Goal: Check status: Check status

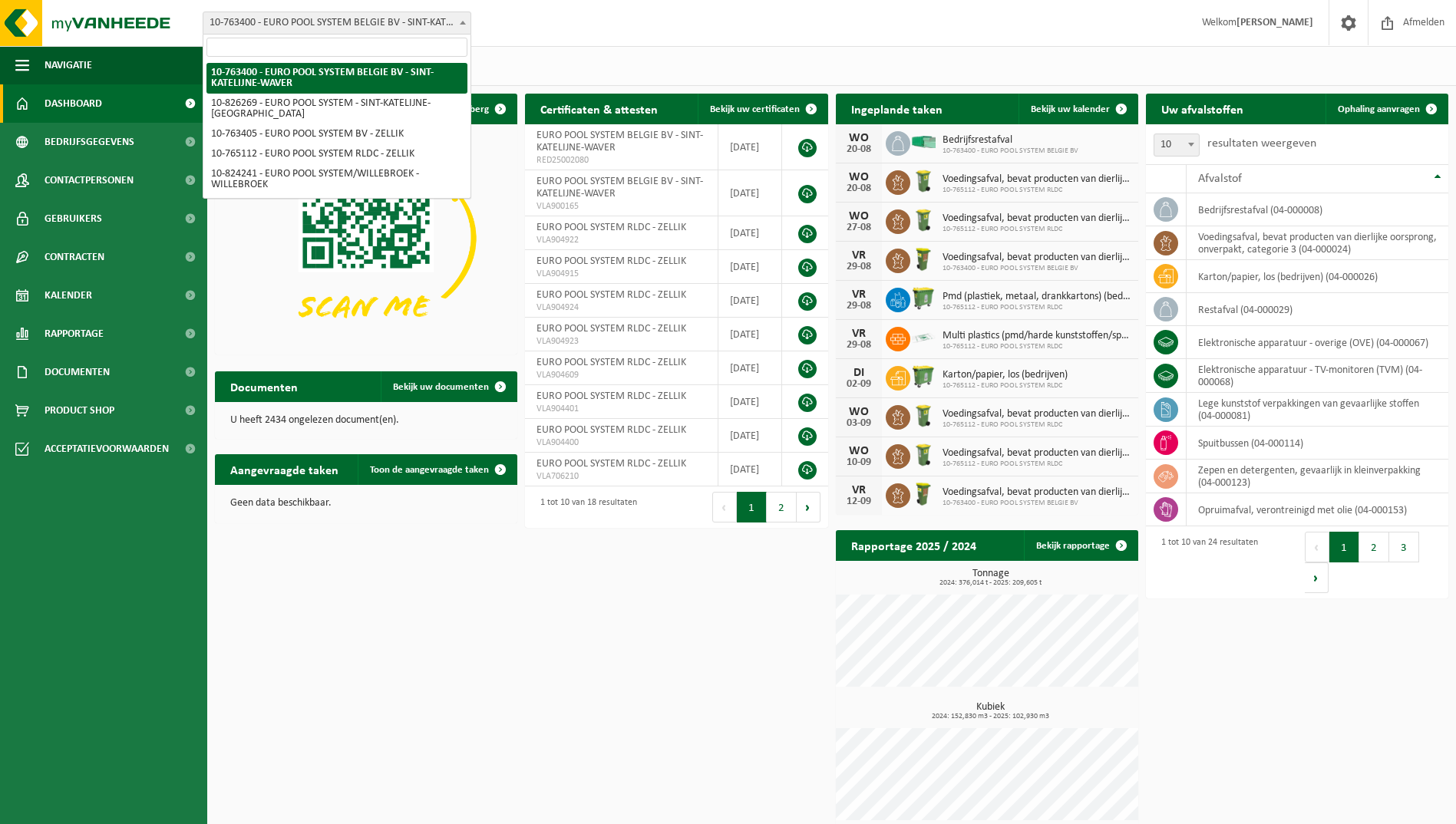
click at [361, 20] on span "10-763400 - EURO POOL SYSTEM BELGIE BV - SINT-KATELIJNE-WAVER" at bounding box center [337, 23] width 267 height 21
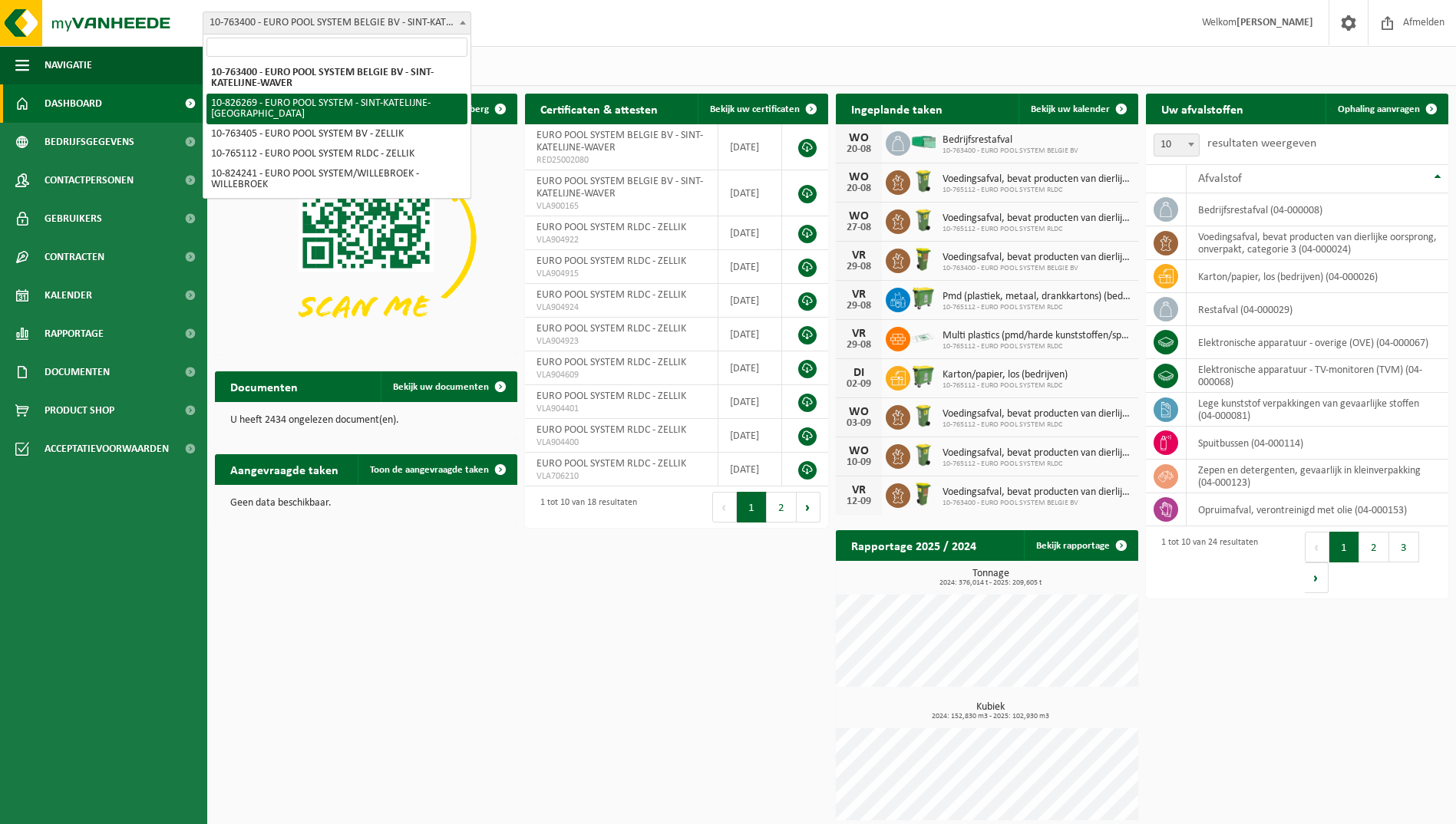
select select "85742"
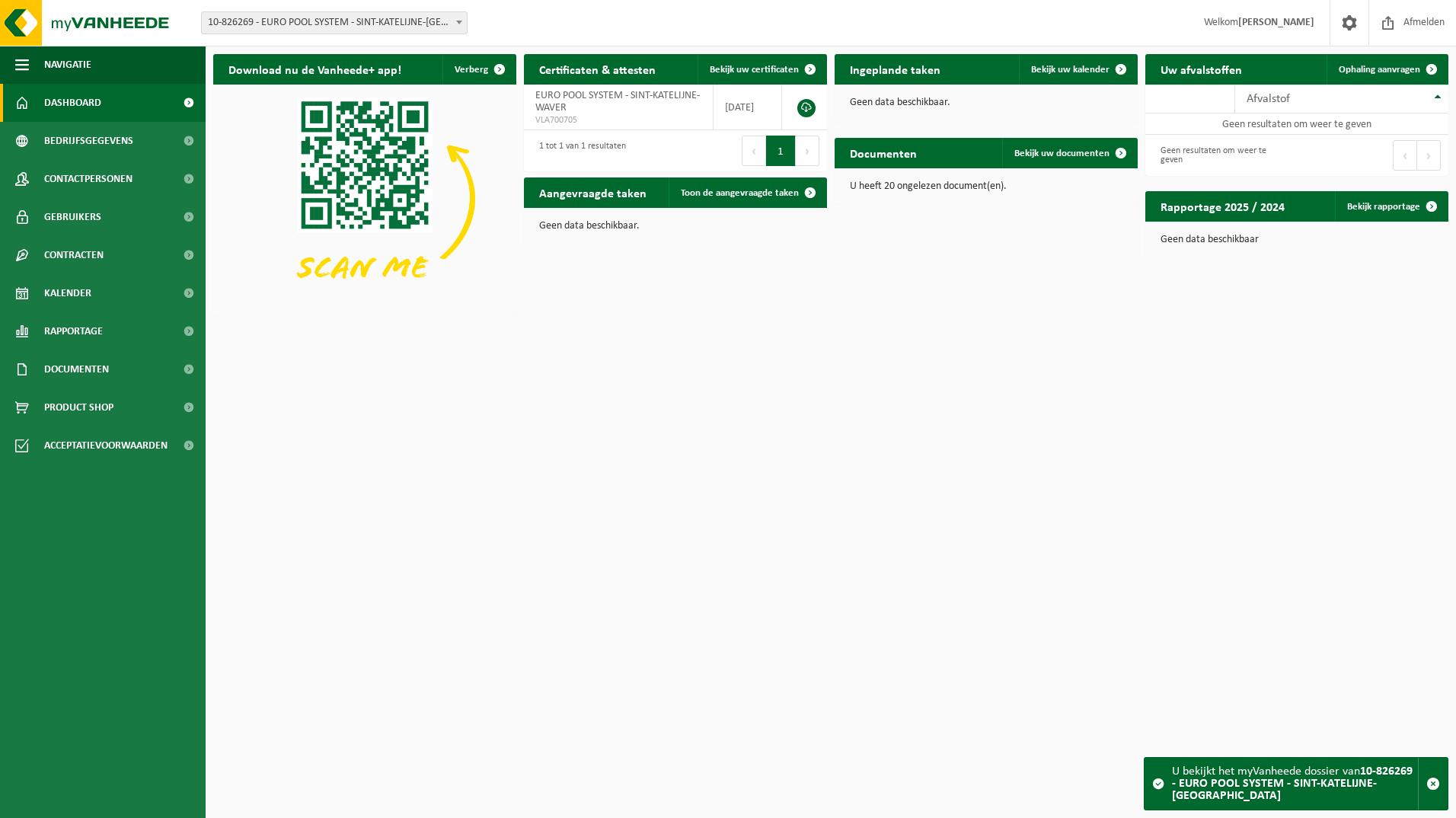
click at [313, 12] on span "10-826269 - EURO POOL SYSTEM - SINT-KATELIJNE-[GEOGRAPHIC_DATA]" at bounding box center [334, 23] width 267 height 23
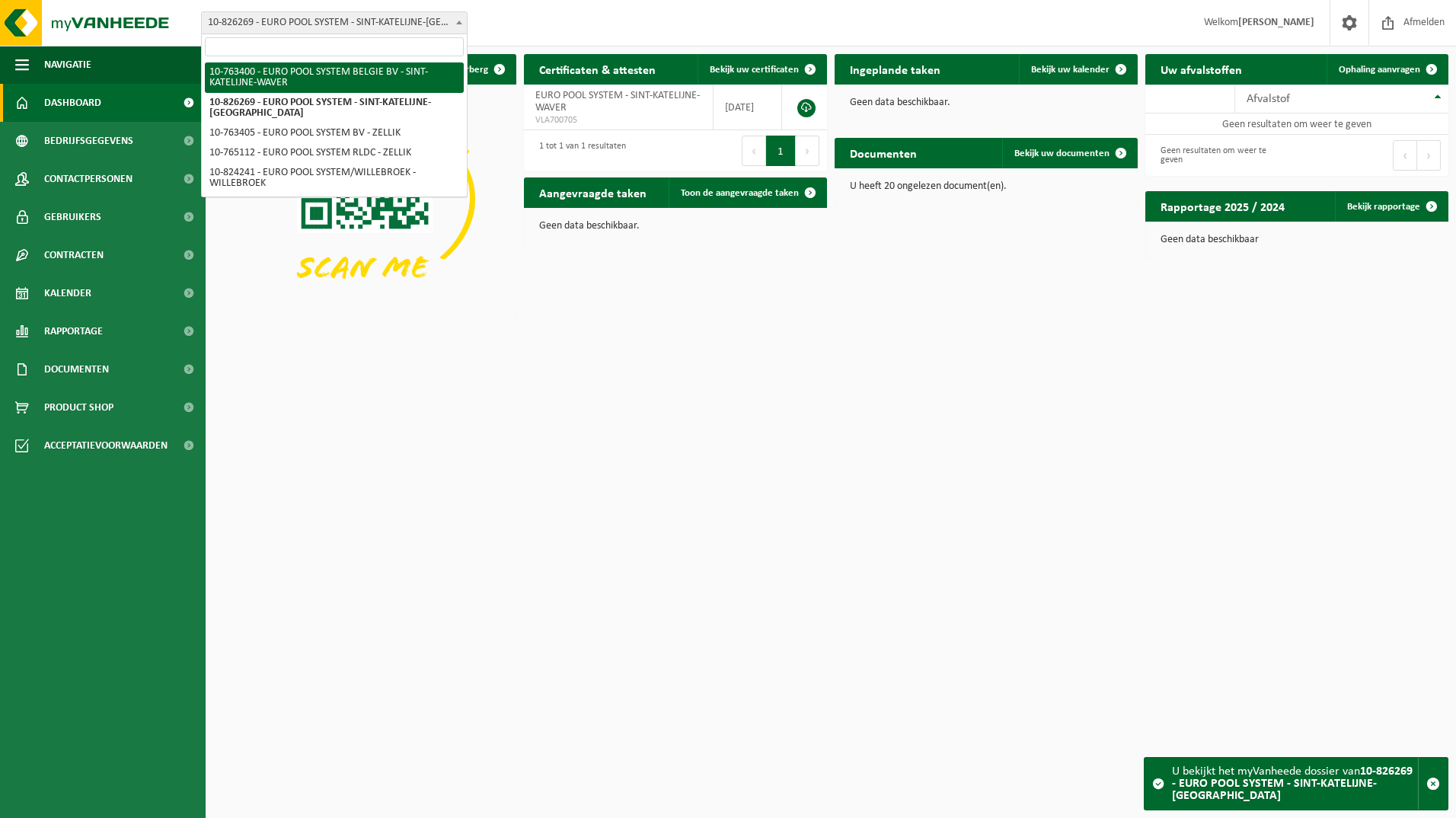
select select "12660"
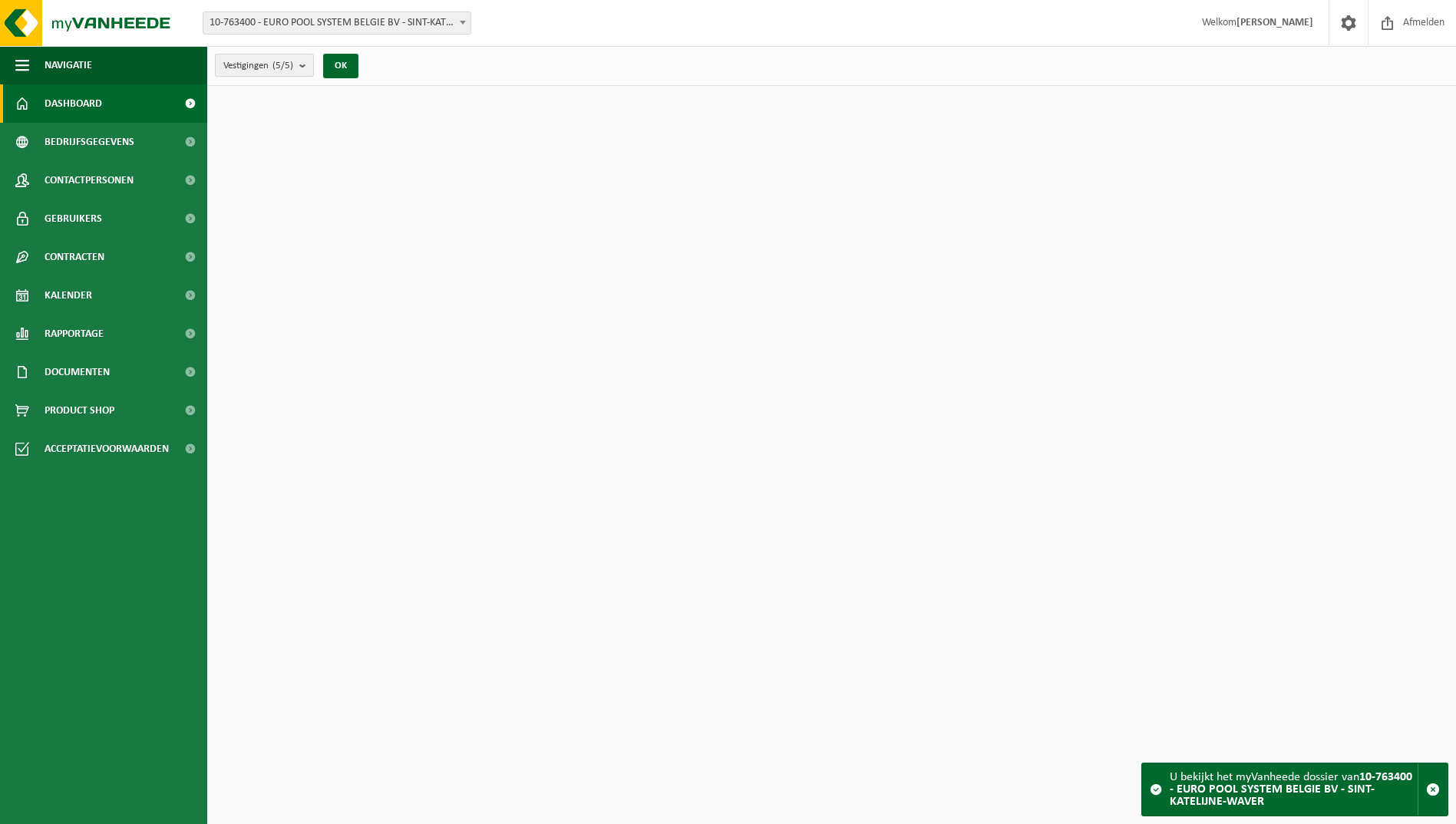
click at [304, 73] on b "submit" at bounding box center [306, 65] width 13 height 21
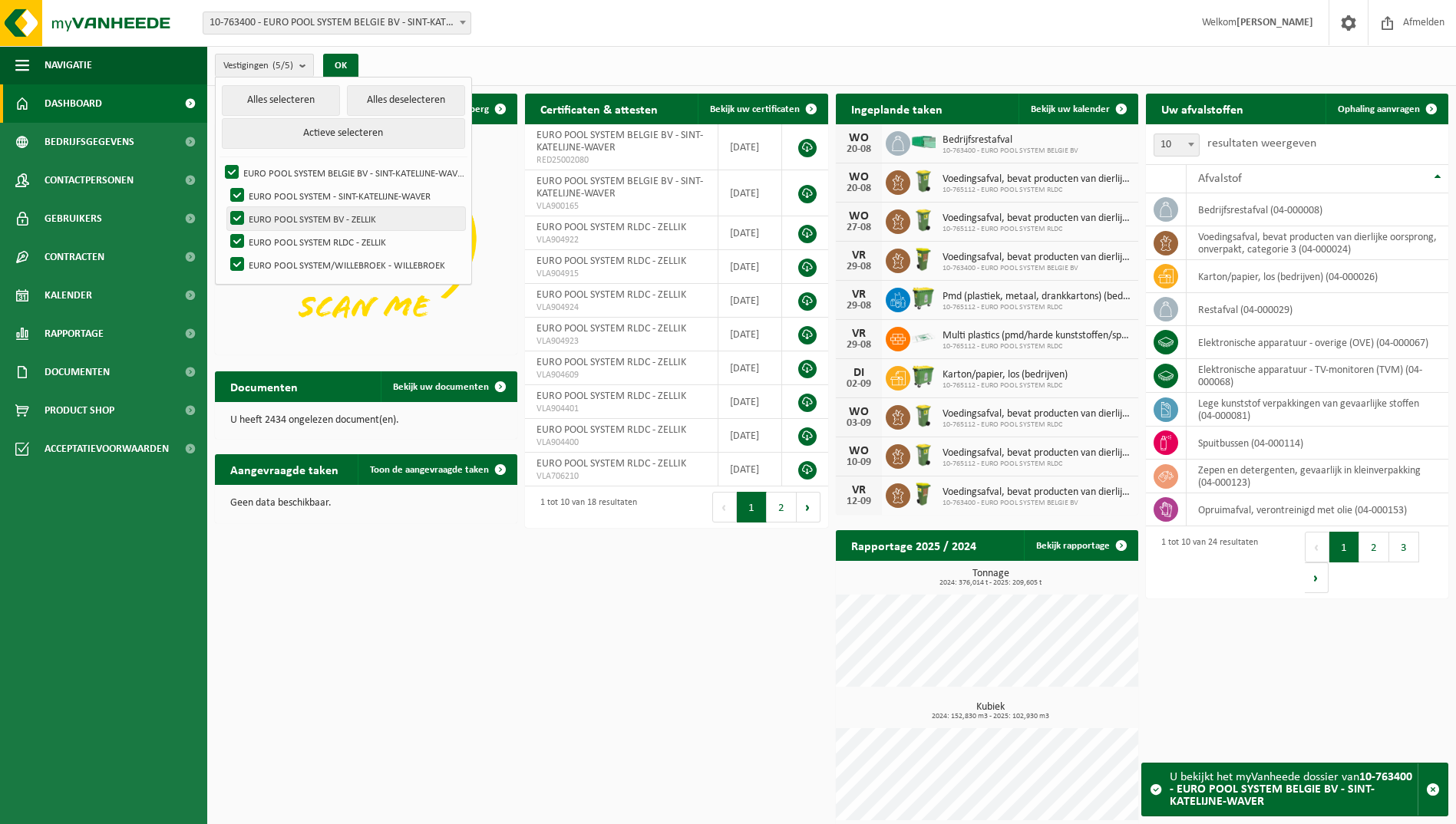
click at [276, 218] on label "EURO POOL SYSTEM BV - ZELLIK" at bounding box center [347, 219] width 238 height 23
click at [225, 207] on input "EURO POOL SYSTEM BV - ZELLIK" at bounding box center [224, 206] width 1 height 1
checkbox input "false"
click at [270, 236] on label "EURO POOL SYSTEM RLDC - ZELLIK" at bounding box center [347, 242] width 238 height 23
click at [225, 230] on input "EURO POOL SYSTEM RLDC - ZELLIK" at bounding box center [224, 229] width 1 height 1
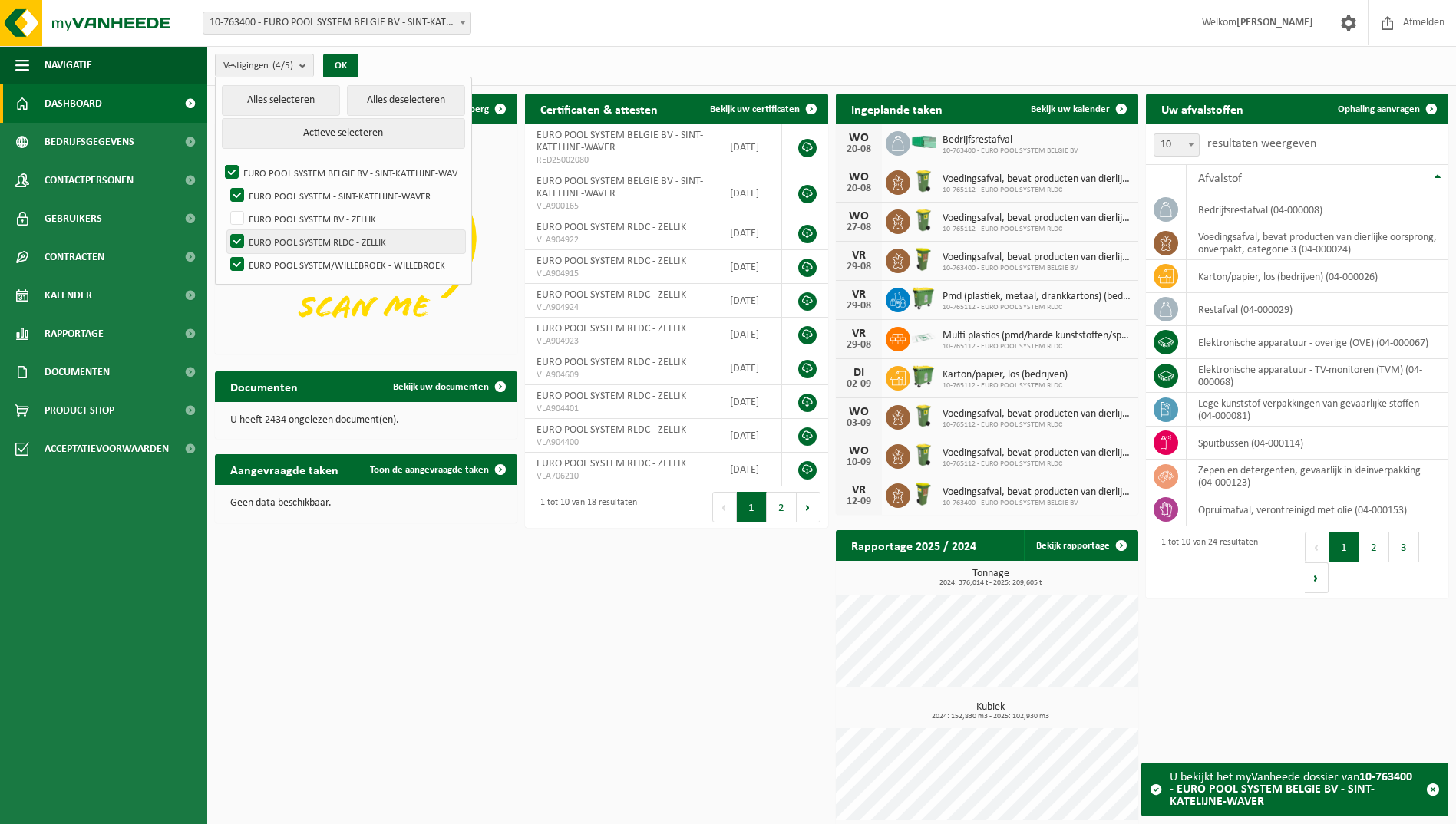
checkbox input "false"
click at [267, 262] on label "EURO POOL SYSTEM/WILLEBROEK - WILLEBROEK" at bounding box center [347, 265] width 238 height 23
click at [225, 253] on input "EURO POOL SYSTEM/WILLEBROEK - WILLEBROEK" at bounding box center [224, 253] width 1 height 1
checkbox input "false"
click at [340, 56] on button "OK" at bounding box center [340, 65] width 35 height 24
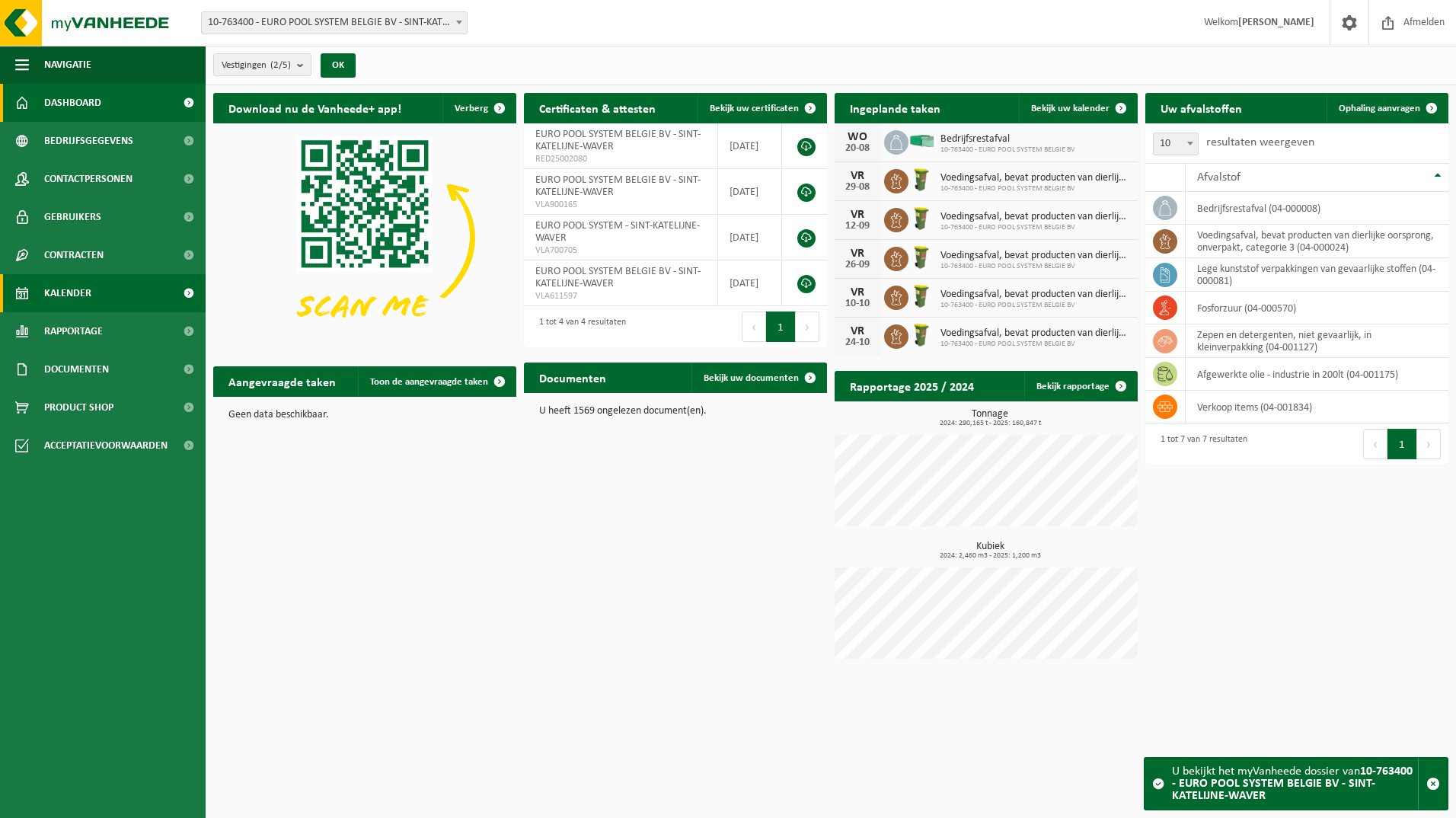
click at [121, 282] on link "Kalender" at bounding box center [102, 293] width 205 height 38
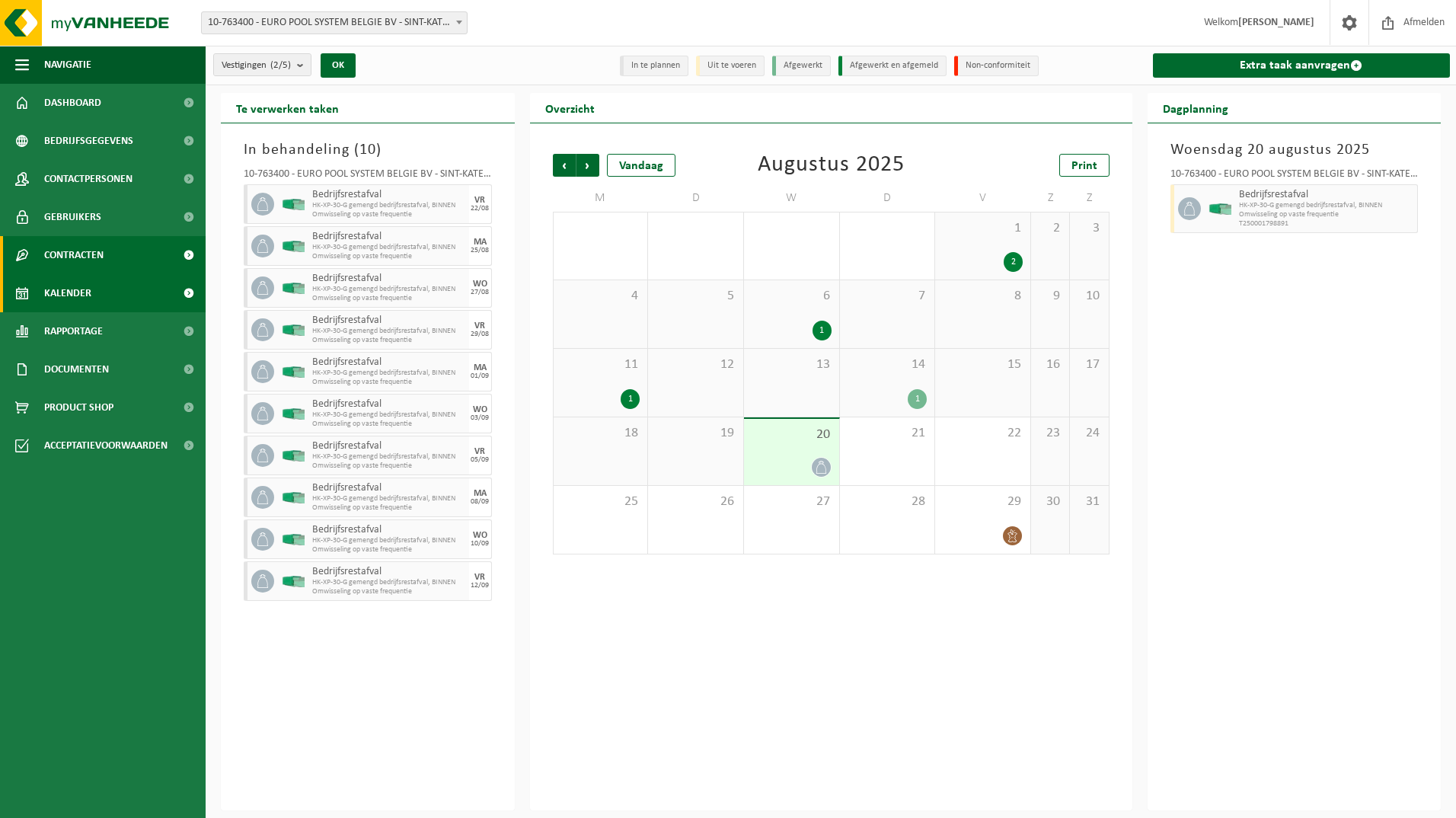
click at [131, 257] on link "Contracten" at bounding box center [102, 255] width 205 height 38
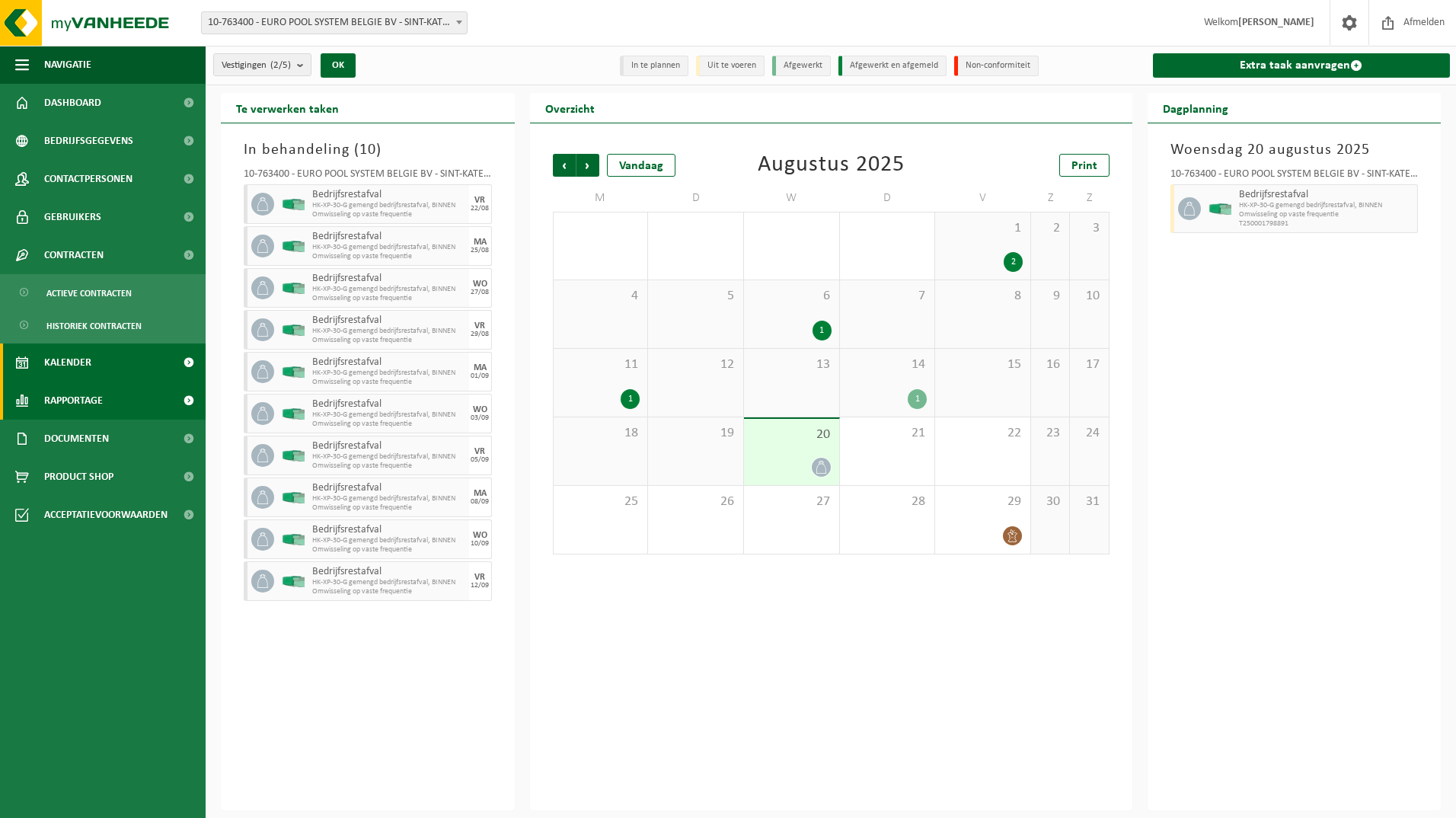
click at [112, 394] on link "Rapportage" at bounding box center [102, 400] width 205 height 38
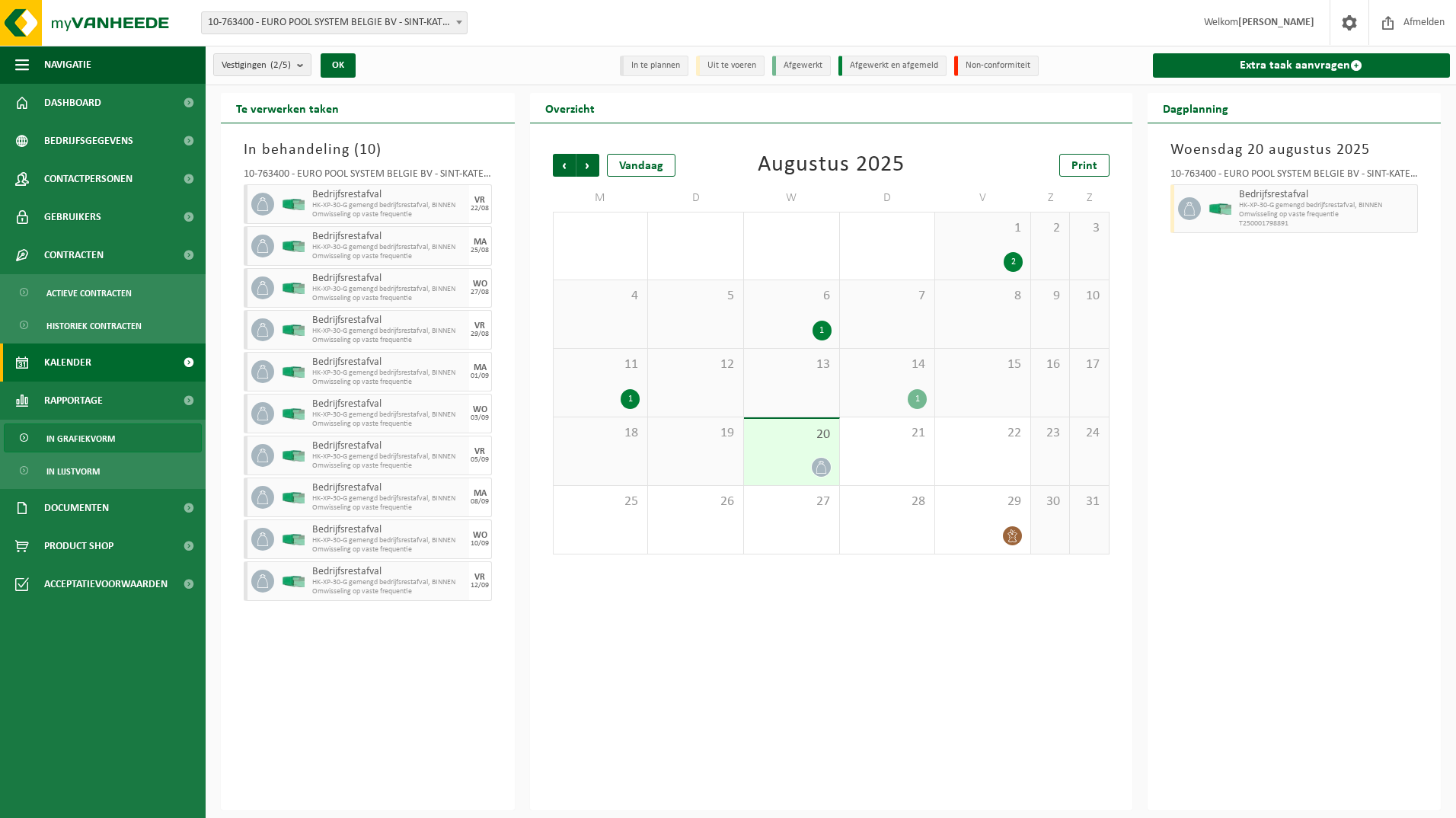
click at [108, 443] on span "In grafiekvorm" at bounding box center [80, 438] width 68 height 29
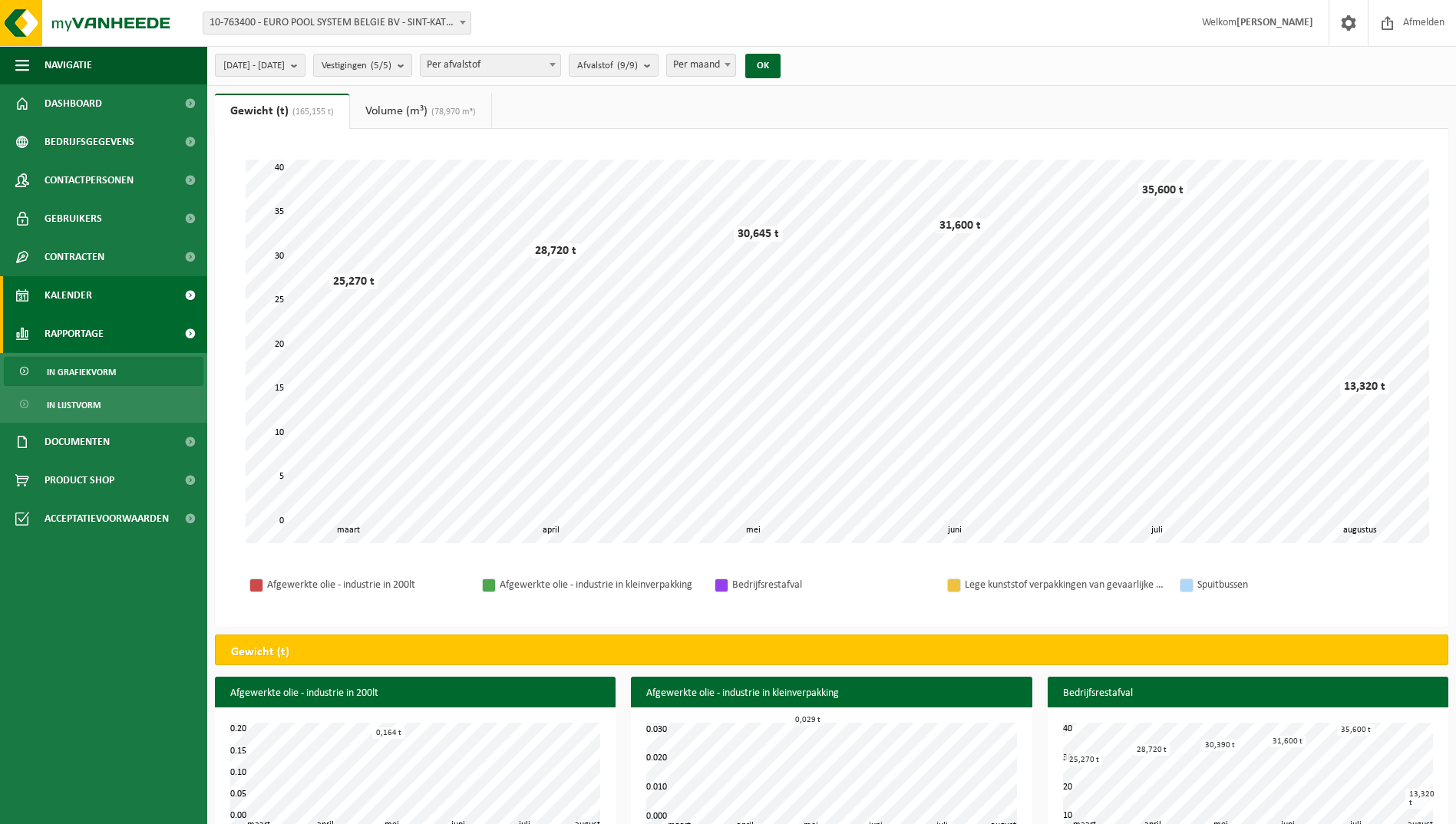
click at [121, 296] on link "Kalender" at bounding box center [103, 295] width 207 height 39
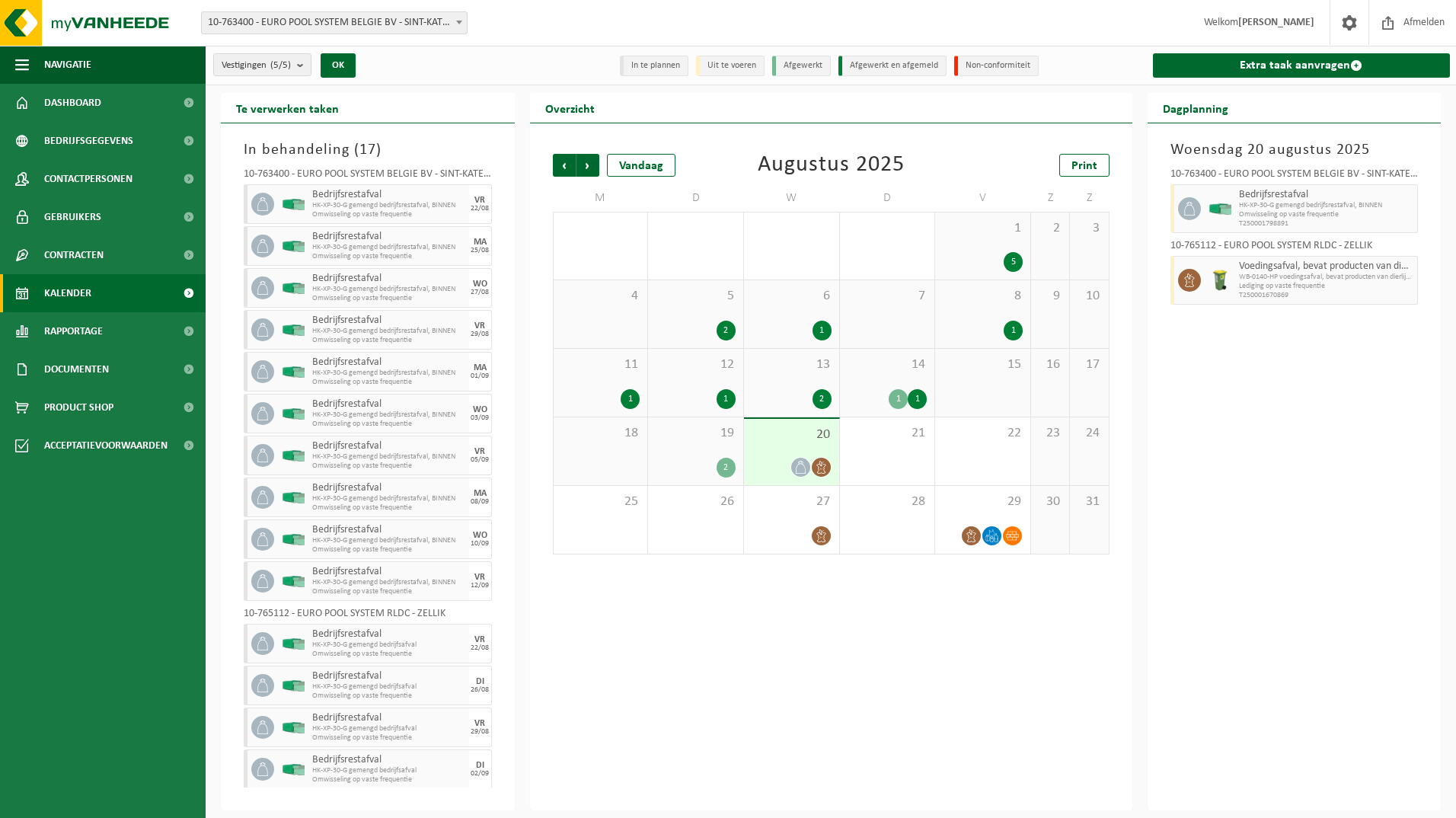
click at [97, 297] on link "Kalender" at bounding box center [102, 293] width 205 height 38
click at [190, 293] on span at bounding box center [188, 293] width 35 height 38
click at [708, 319] on div "5 2" at bounding box center [695, 314] width 95 height 68
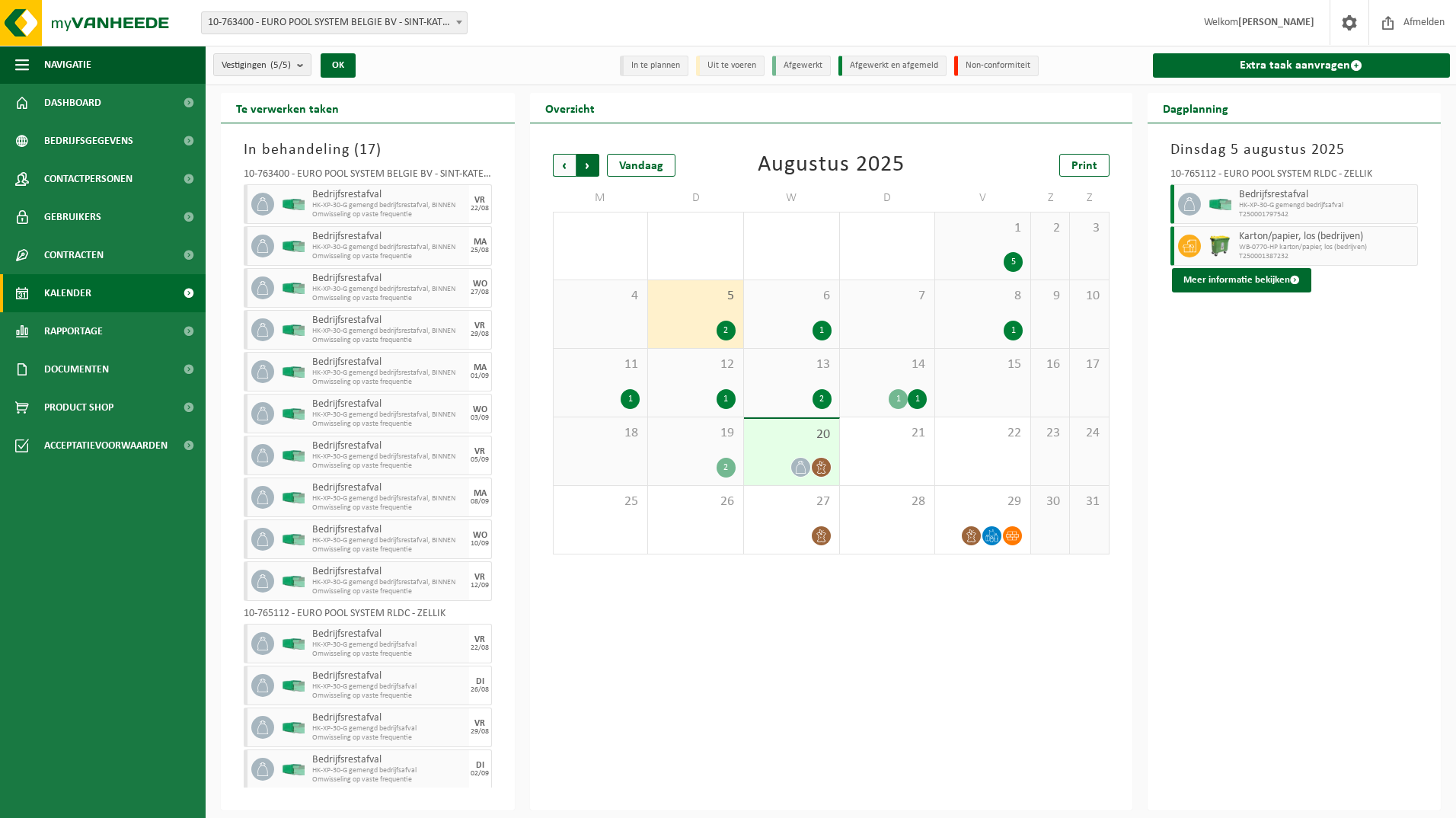
click at [565, 156] on span "Vorige" at bounding box center [564, 165] width 23 height 23
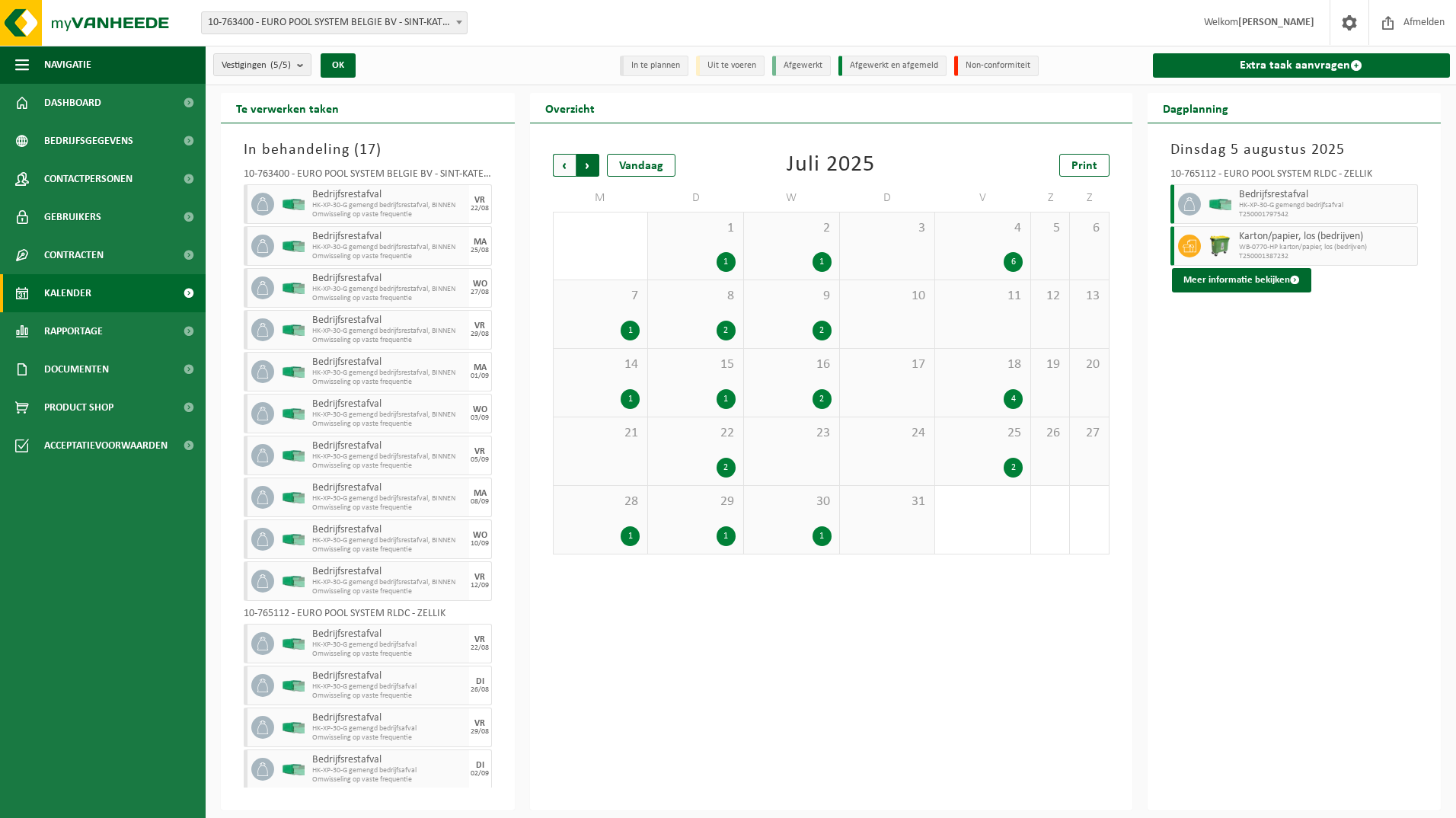
click at [565, 156] on span "Vorige" at bounding box center [564, 165] width 23 height 23
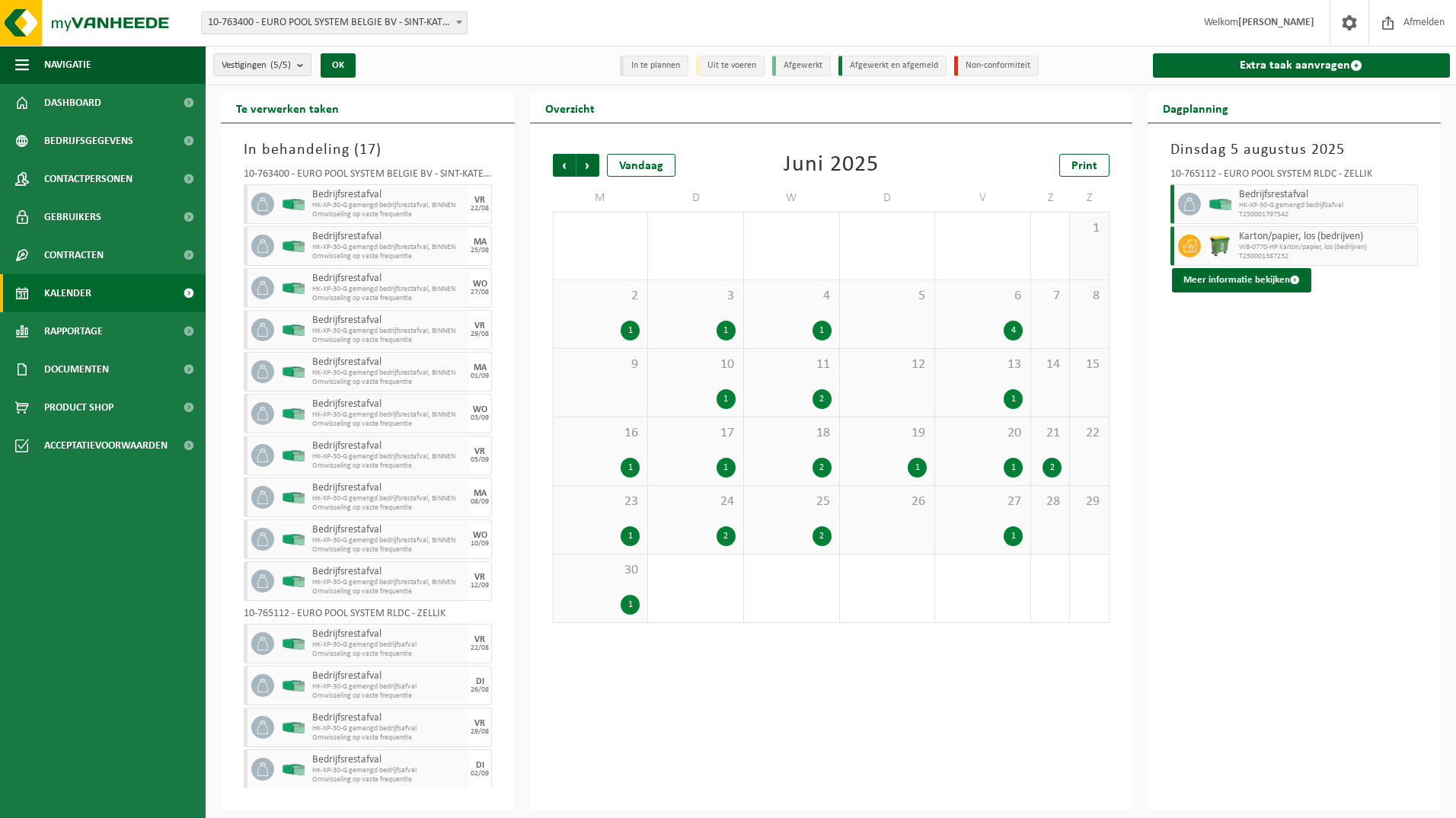
click at [624, 319] on div "2 1" at bounding box center [601, 314] width 94 height 68
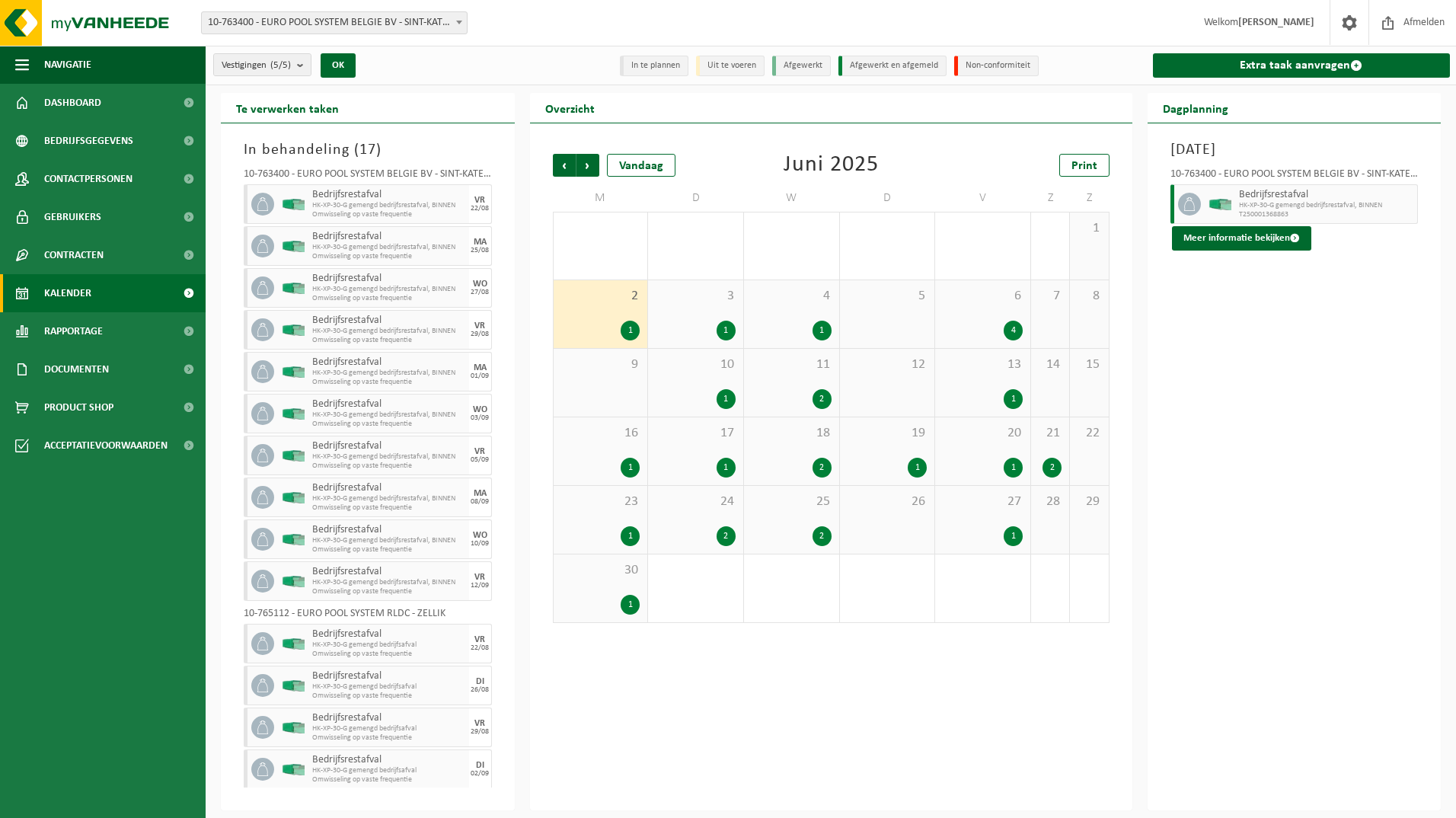
click at [1321, 203] on span "HK-XP-30-G gemengd bedrijfsrestafval, BINNEN" at bounding box center [1326, 205] width 175 height 9
click at [1275, 234] on button "Meer informatie bekijken" at bounding box center [1241, 237] width 140 height 24
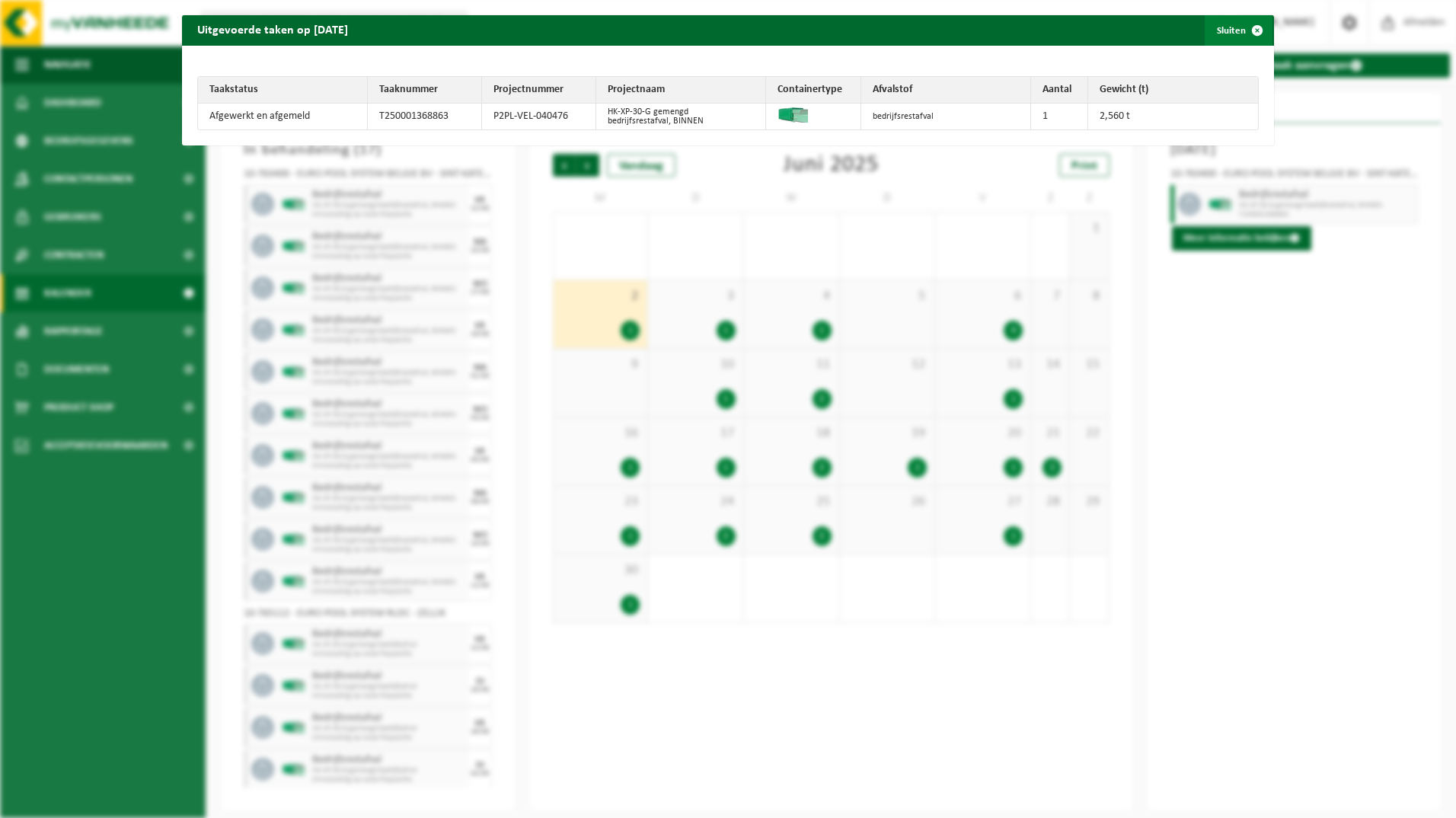
click at [1246, 27] on span "button" at bounding box center [1257, 30] width 30 height 30
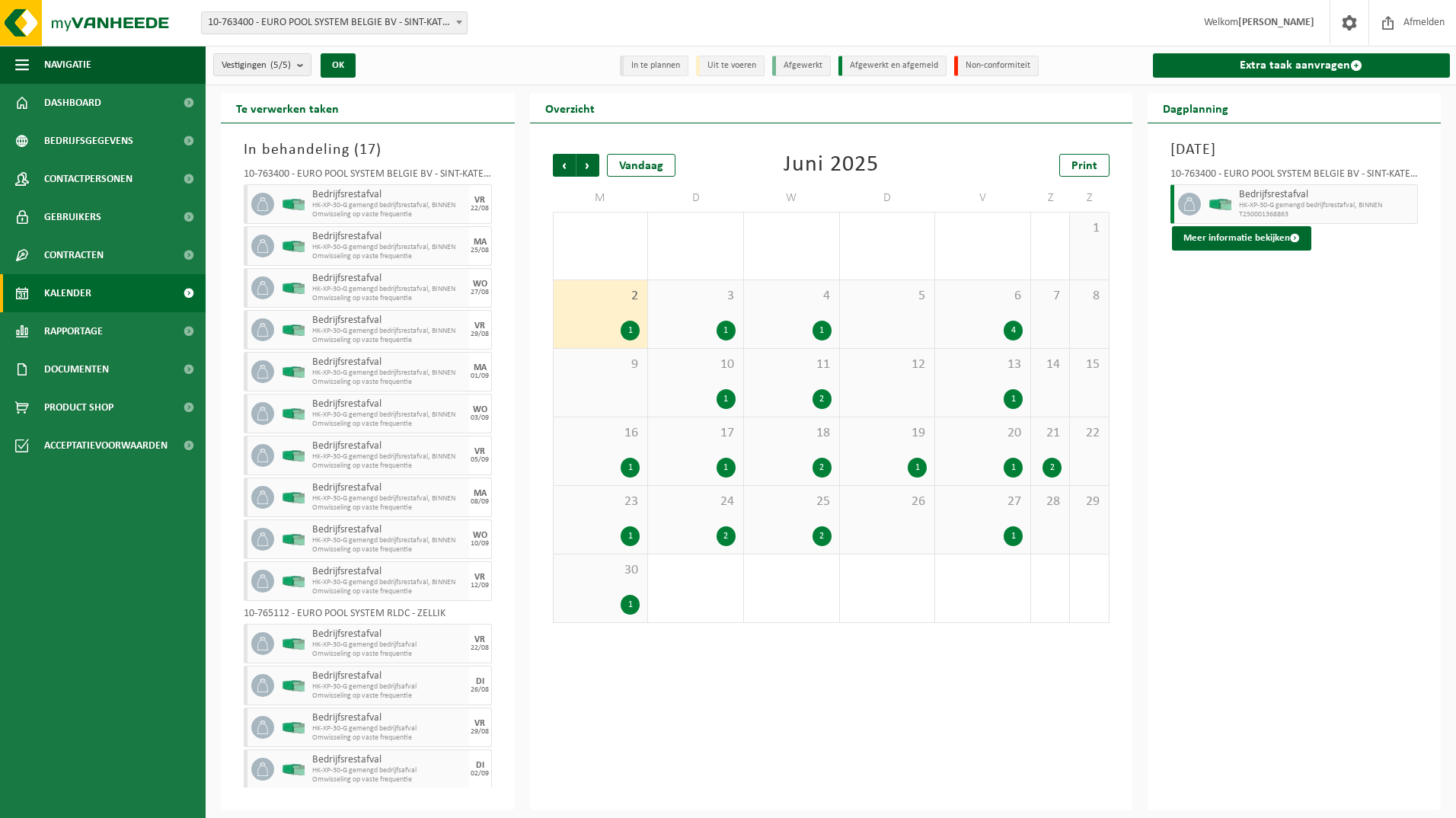
click at [953, 304] on div "6 4" at bounding box center [982, 314] width 95 height 68
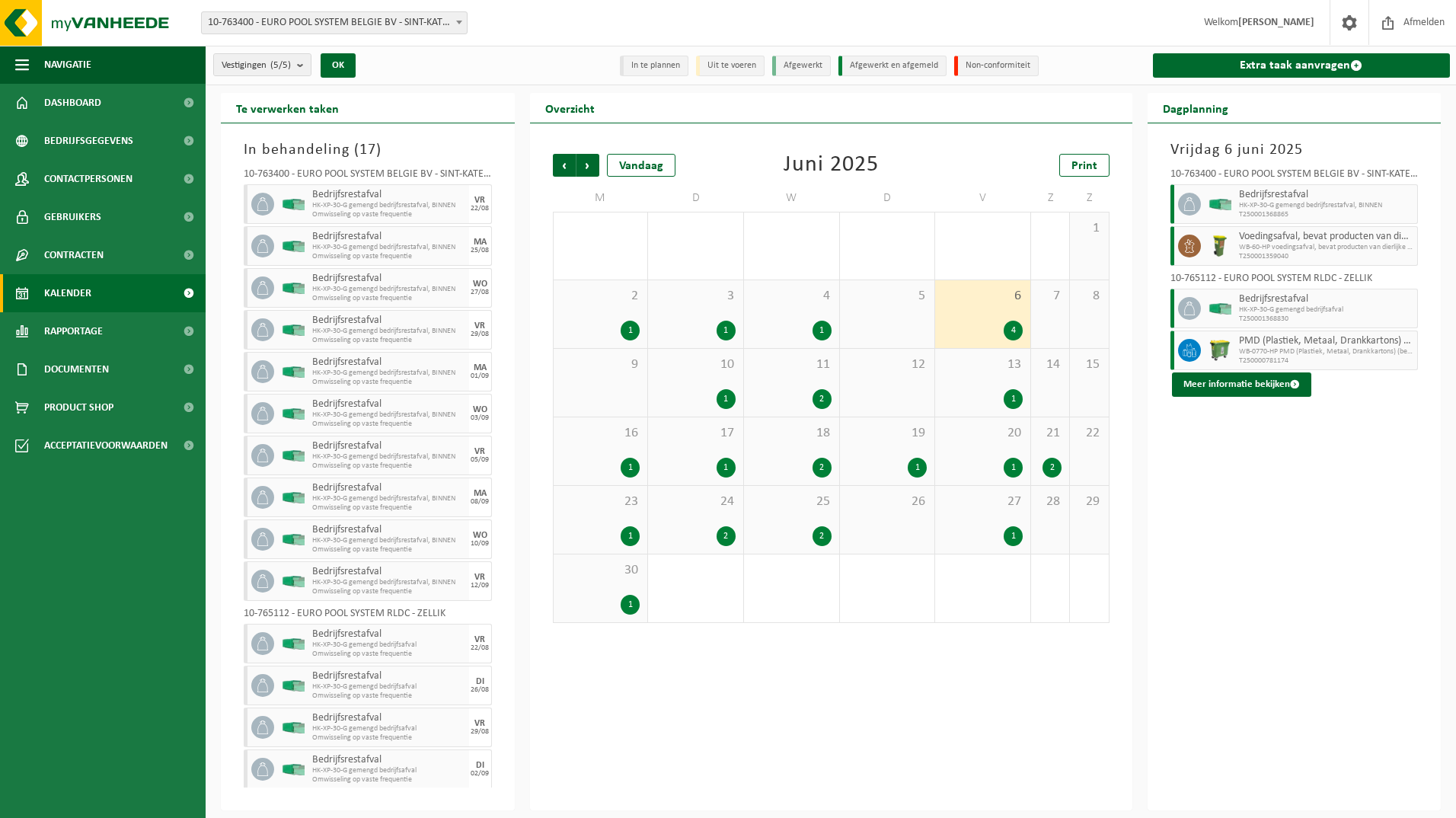
click at [1275, 199] on span "Bedrijfsrestafval" at bounding box center [1326, 195] width 175 height 12
click at [1256, 388] on button "Meer informatie bekijken" at bounding box center [1241, 384] width 140 height 24
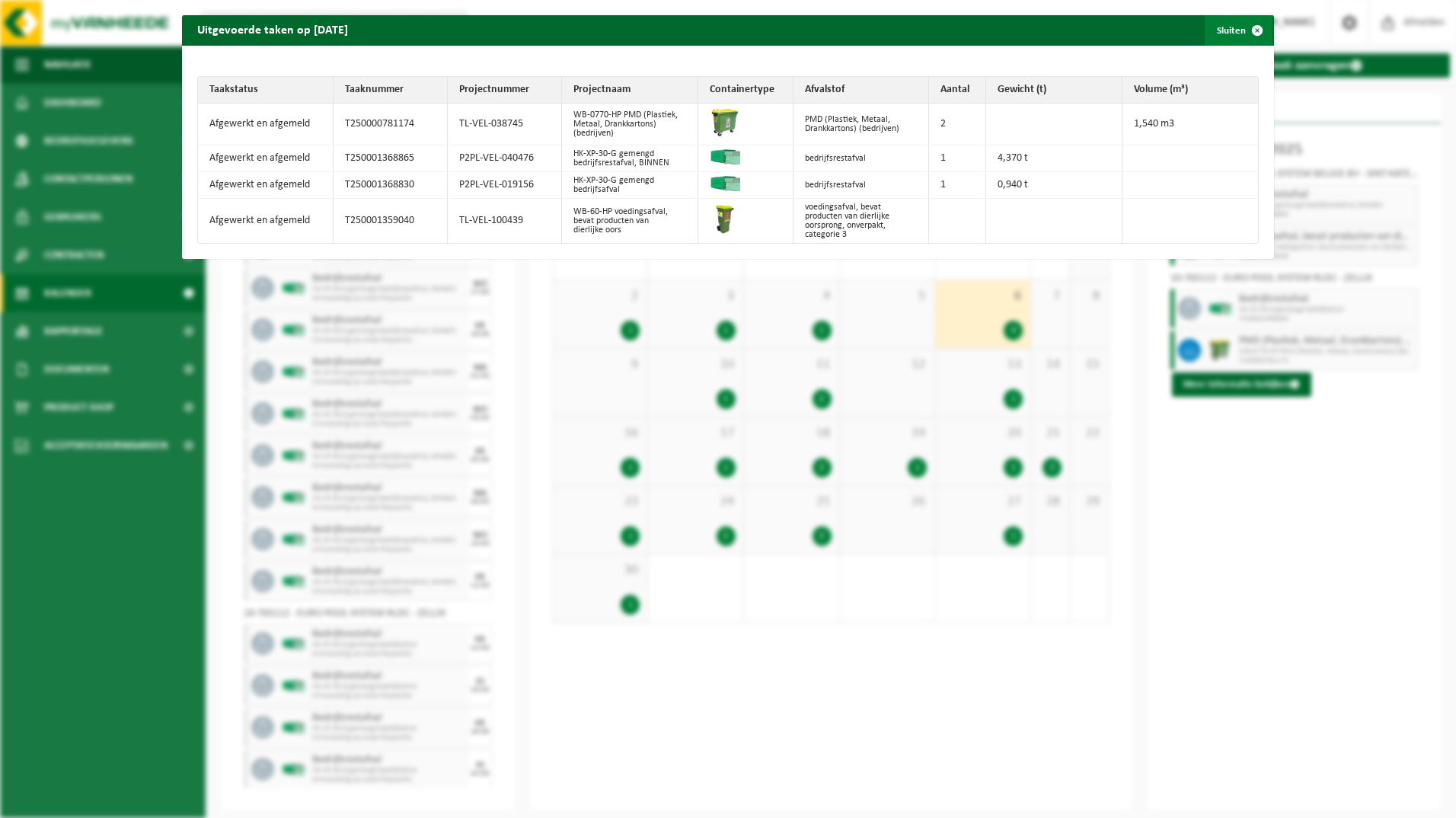
click at [1248, 29] on span "button" at bounding box center [1257, 30] width 30 height 30
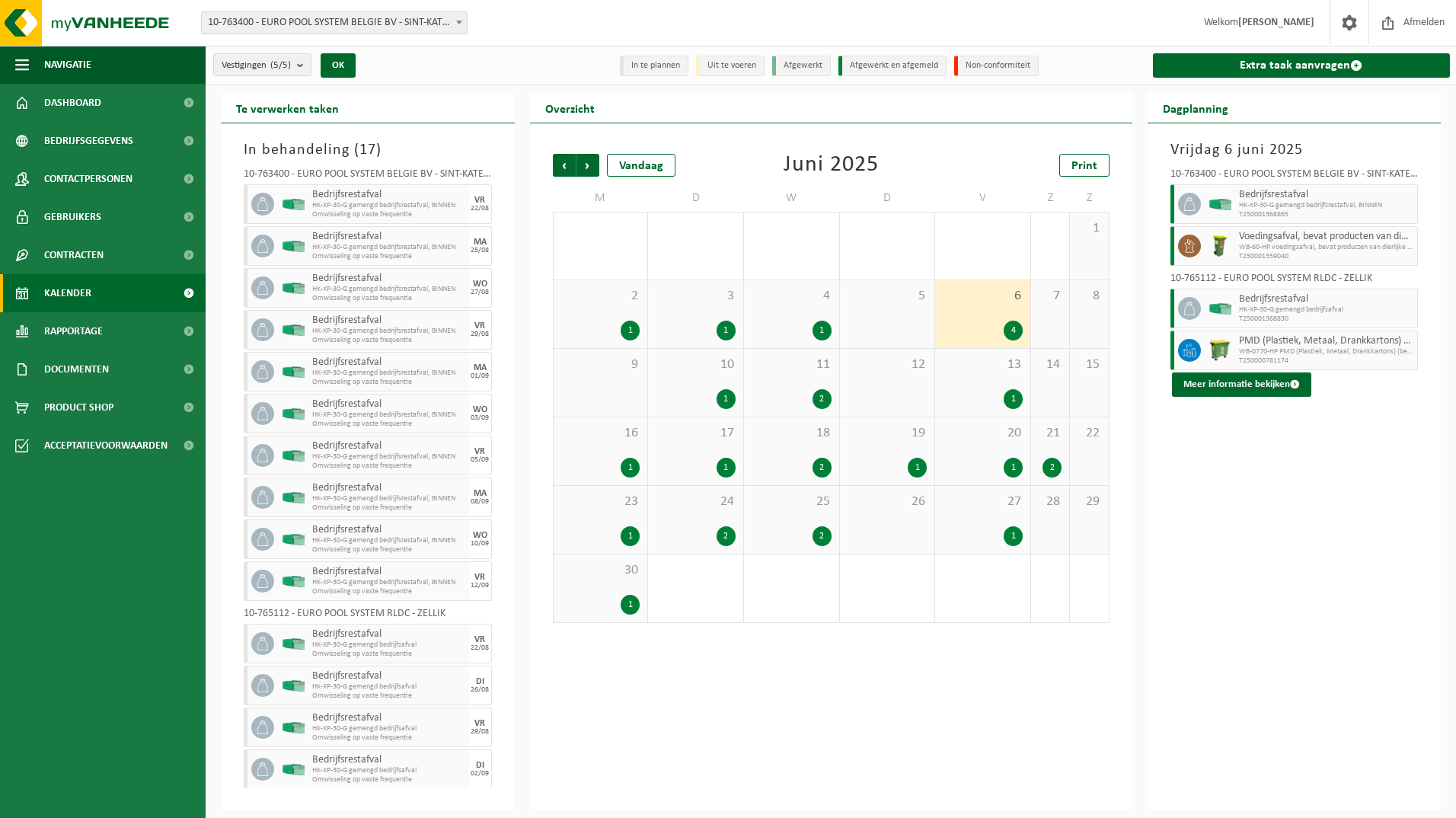
click at [784, 376] on div "11 2" at bounding box center [791, 382] width 95 height 68
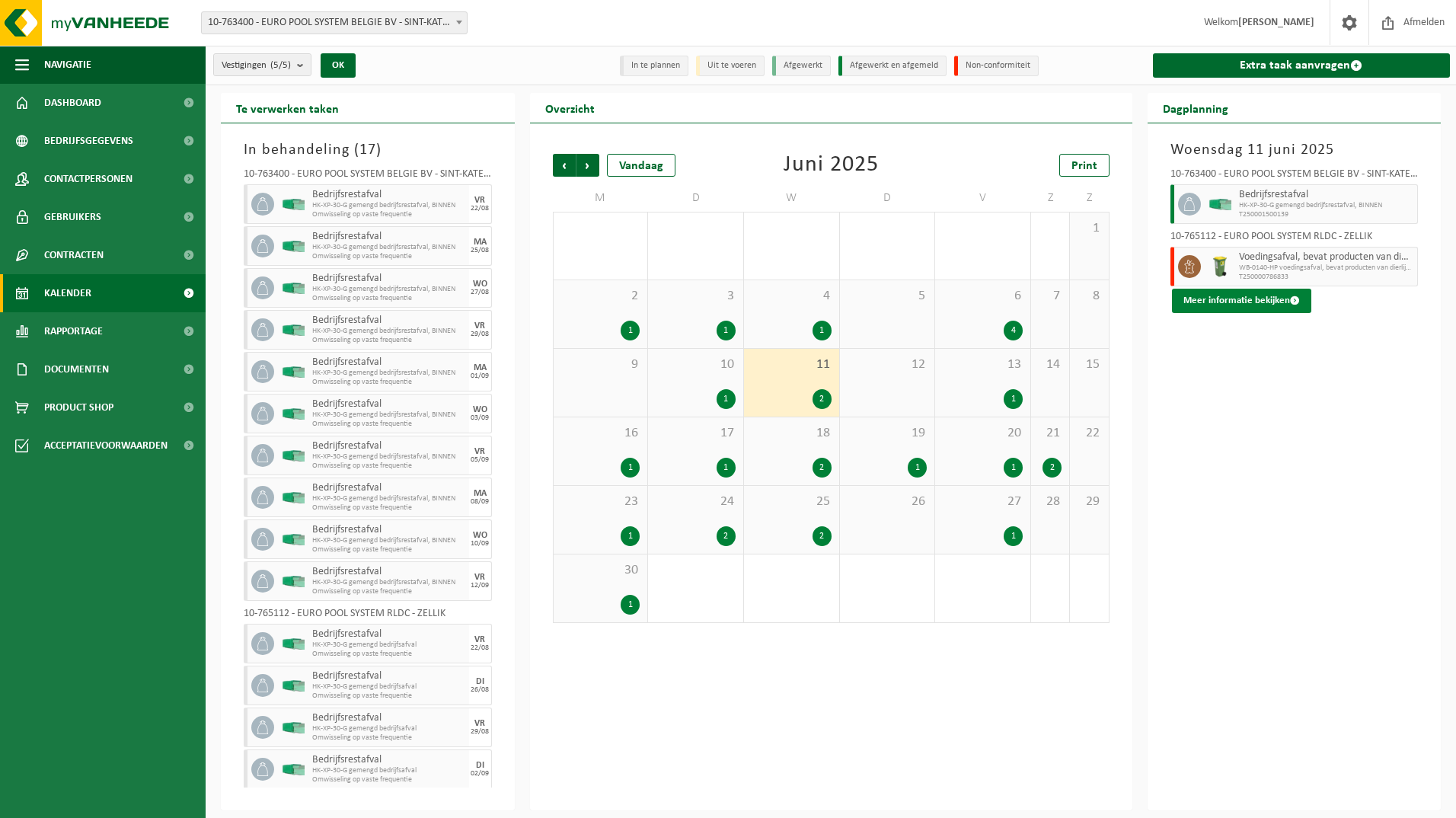
click at [1231, 293] on button "Meer informatie bekijken" at bounding box center [1241, 301] width 140 height 24
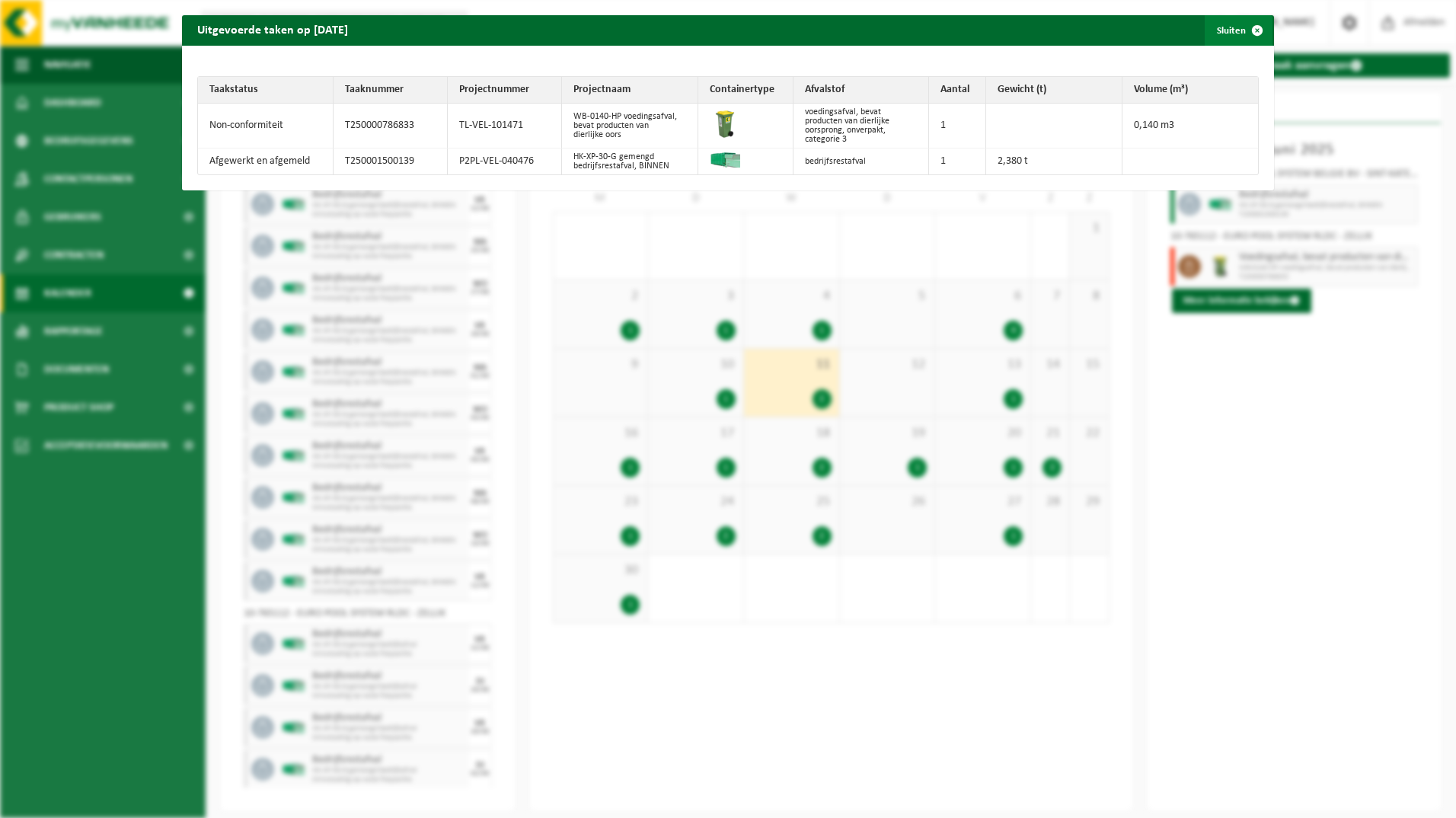
click at [1249, 31] on span "button" at bounding box center [1257, 30] width 30 height 30
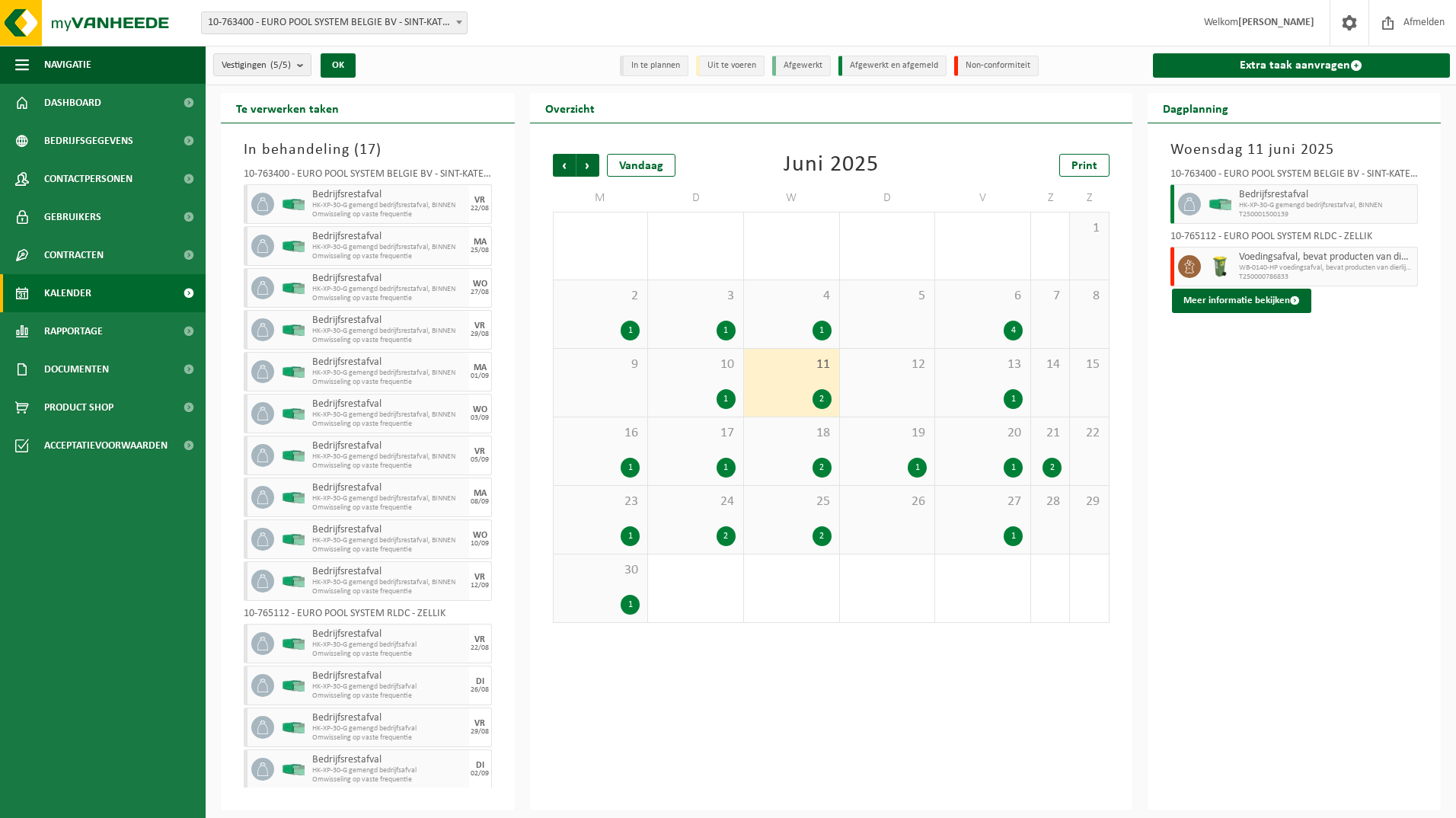
click at [587, 448] on div "16 1" at bounding box center [601, 451] width 94 height 68
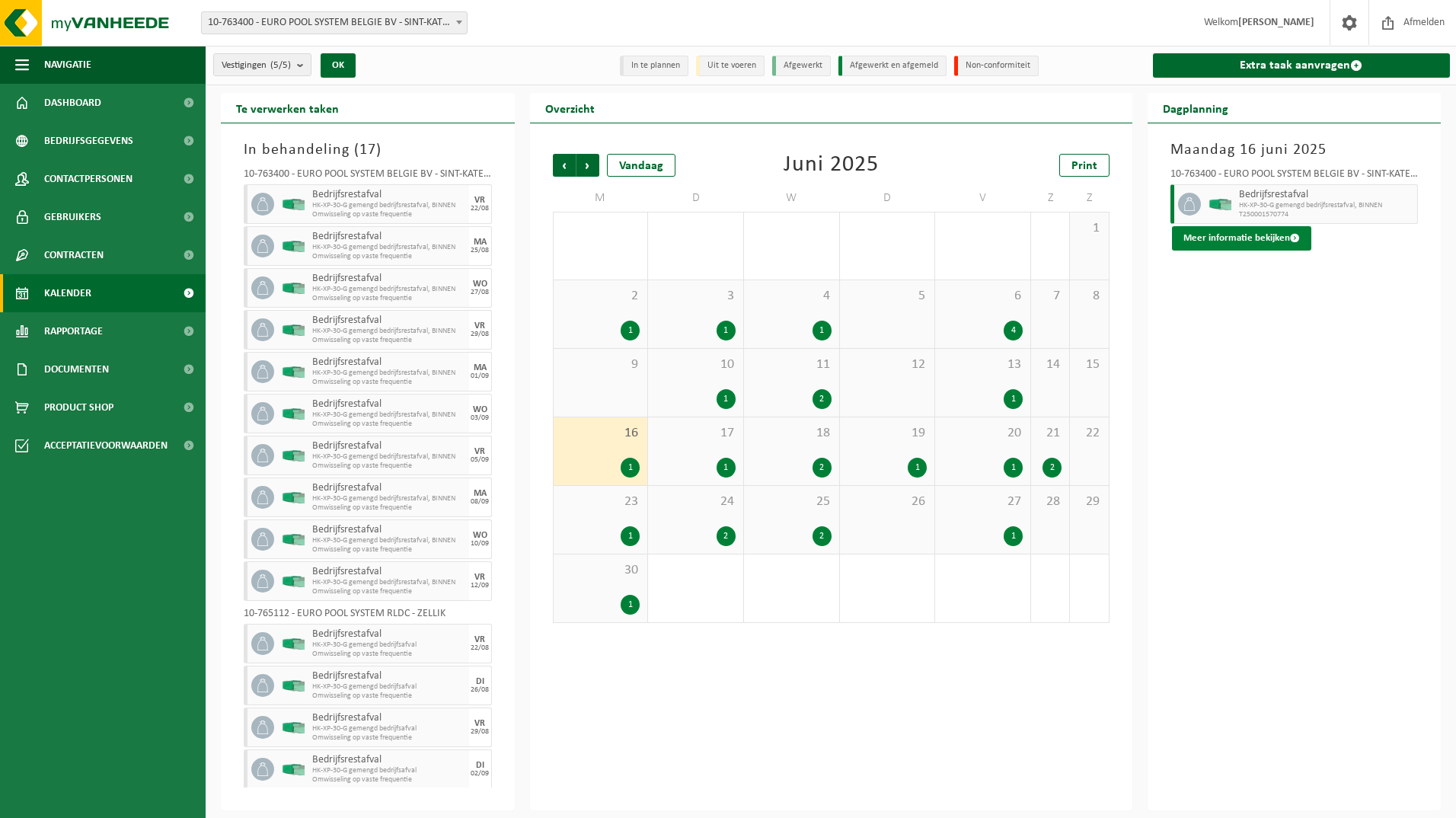
click at [1236, 242] on button "Meer informatie bekijken" at bounding box center [1241, 237] width 140 height 24
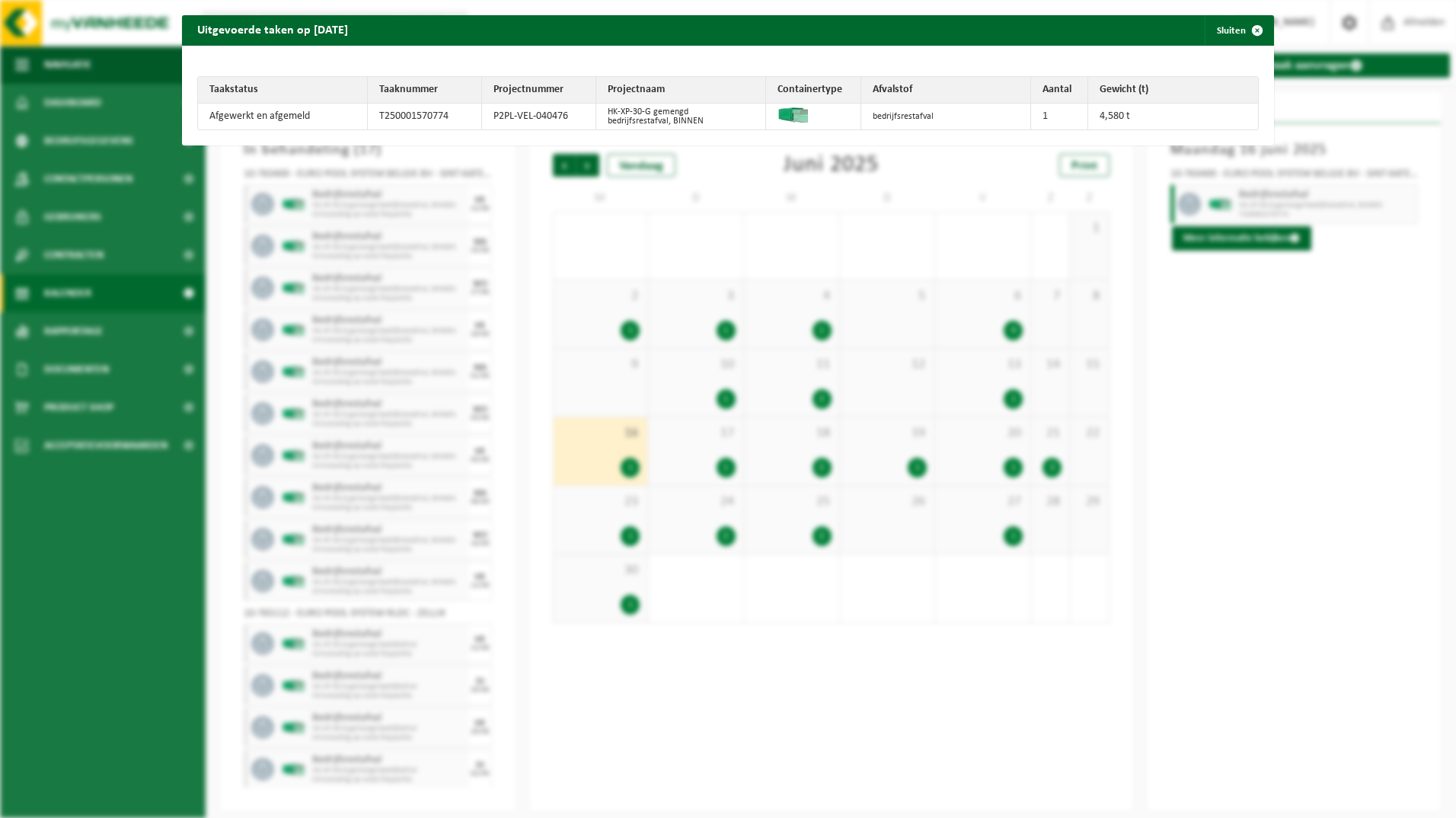
click at [1271, 437] on div "Uitgevoerde taken op 2025-06-16 Sluiten Taakstatus Taaknummer Projectnummer Pro…" at bounding box center [728, 409] width 1456 height 818
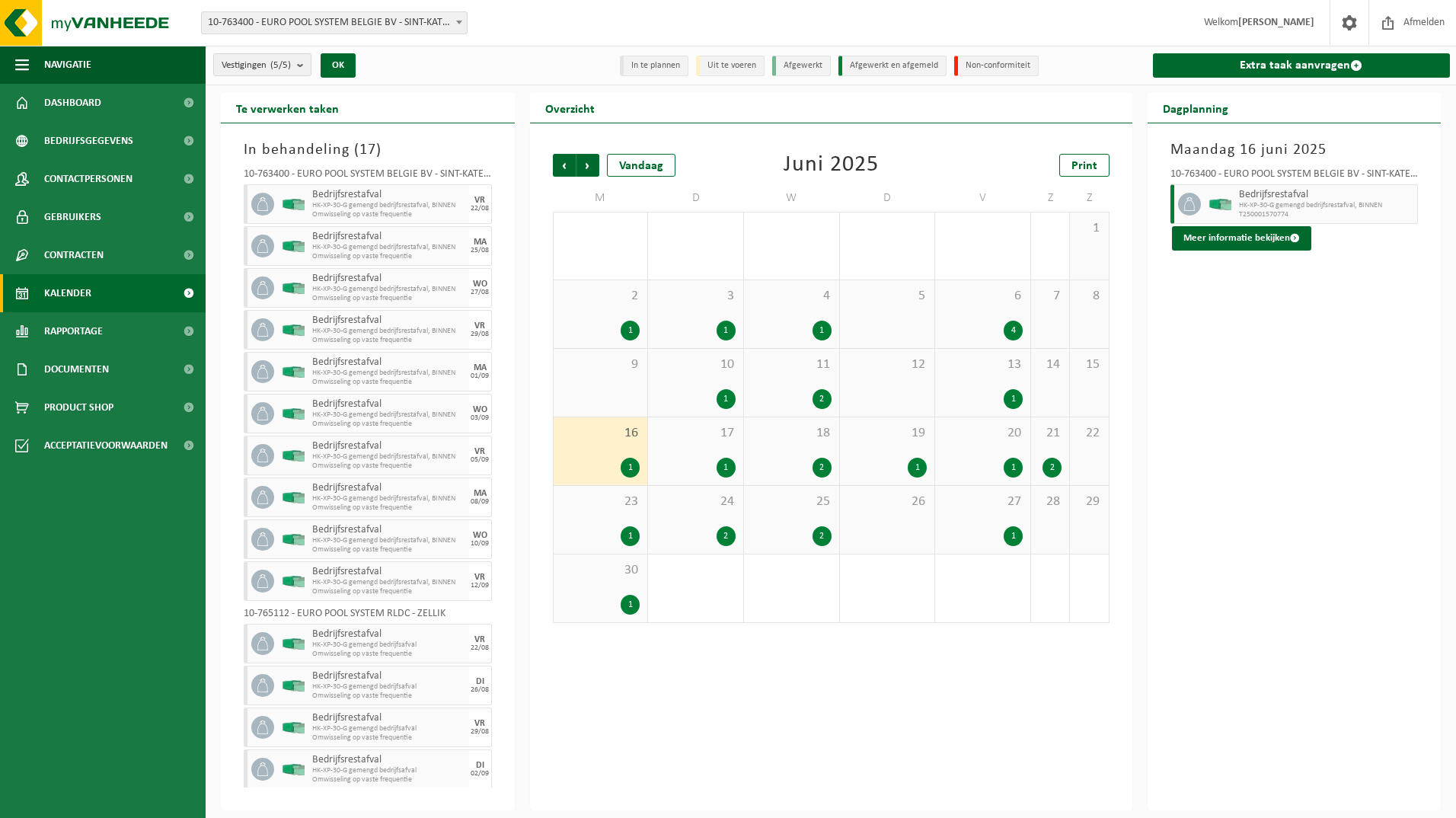
click at [894, 440] on span "19" at bounding box center [887, 433] width 80 height 17
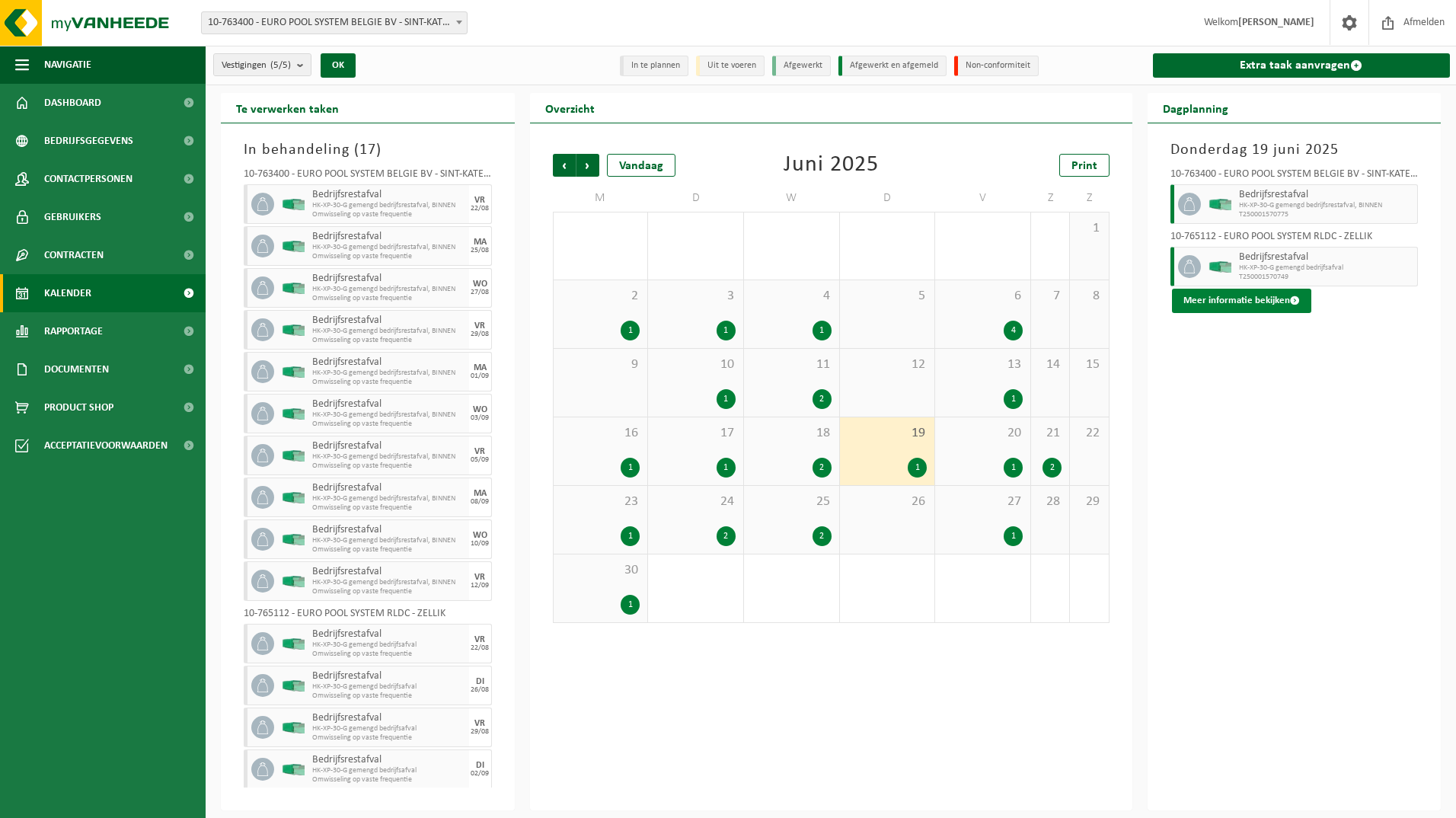
click at [1244, 290] on button "Meer informatie bekijken" at bounding box center [1241, 301] width 140 height 24
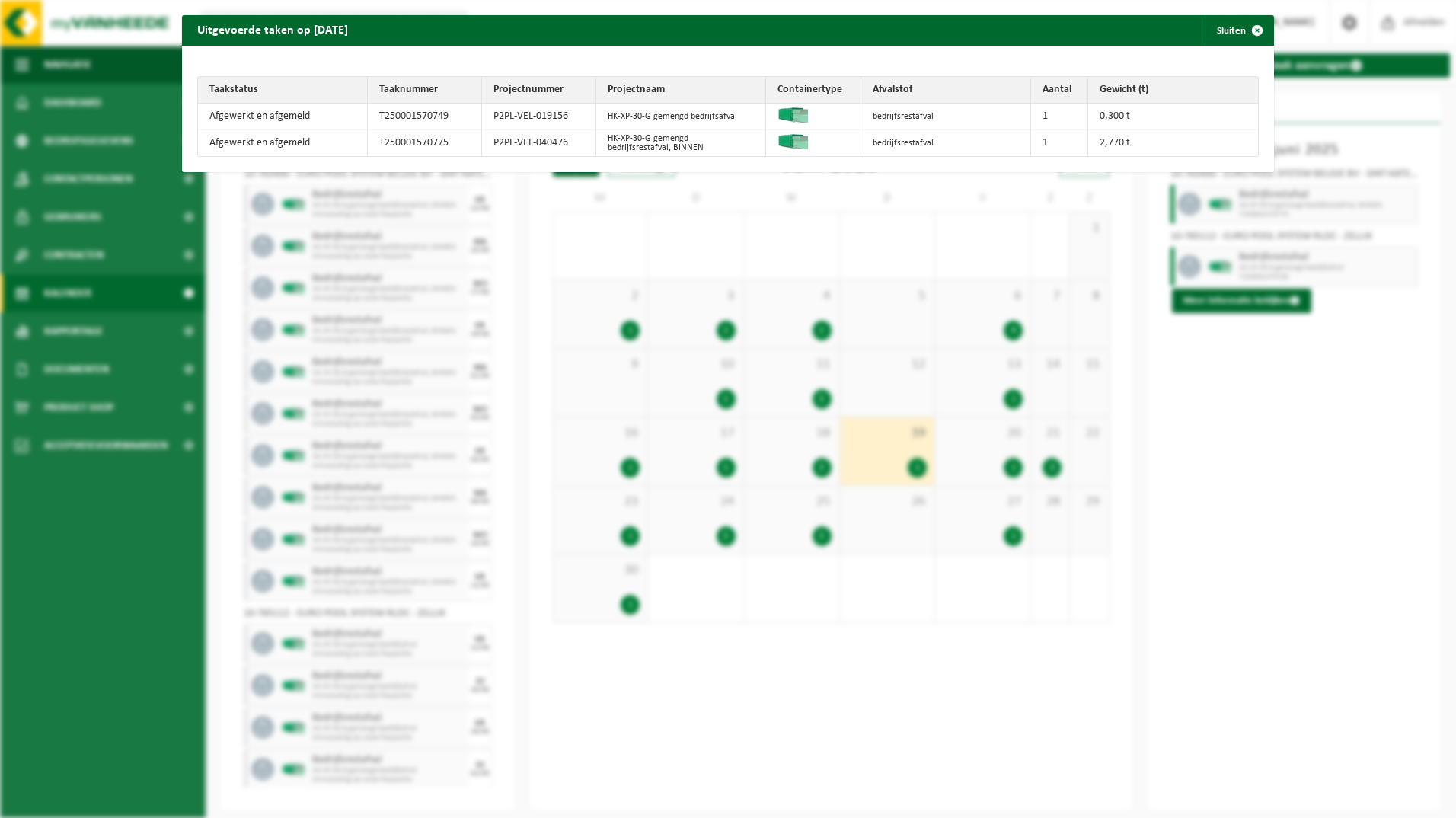
click at [1247, 428] on div "Uitgevoerde taken op 2025-06-19 Sluiten Taakstatus Taaknummer Projectnummer Pro…" at bounding box center [728, 409] width 1456 height 818
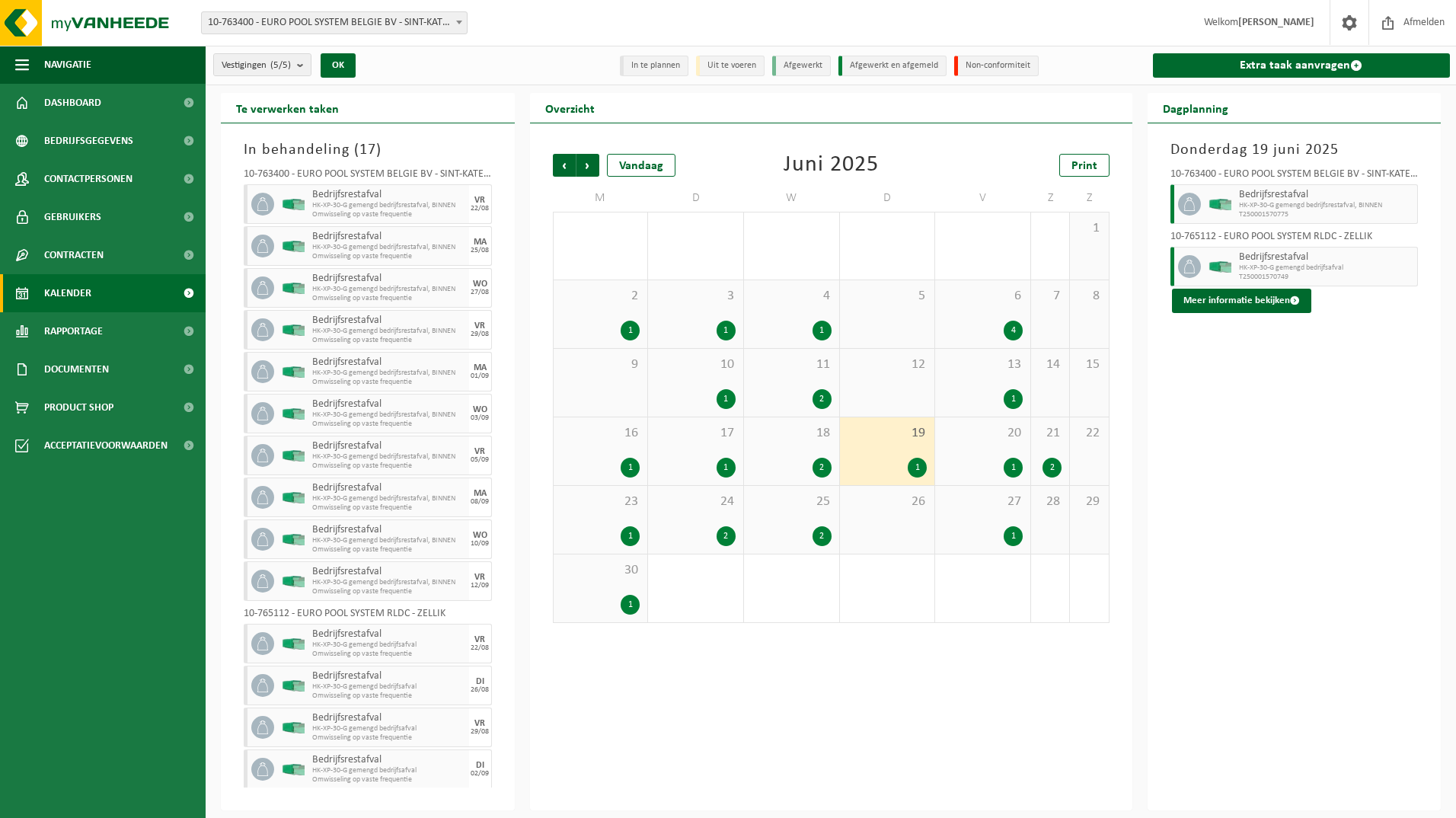
click at [635, 515] on div "23 1" at bounding box center [601, 519] width 94 height 68
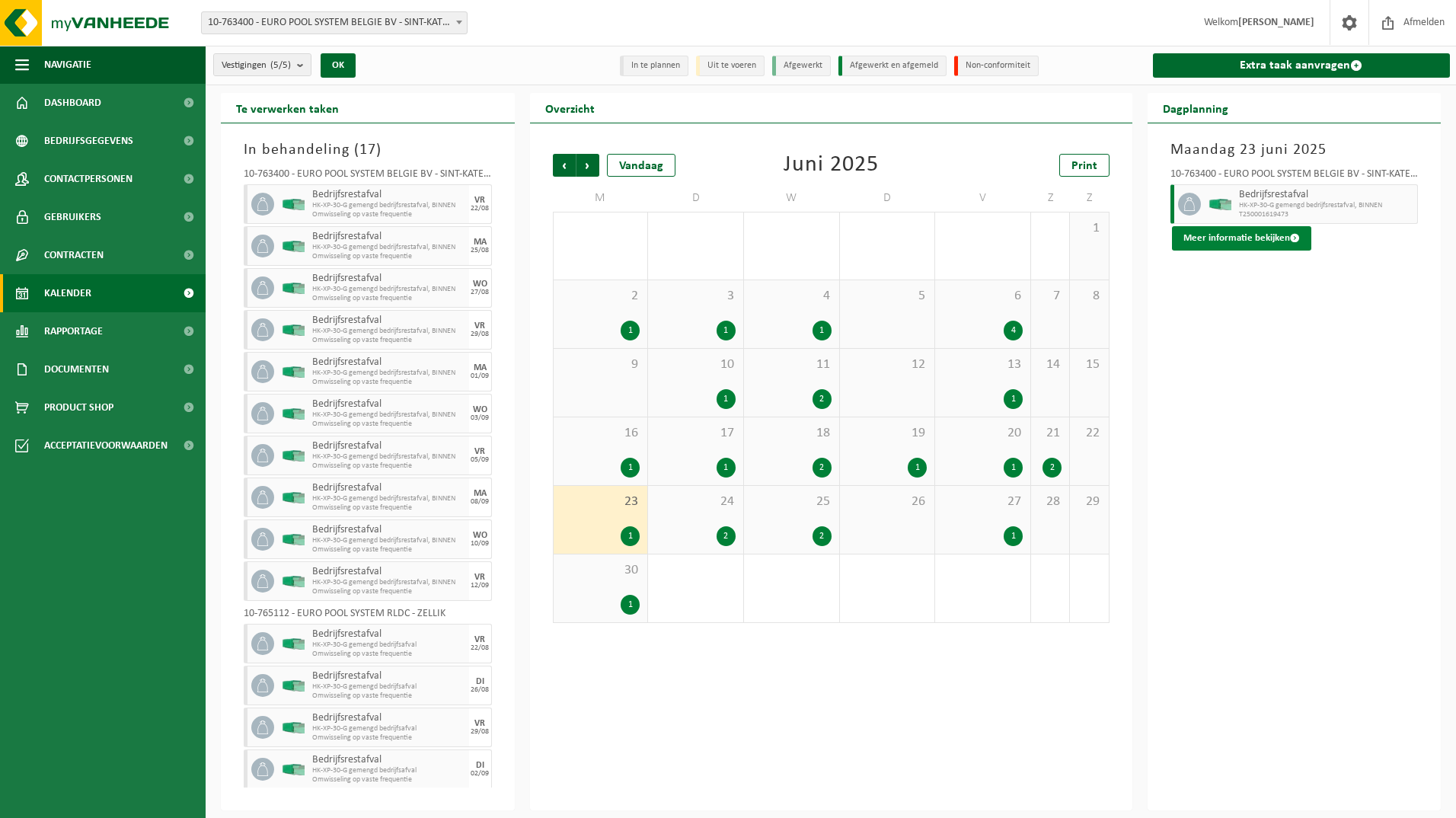
click at [1224, 246] on button "Meer informatie bekijken" at bounding box center [1241, 237] width 140 height 24
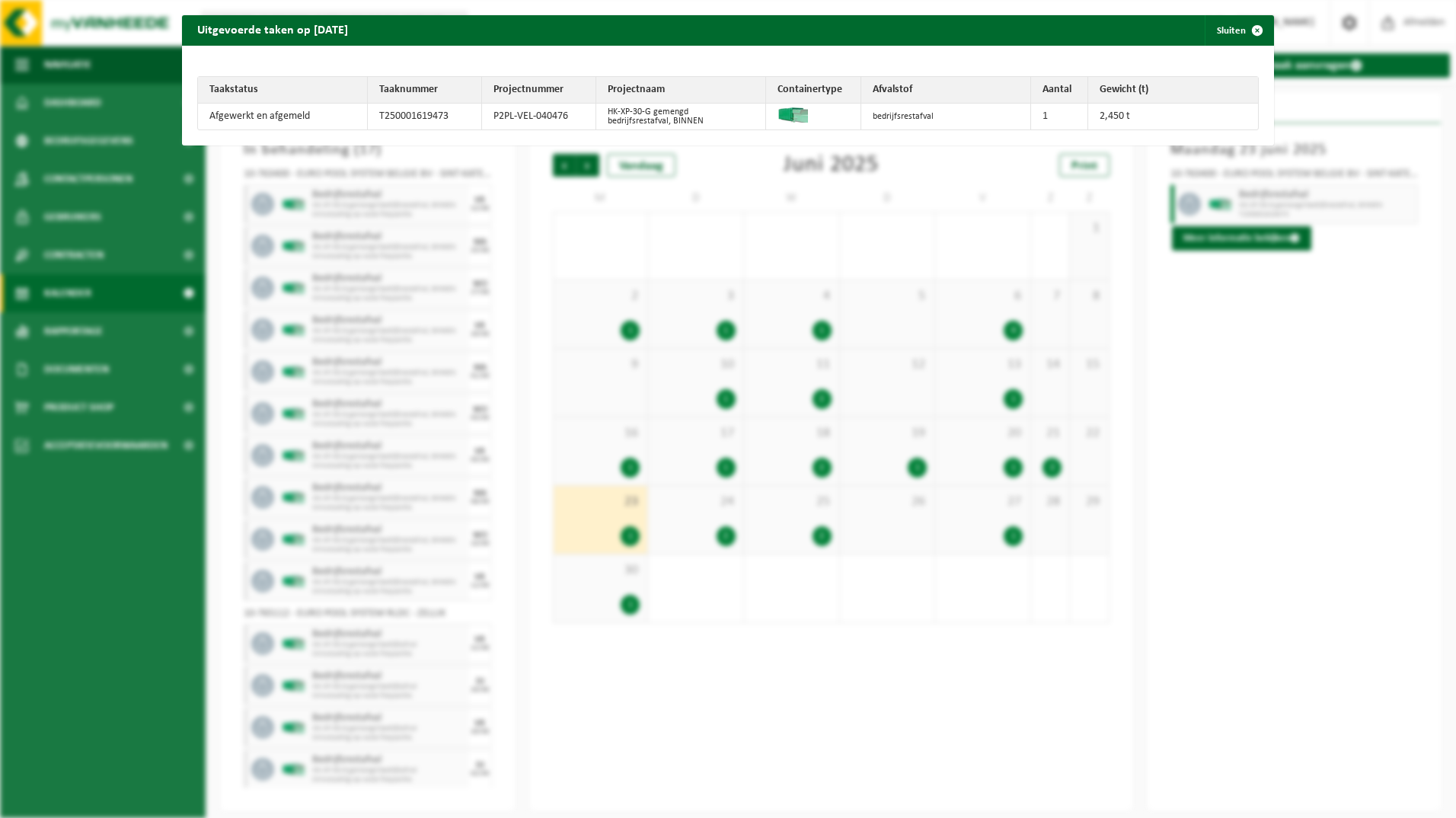
click at [1273, 365] on div "Uitgevoerde taken op 2025-06-23 Sluiten Taakstatus Taaknummer Projectnummer Pro…" at bounding box center [728, 409] width 1456 height 818
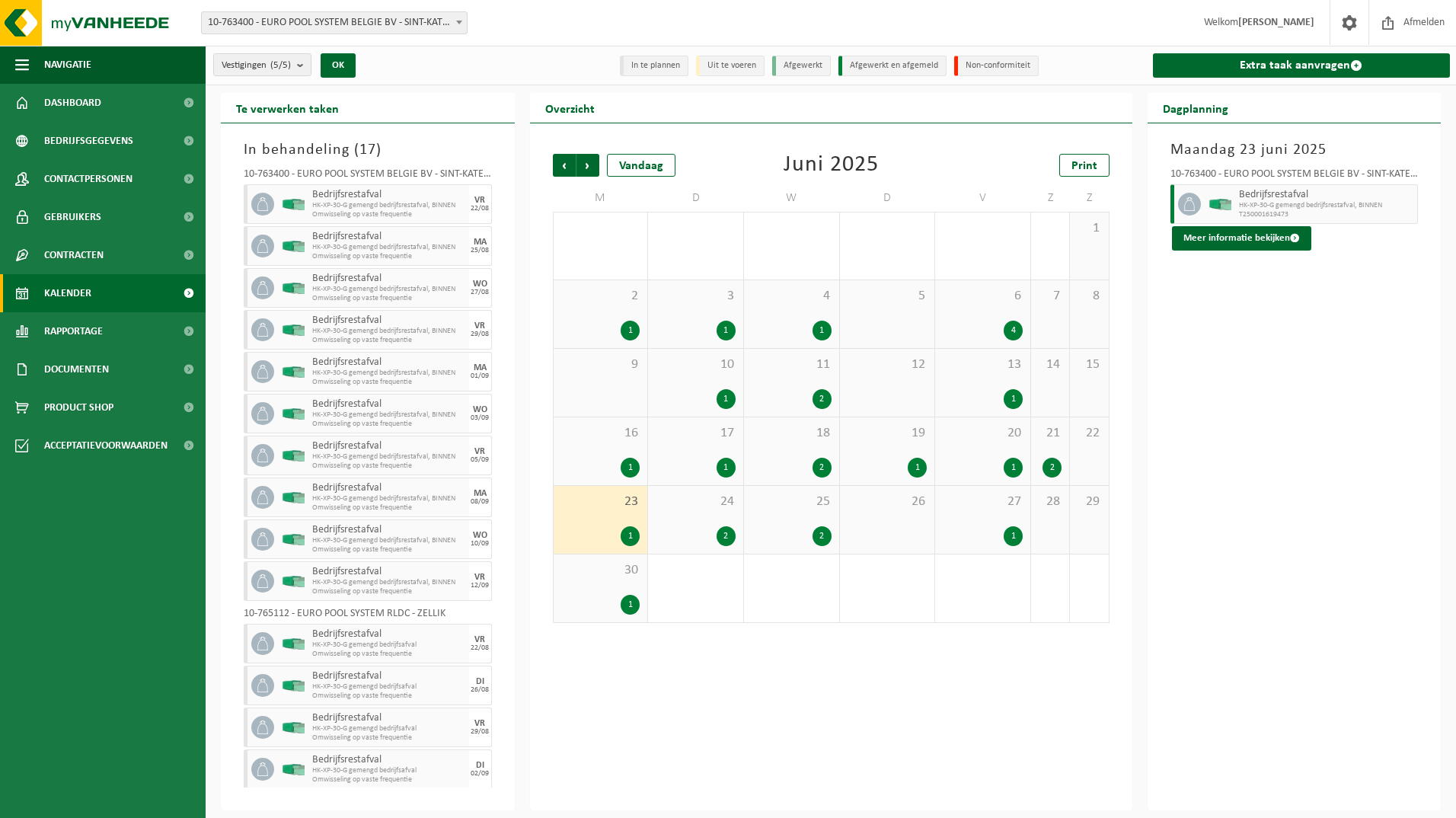
click at [784, 512] on div "25 2" at bounding box center [791, 519] width 95 height 68
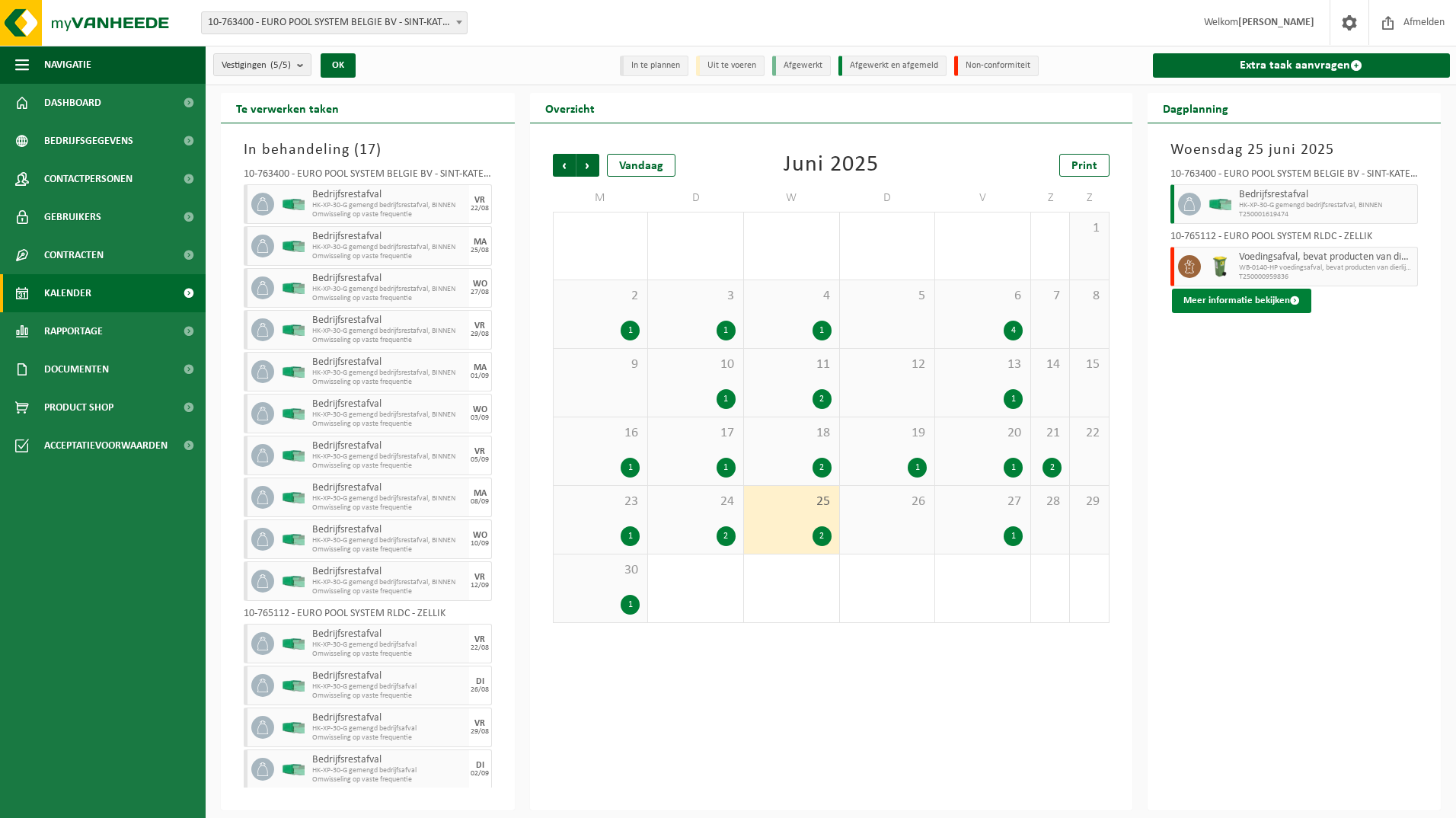
click at [1208, 298] on button "Meer informatie bekijken" at bounding box center [1241, 301] width 140 height 24
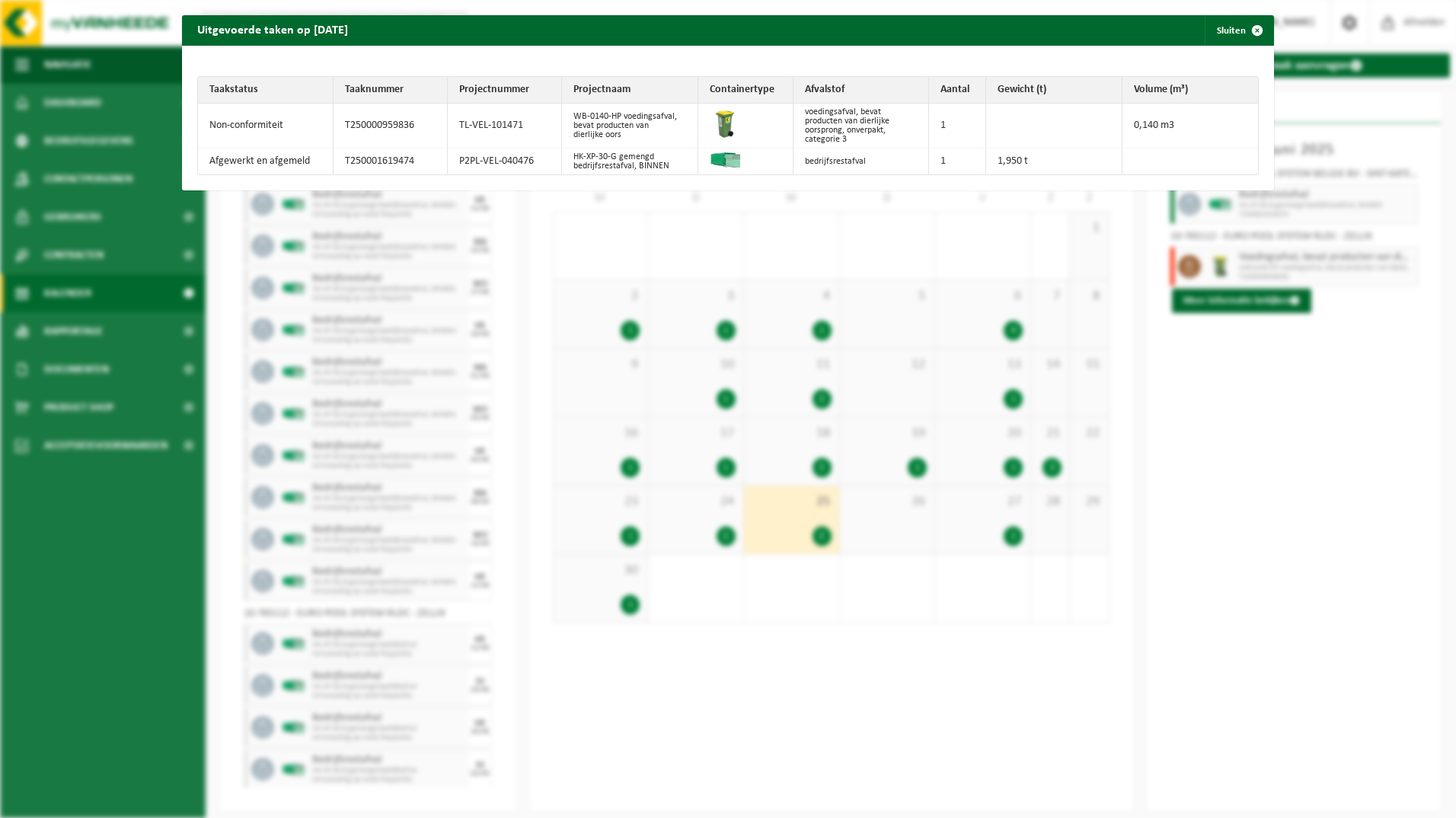
click at [1436, 532] on div "Uitgevoerde taken op 2025-06-25 Sluiten Taakstatus Taaknummer Projectnummer Pro…" at bounding box center [728, 409] width 1456 height 818
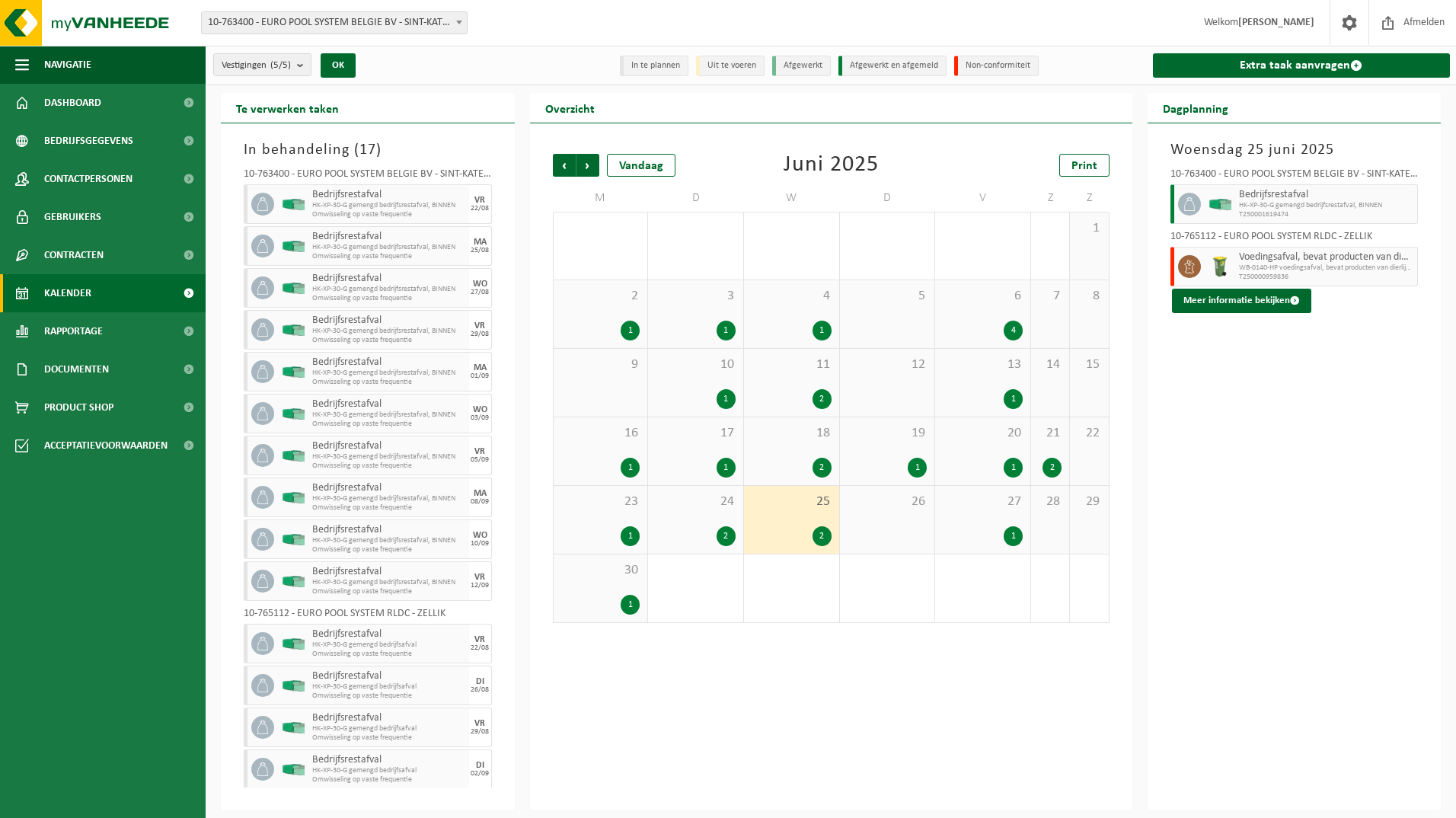
click at [596, 576] on span "30" at bounding box center [600, 570] width 79 height 17
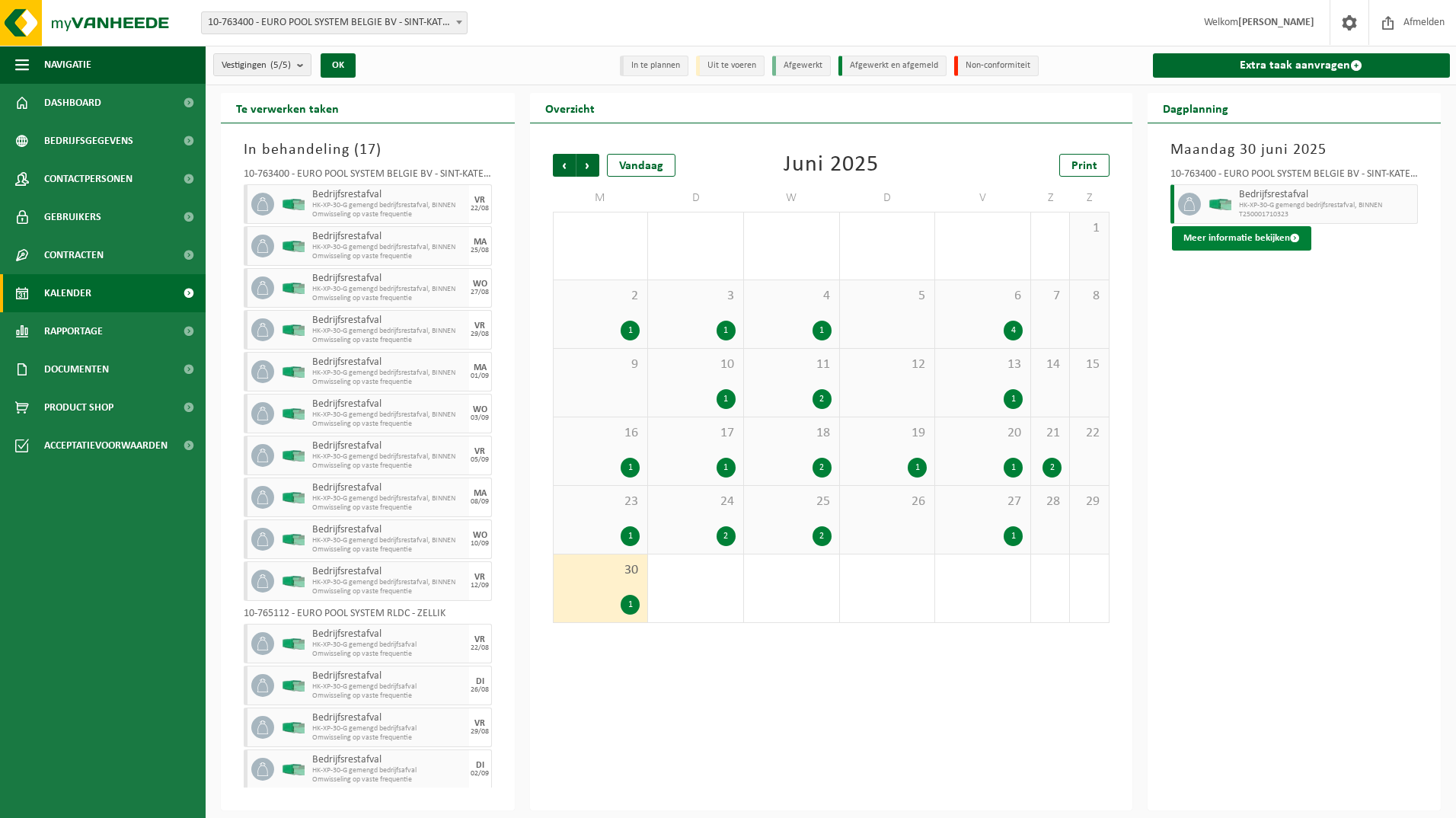
click at [1176, 241] on button "Meer informatie bekijken" at bounding box center [1241, 237] width 140 height 24
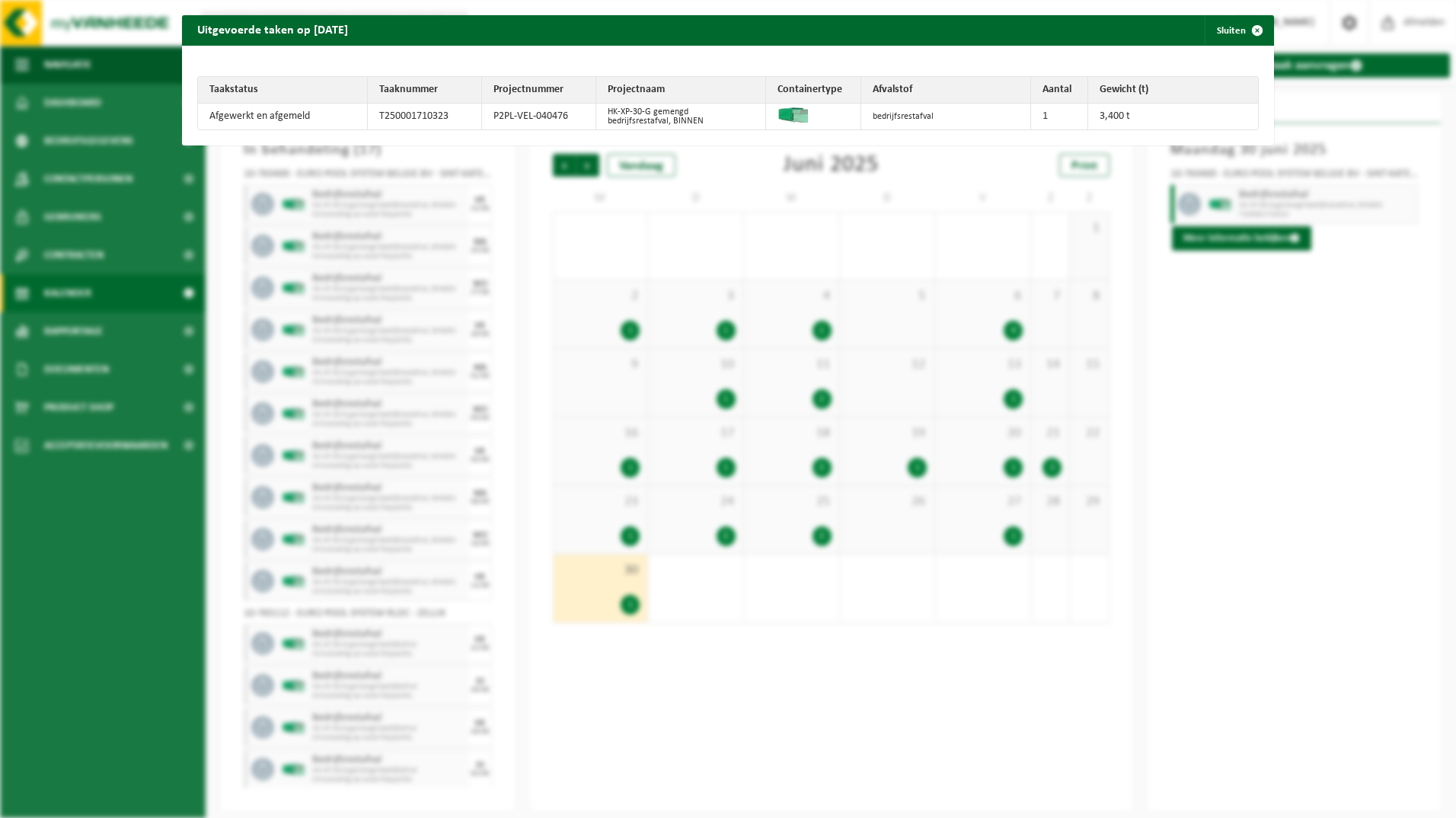
click at [1244, 389] on div "Uitgevoerde taken op 2025-06-30 Sluiten Taakstatus Taaknummer Projectnummer Pro…" at bounding box center [728, 409] width 1456 height 818
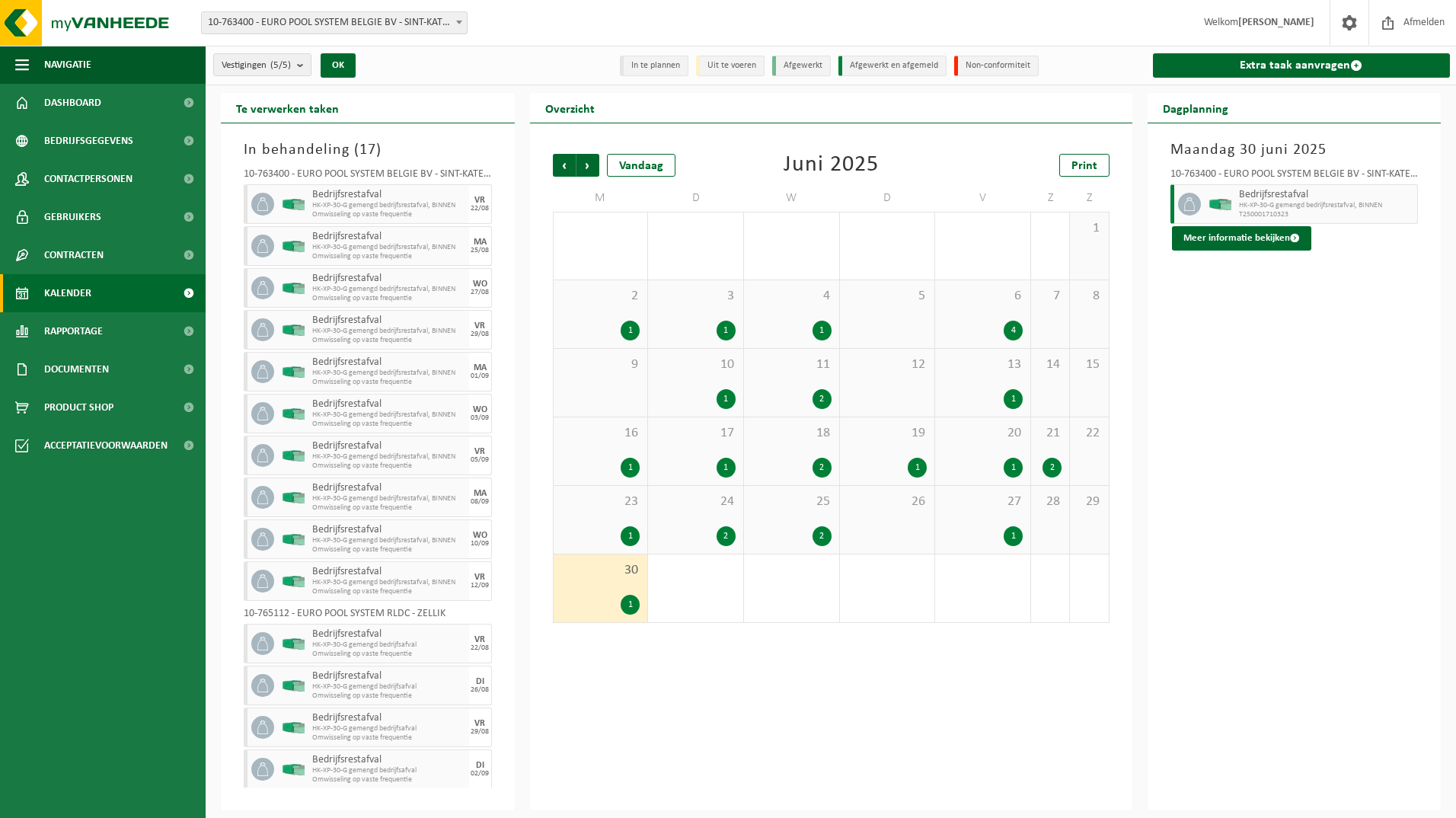
click at [985, 461] on div "1" at bounding box center [982, 468] width 80 height 20
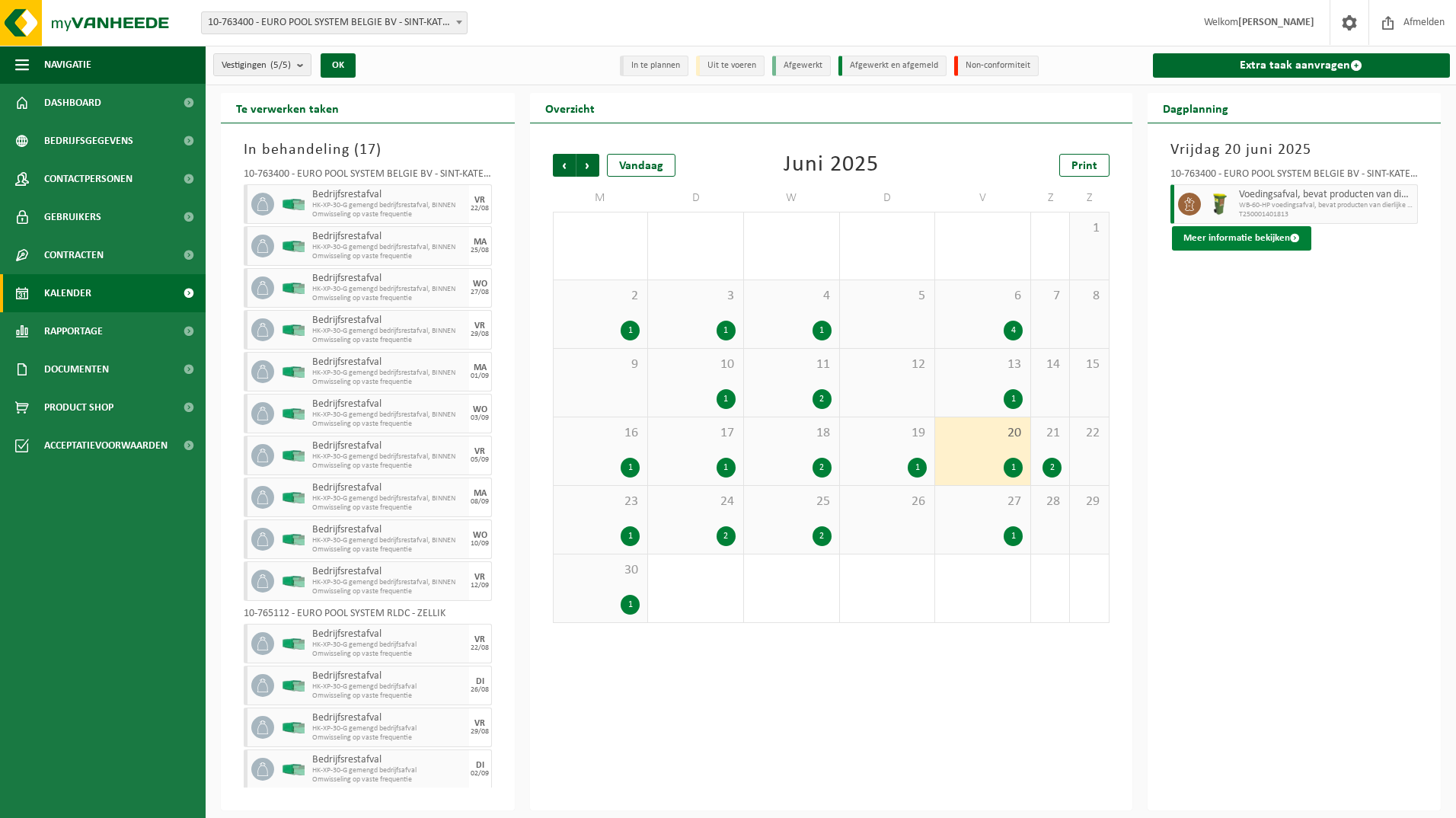
click at [1237, 228] on button "Meer informatie bekijken" at bounding box center [1241, 237] width 140 height 24
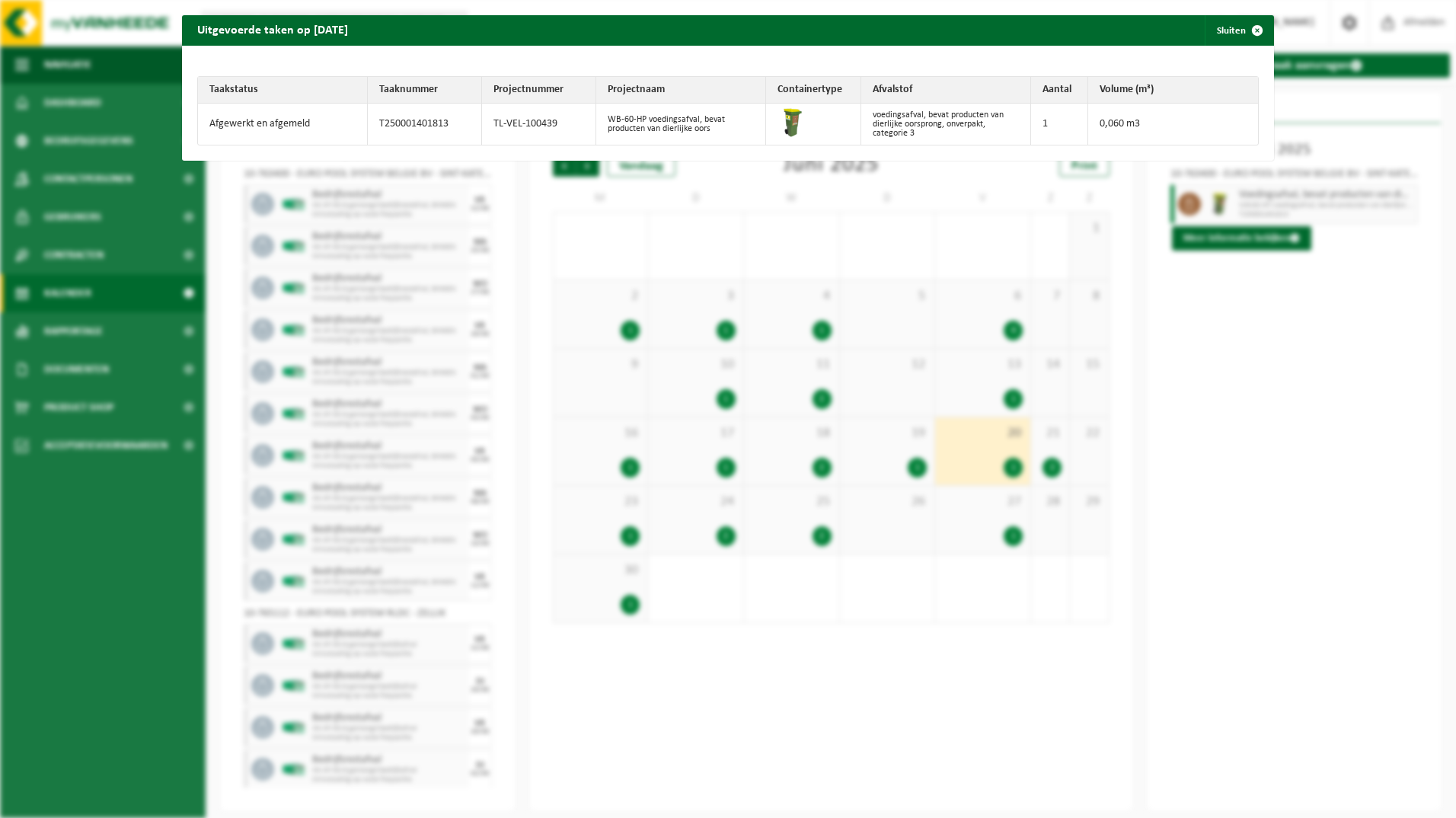
click at [1276, 421] on div "Uitgevoerde taken op 2025-06-20 Sluiten Taakstatus Taaknummer Projectnummer Pro…" at bounding box center [728, 409] width 1456 height 818
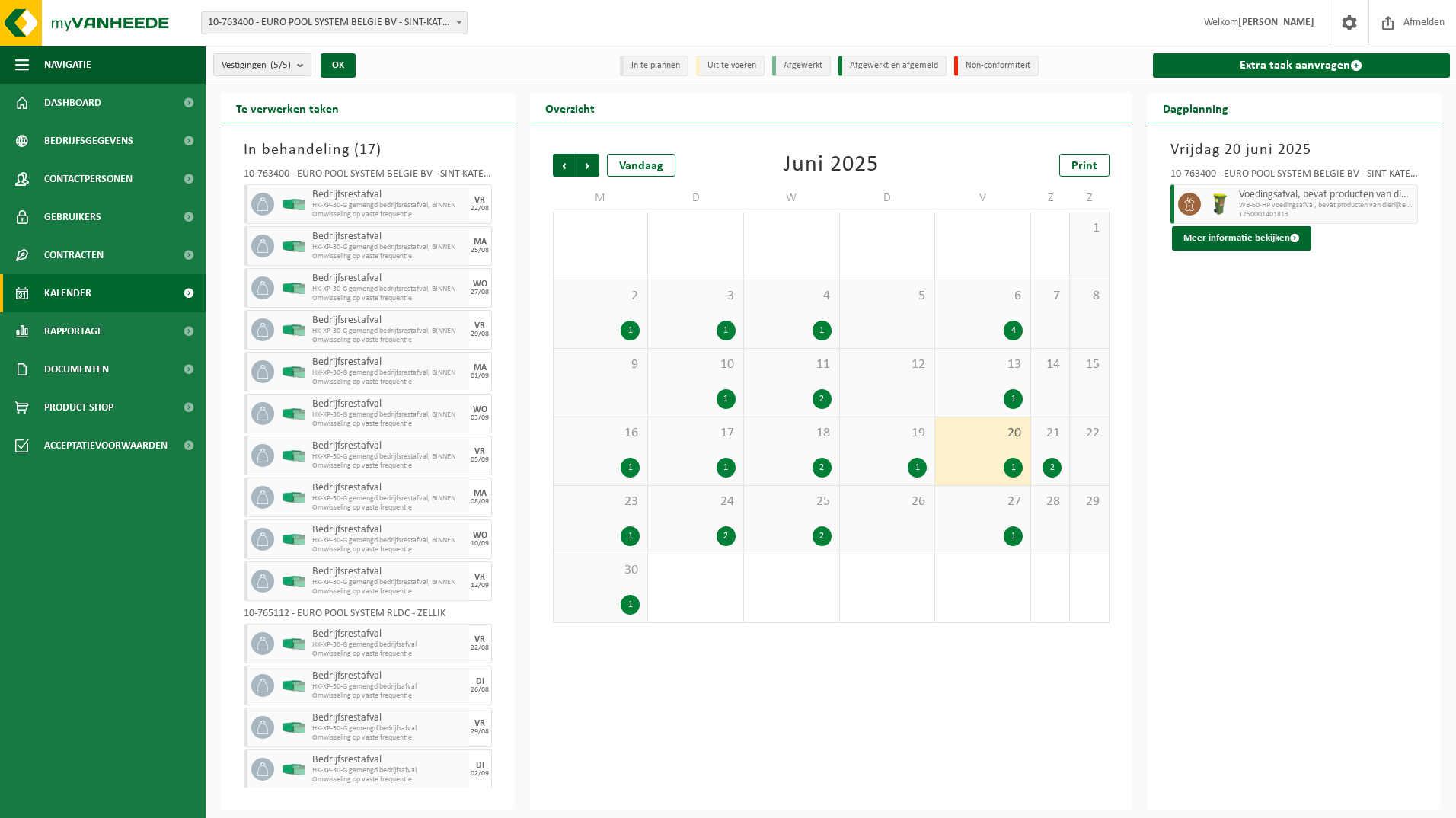
click at [602, 448] on div "16 1" at bounding box center [601, 451] width 94 height 68
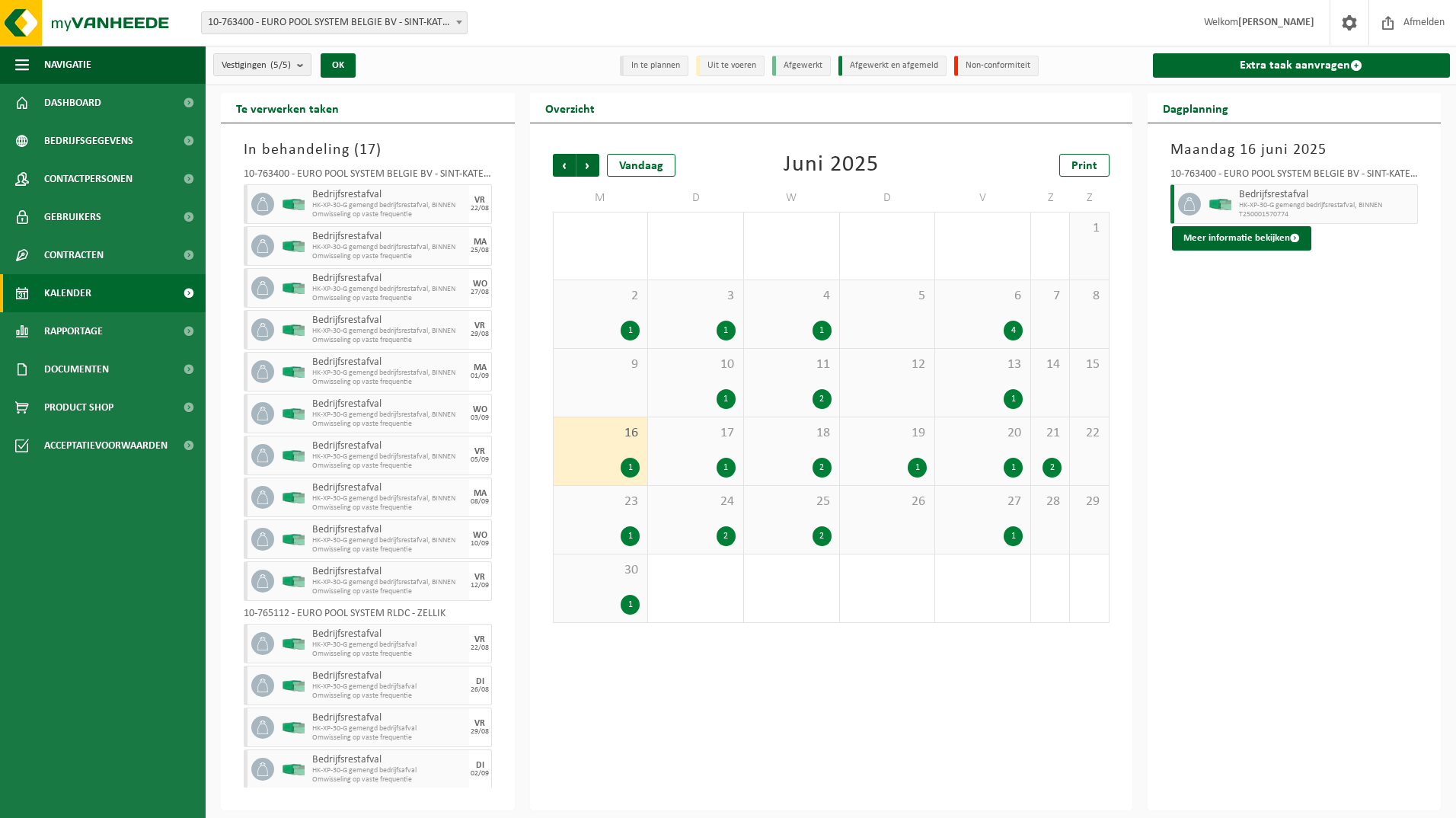
click at [601, 383] on div "9" at bounding box center [601, 382] width 94 height 68
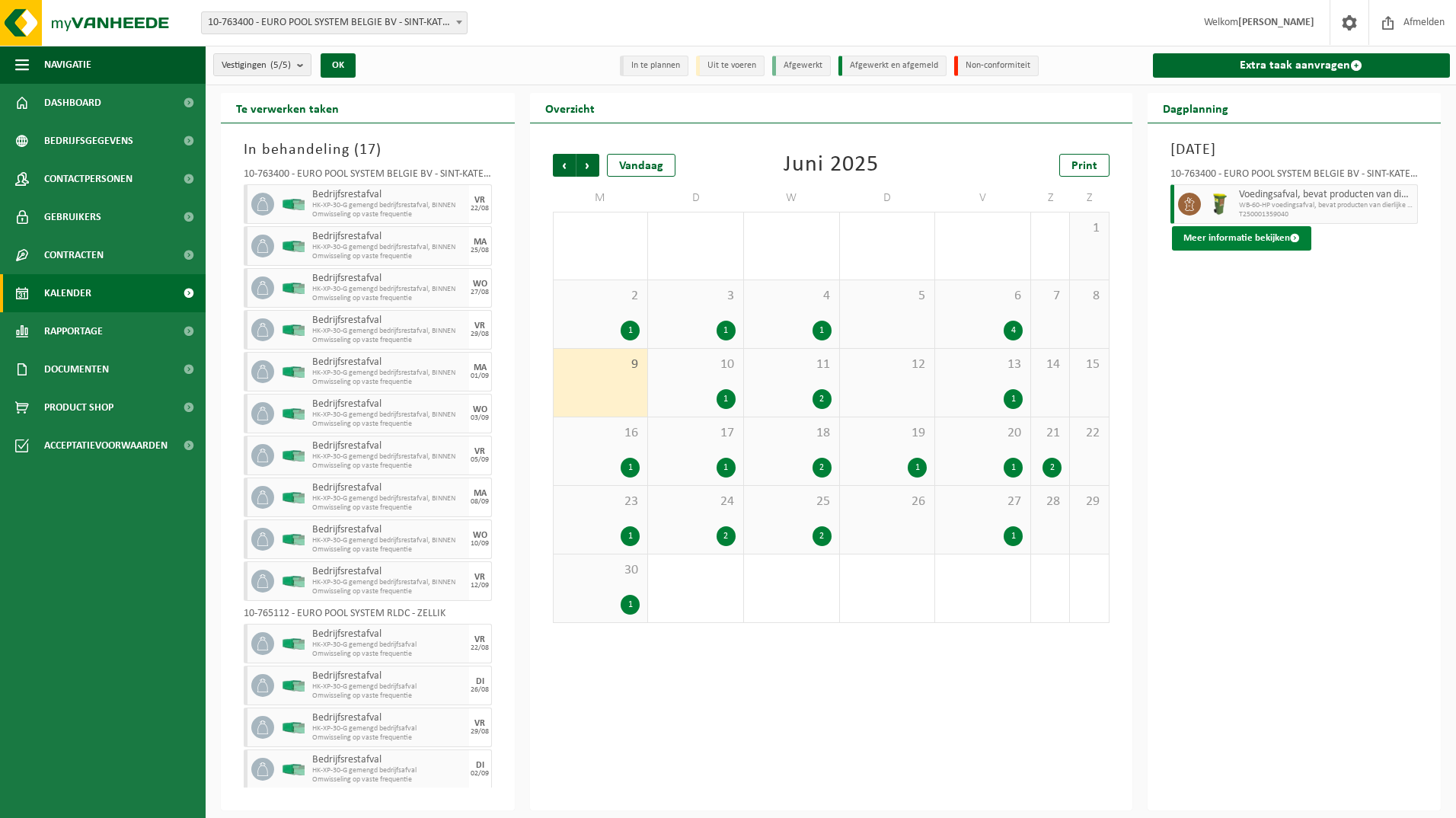
click at [1191, 236] on button "Meer informatie bekijken" at bounding box center [1241, 237] width 140 height 24
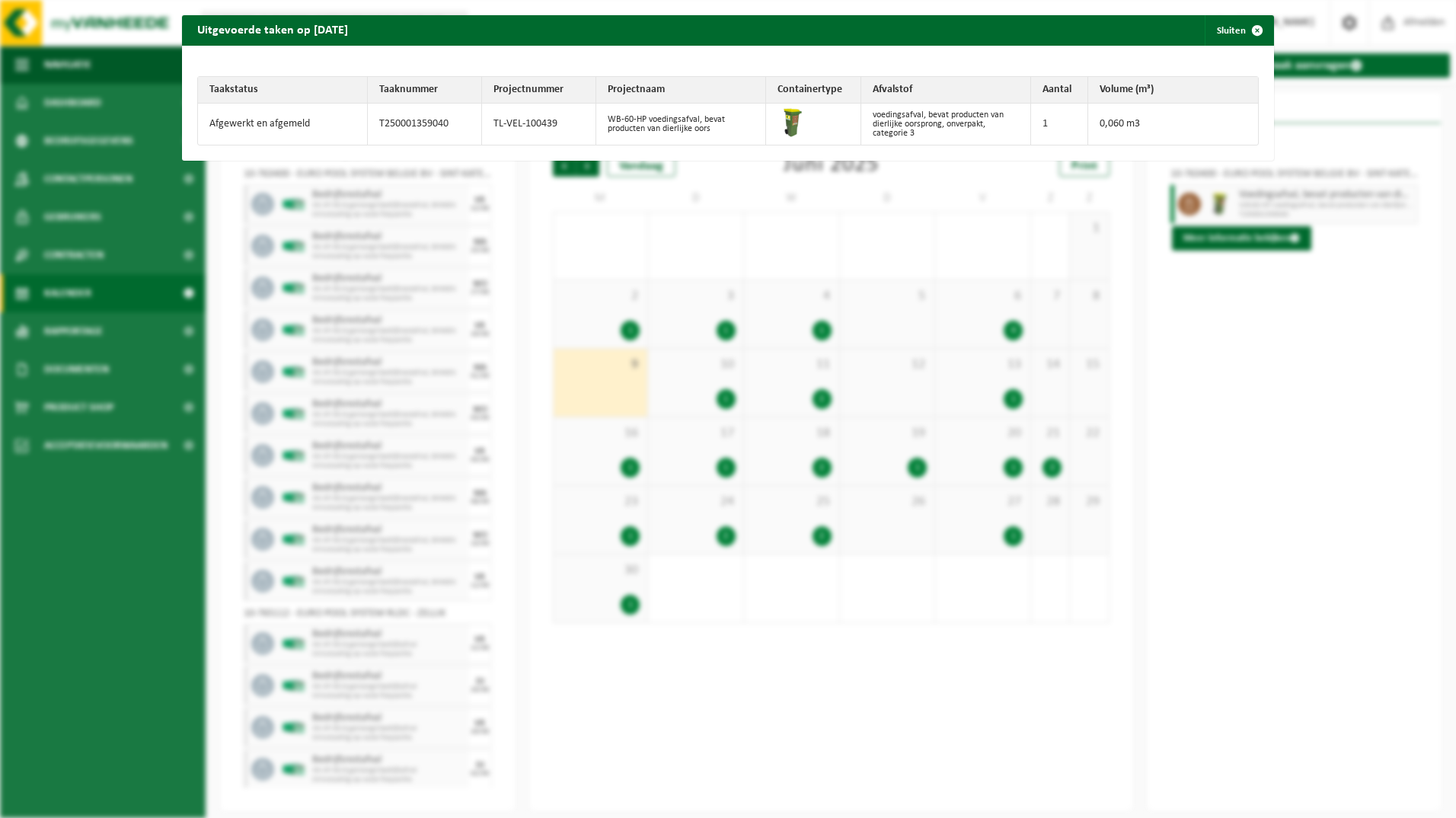
click at [991, 120] on td "voedingsafval, bevat producten van dierlijke oorsprong, onverpakt, categorie 3" at bounding box center [946, 124] width 170 height 41
click at [1221, 28] on button "Sluiten" at bounding box center [1238, 30] width 68 height 30
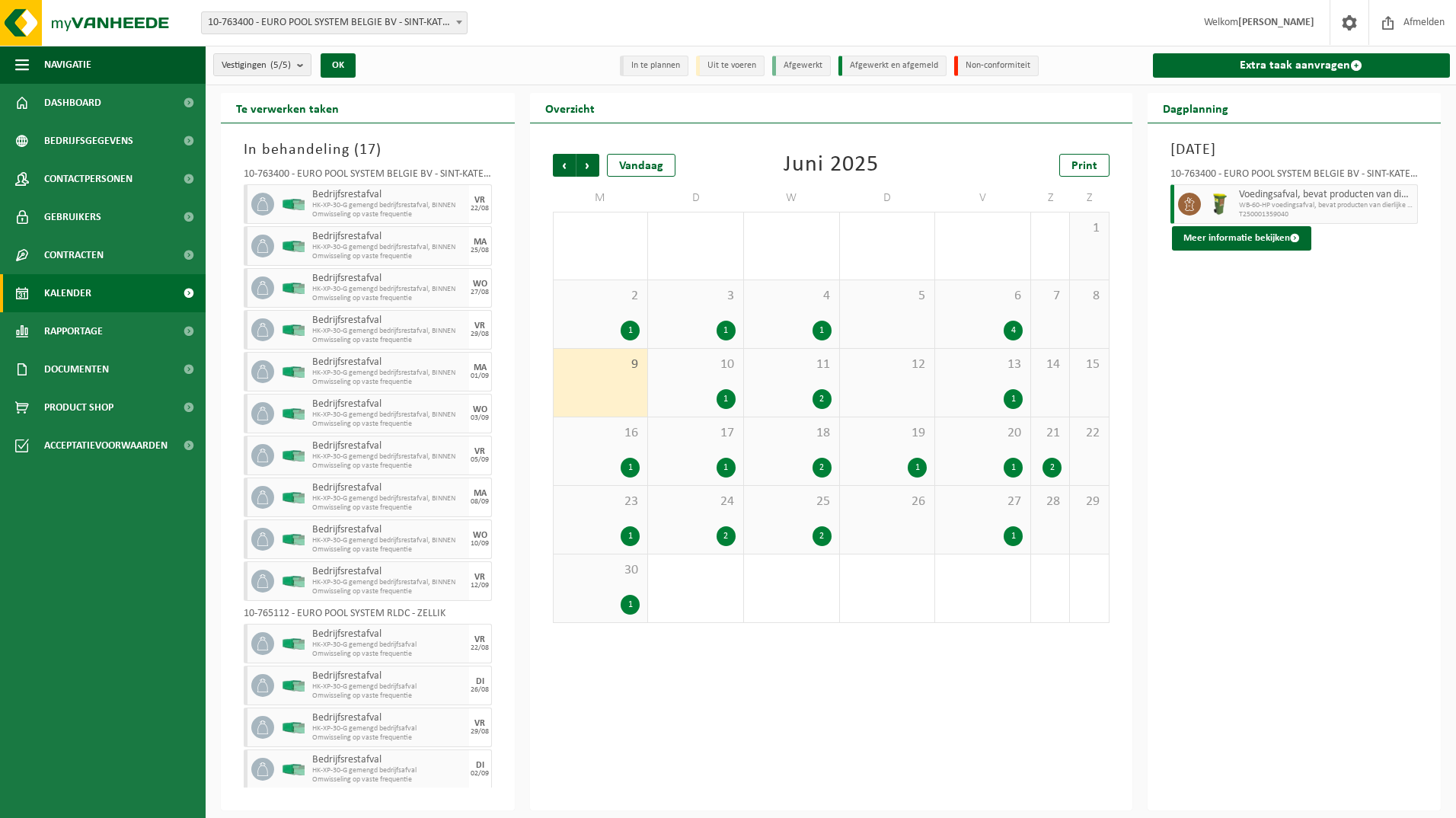
click at [608, 370] on span "9" at bounding box center [600, 365] width 79 height 17
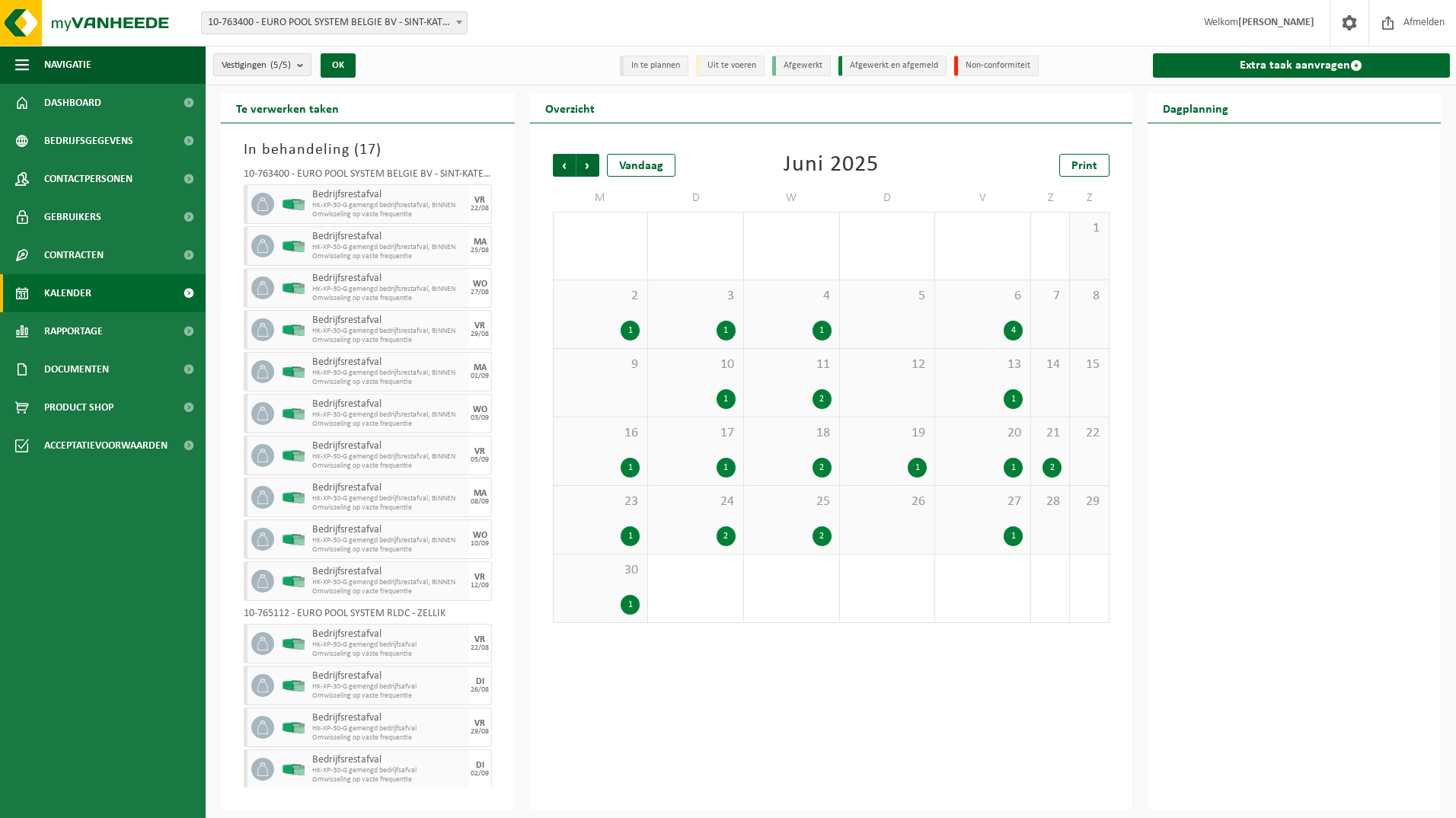
click at [606, 385] on div "9" at bounding box center [601, 382] width 94 height 68
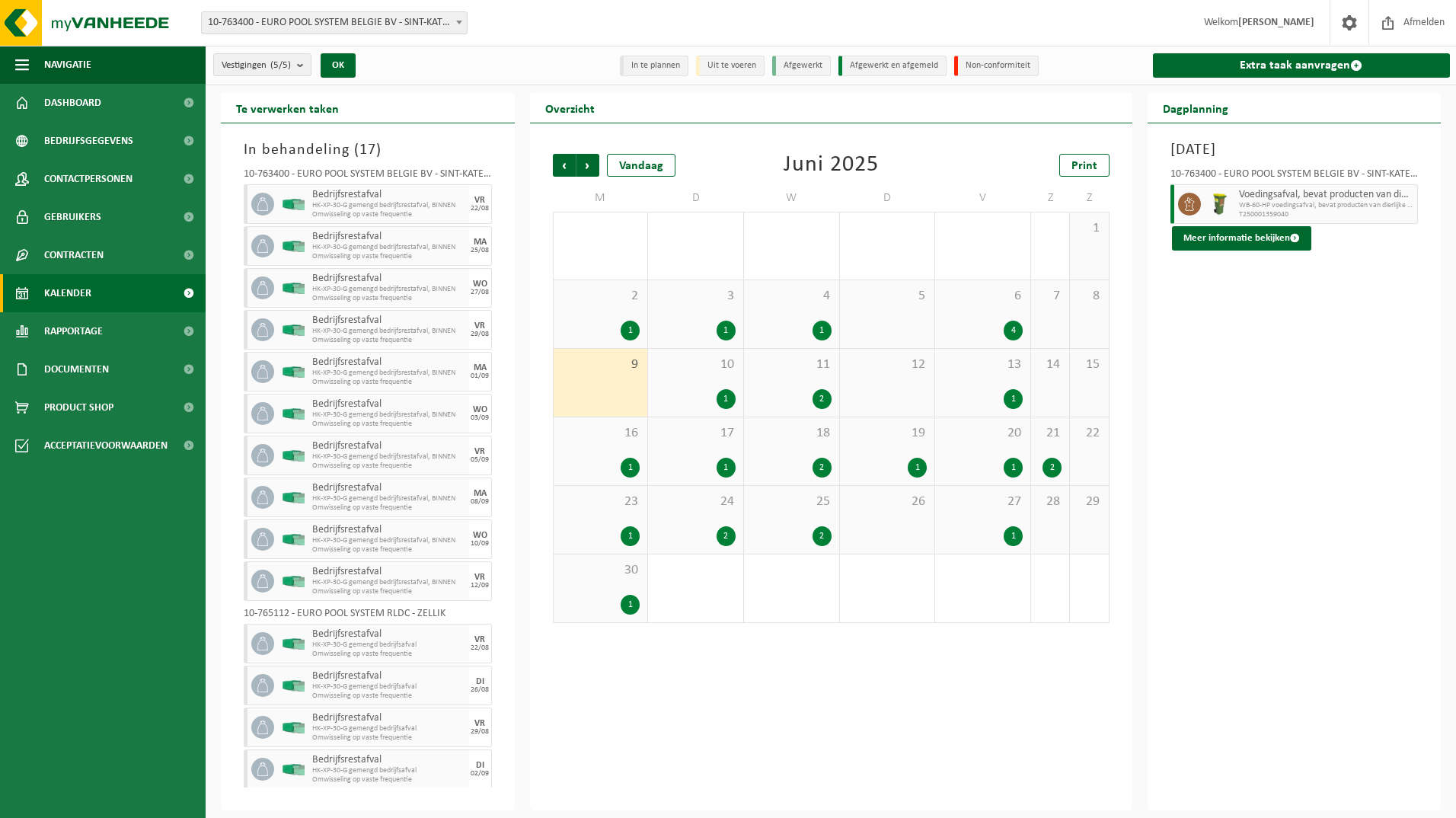
click at [870, 383] on div "12" at bounding box center [887, 382] width 95 height 68
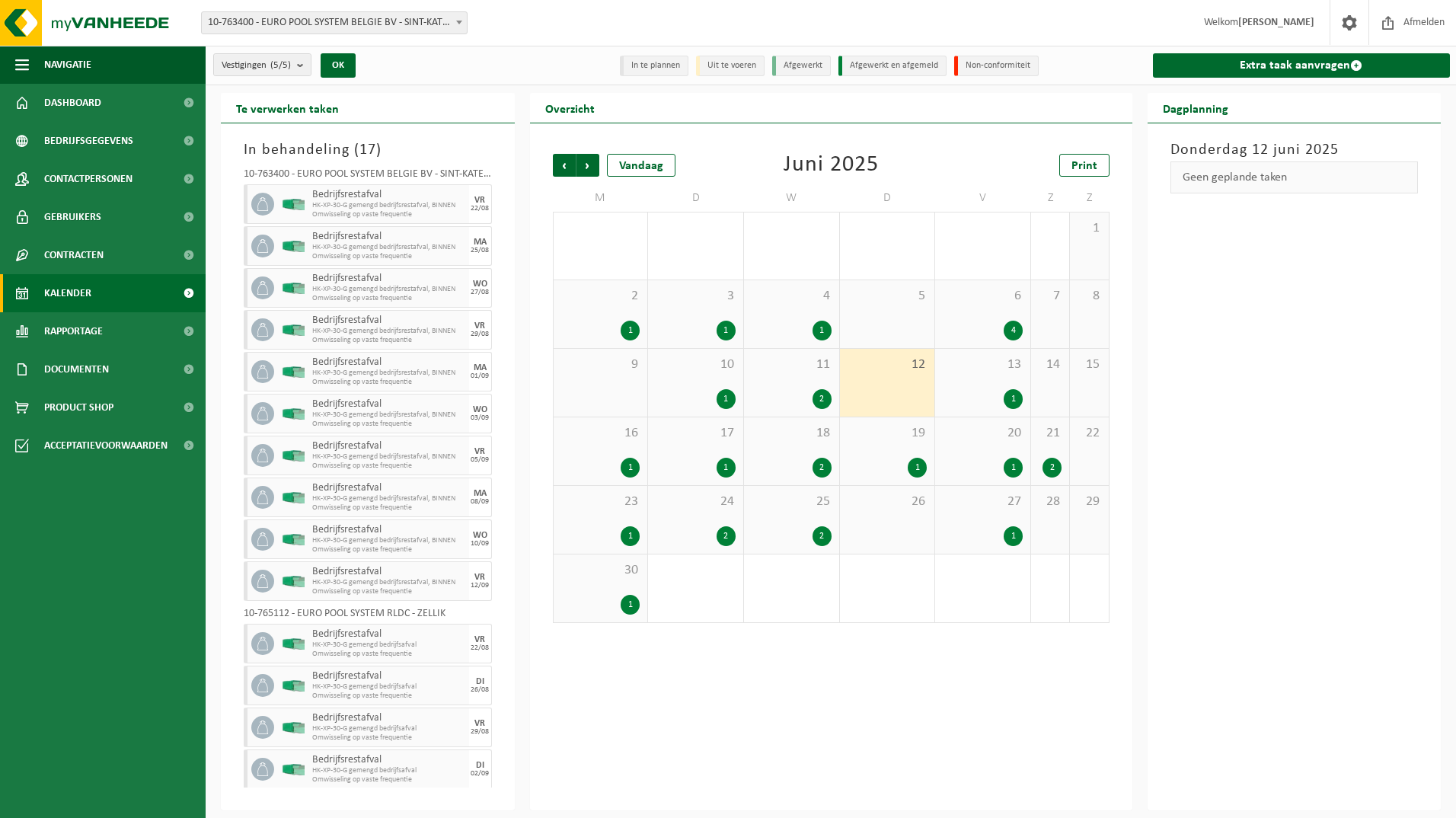
click at [620, 396] on div "9" at bounding box center [601, 382] width 94 height 68
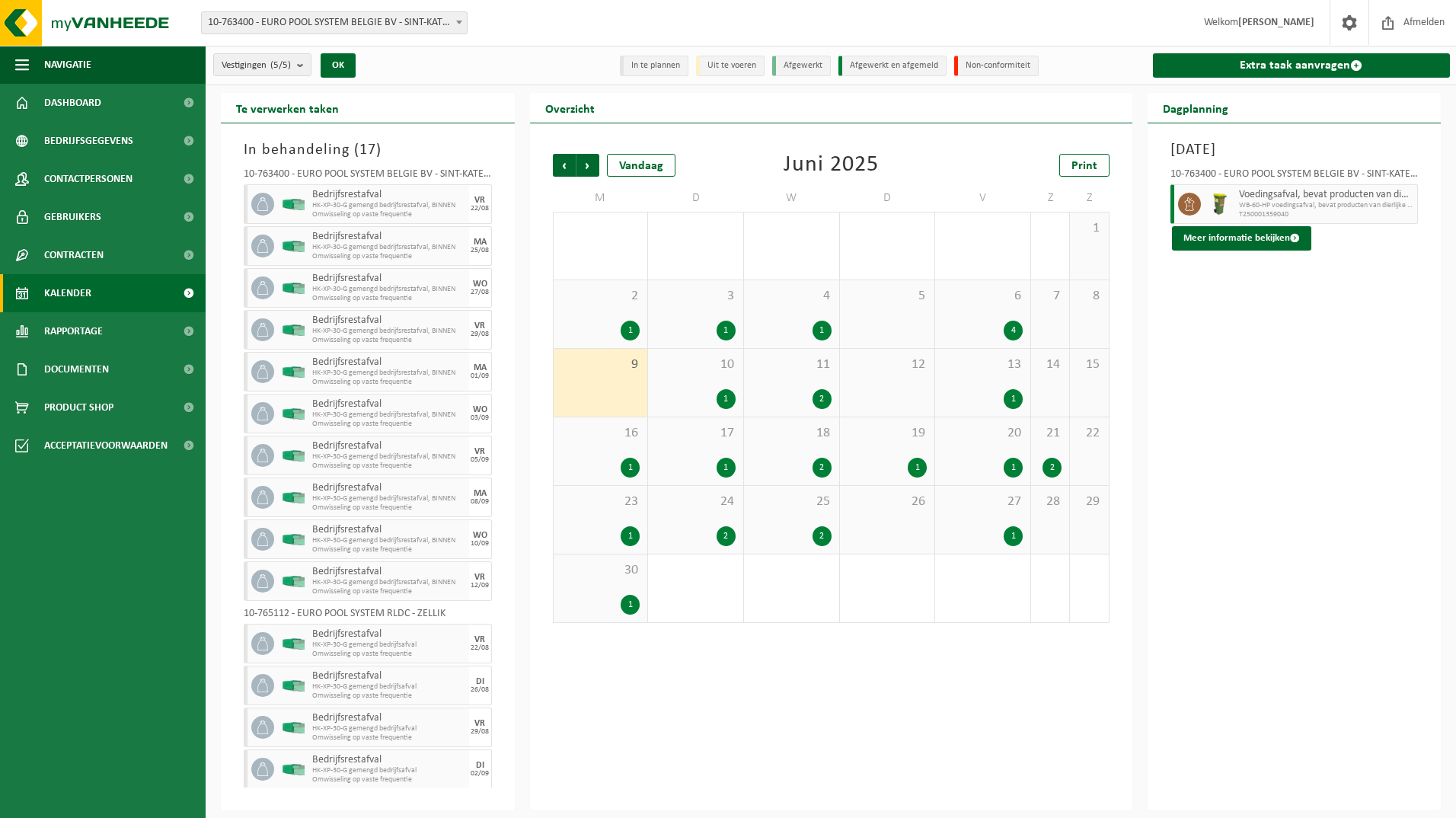
click at [968, 316] on div "6 4" at bounding box center [982, 314] width 95 height 68
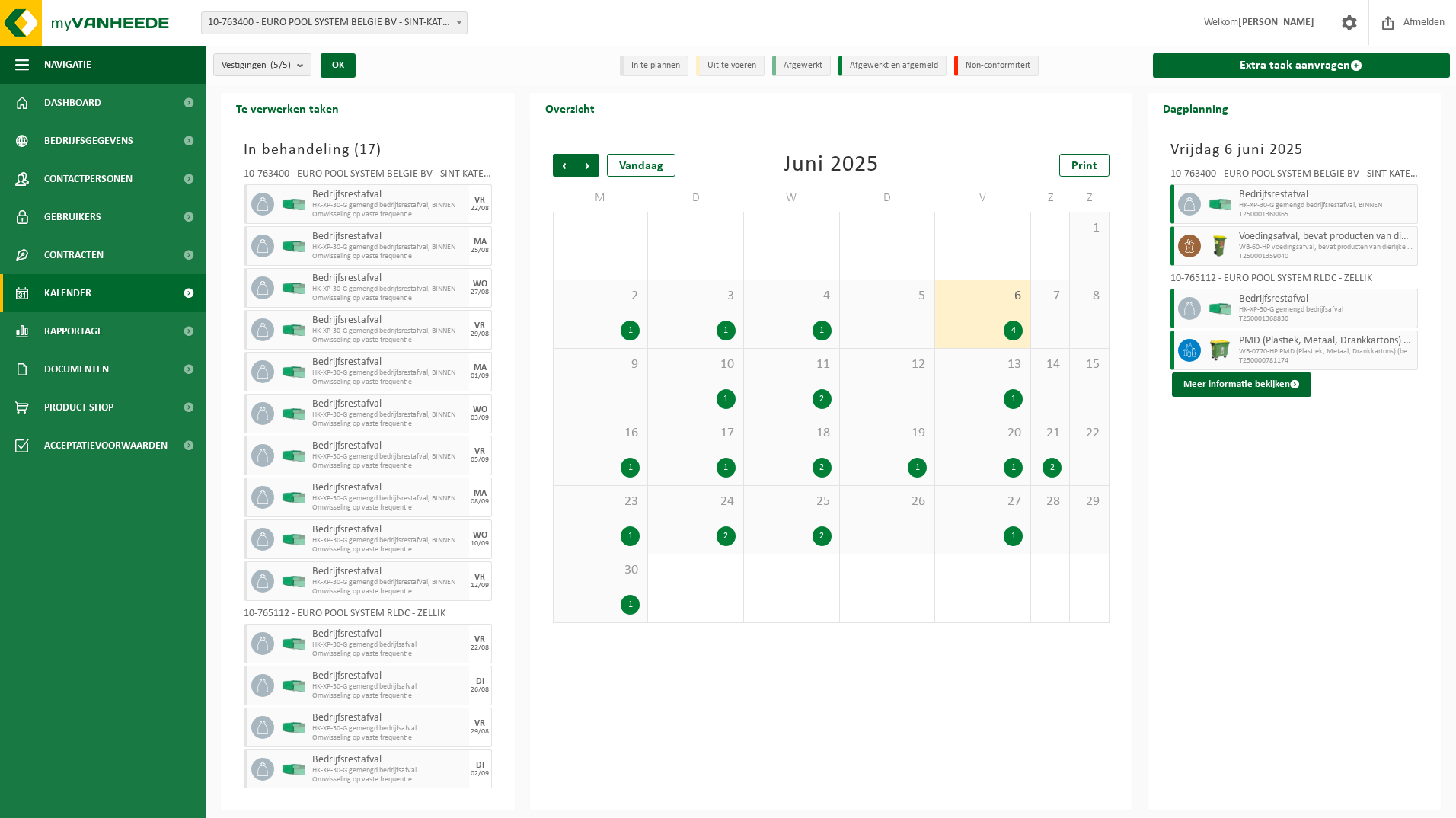
click at [610, 397] on div "9" at bounding box center [601, 382] width 94 height 68
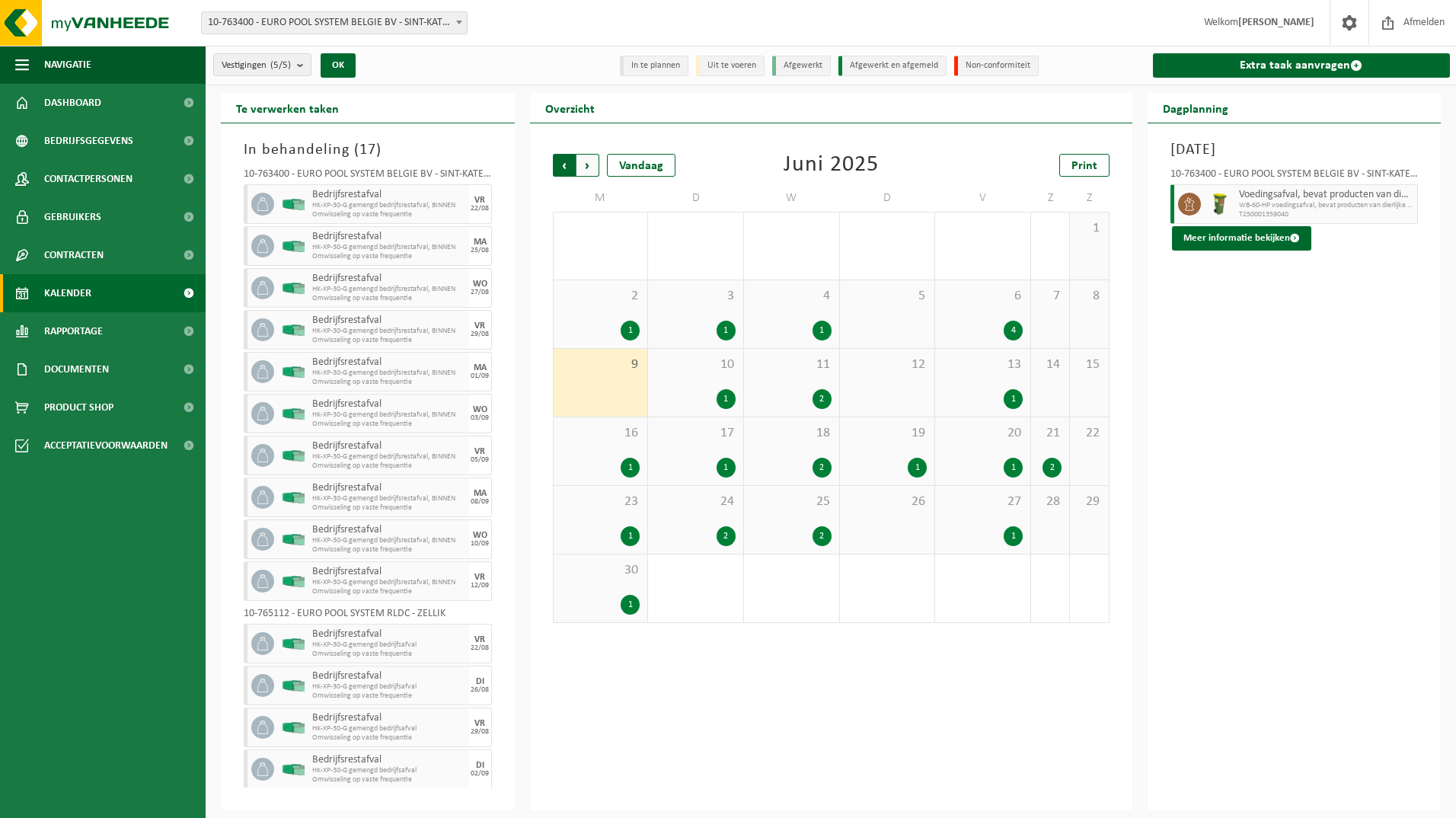
click at [578, 166] on span "Volgende" at bounding box center [588, 165] width 23 height 23
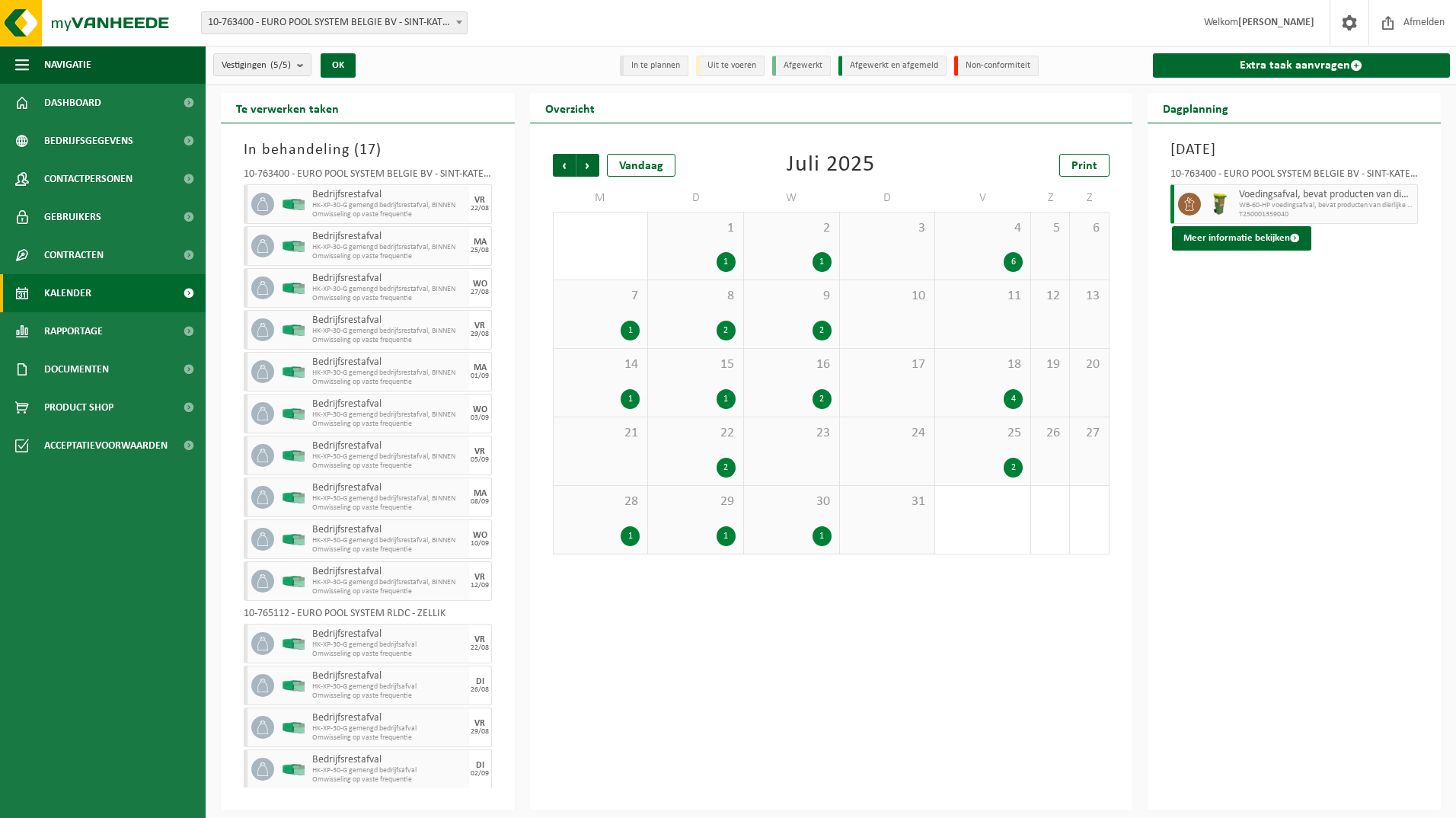
click at [804, 229] on span "2" at bounding box center [791, 229] width 80 height 17
click at [1282, 201] on span "HK-XP-30-G gemengd bedrijfsrestafval, BINNEN" at bounding box center [1326, 205] width 175 height 9
click at [1362, 195] on span "Bedrijfsrestafval" at bounding box center [1326, 195] width 175 height 12
click at [1293, 221] on div "Bedrijfsrestafval HK-XP-30-G gemengd bedrijfsrestafval, BINNEN T250001710324" at bounding box center [1326, 204] width 183 height 40
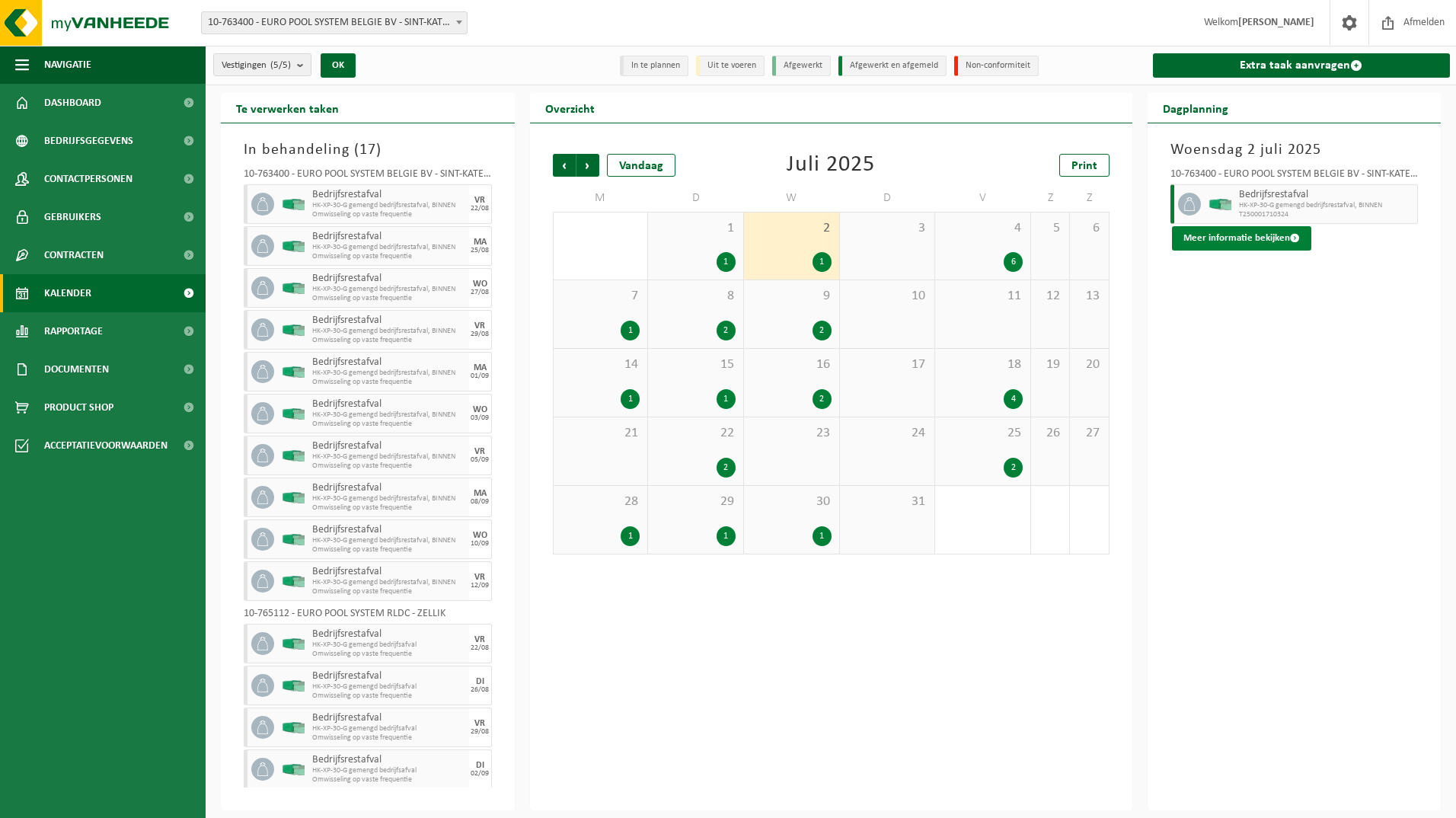
click at [1286, 237] on button "Meer informatie bekijken" at bounding box center [1241, 237] width 140 height 24
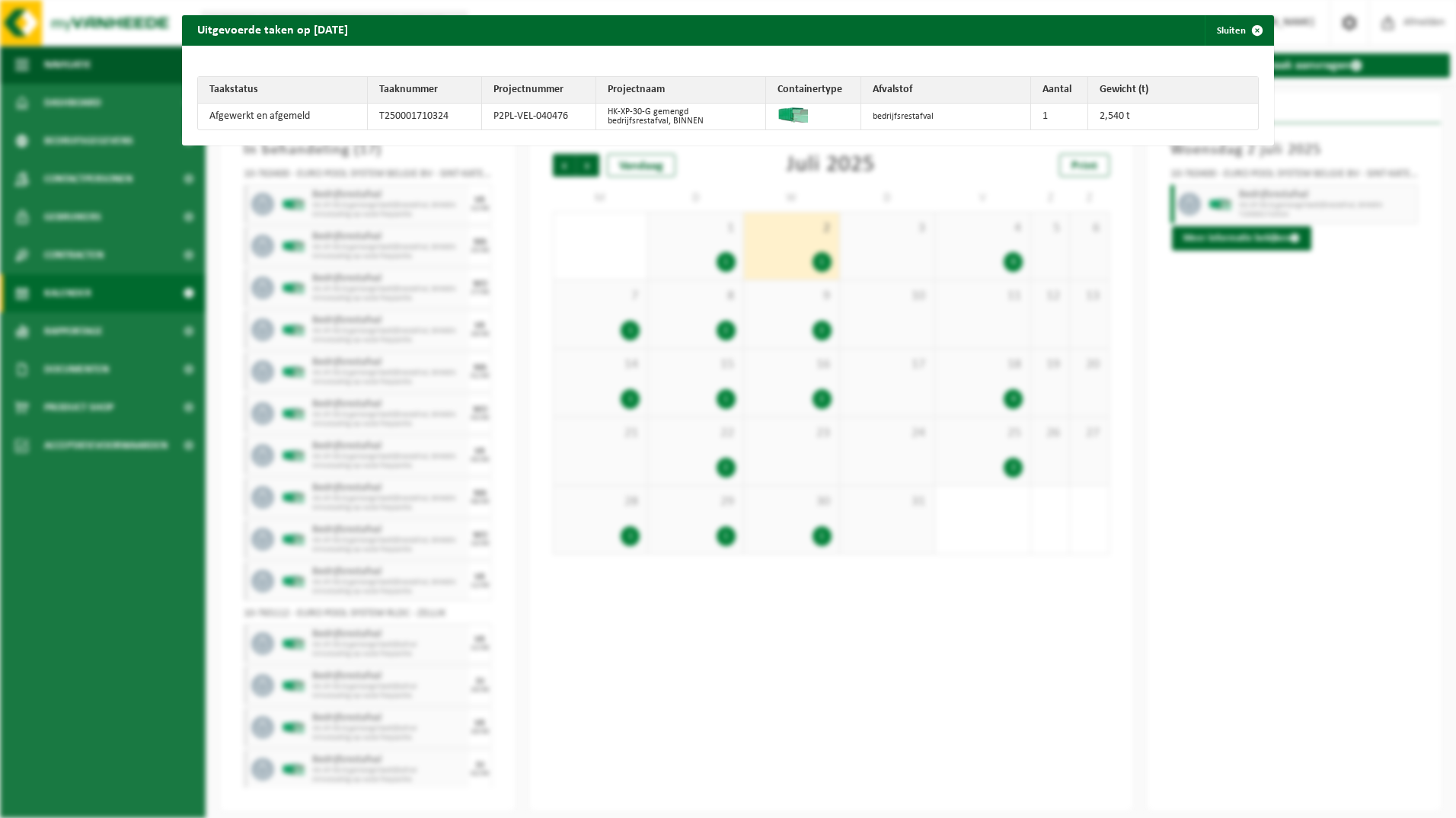
click at [1286, 327] on div "Uitgevoerde taken op 2025-07-02 Sluiten Taakstatus Taaknummer Projectnummer Pro…" at bounding box center [728, 409] width 1456 height 818
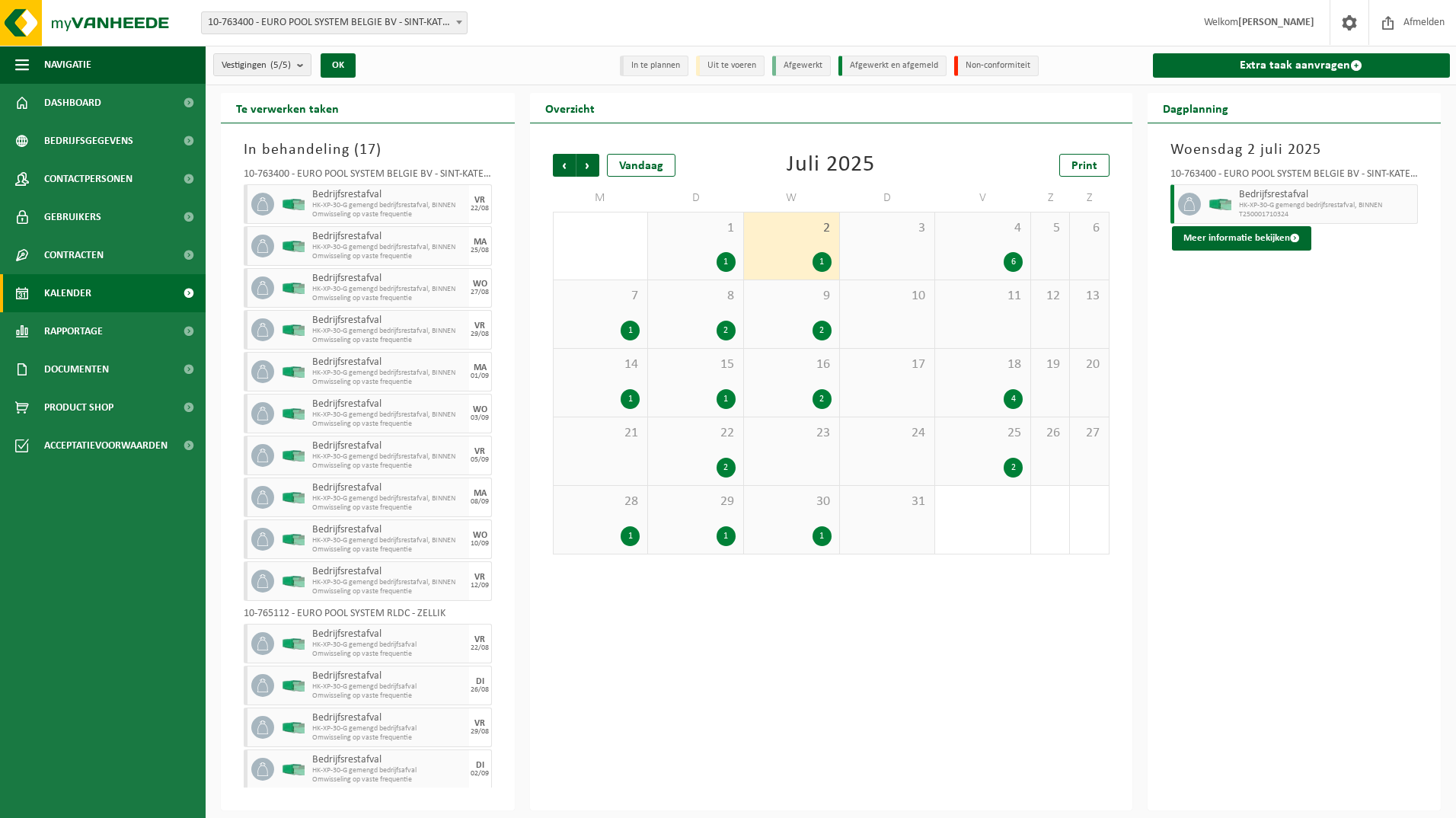
click at [1010, 232] on span "4" at bounding box center [982, 229] width 80 height 17
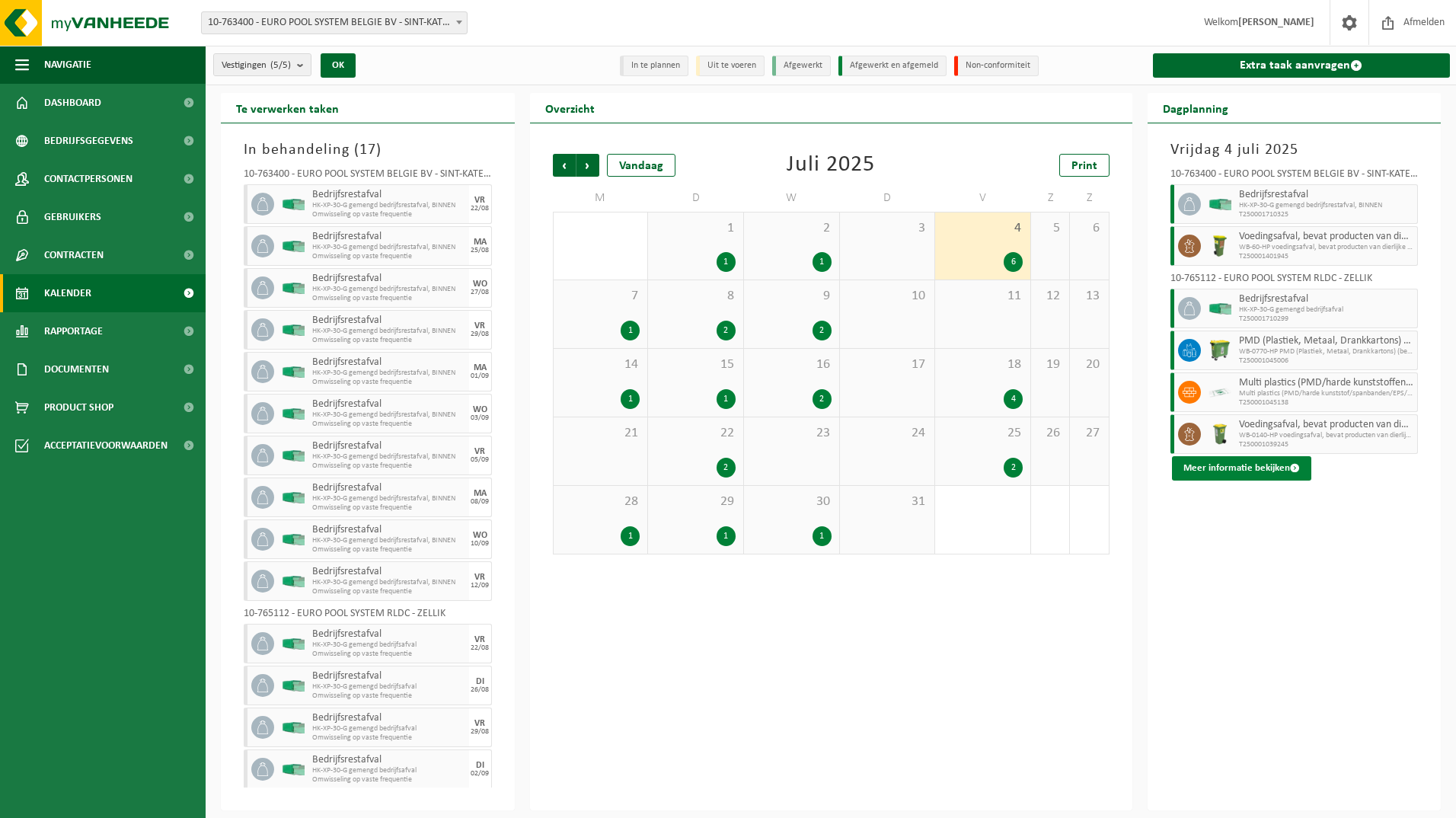
click at [1200, 474] on button "Meer informatie bekijken" at bounding box center [1241, 468] width 140 height 24
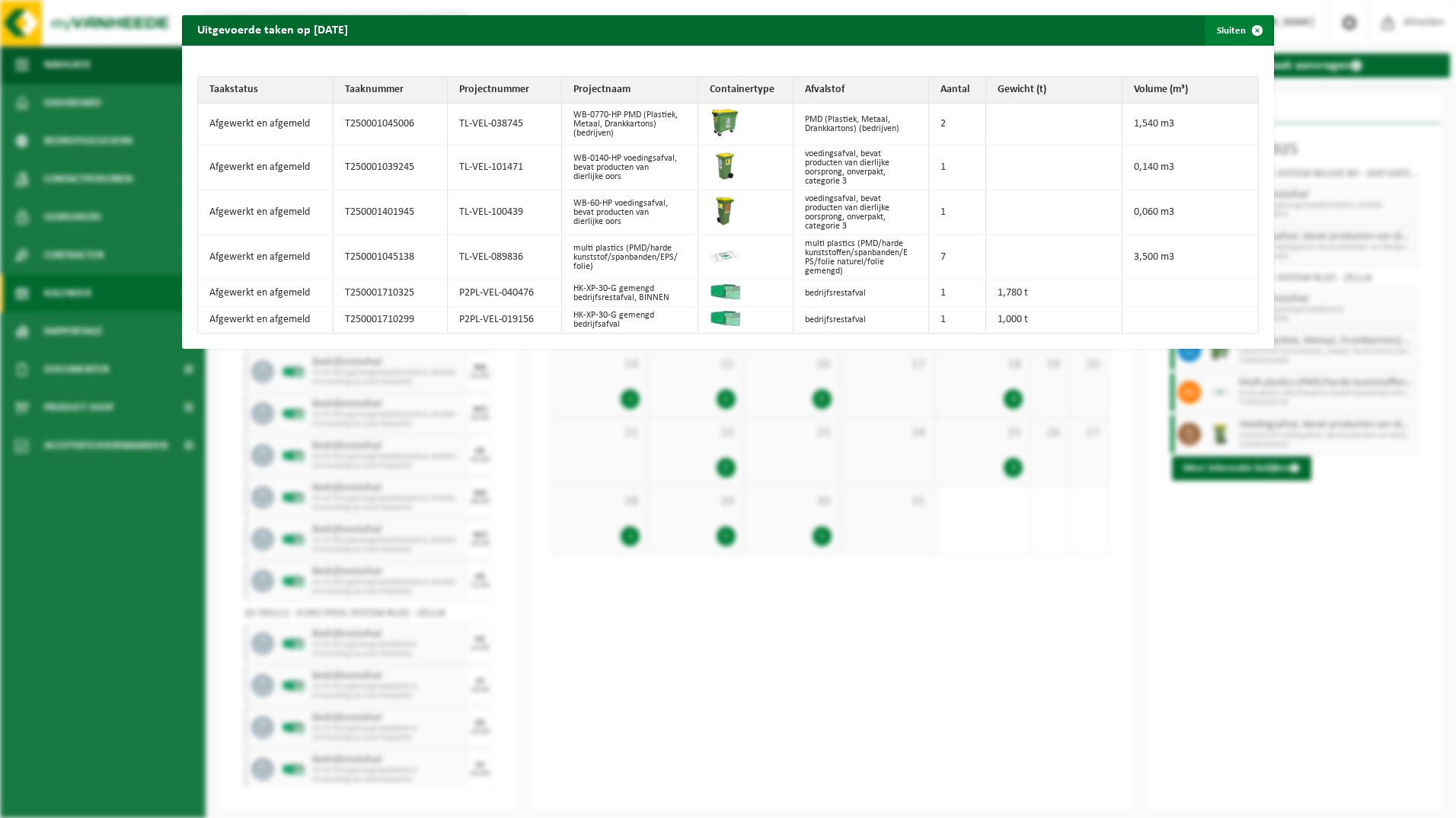
click at [1227, 29] on button "Sluiten" at bounding box center [1238, 30] width 68 height 30
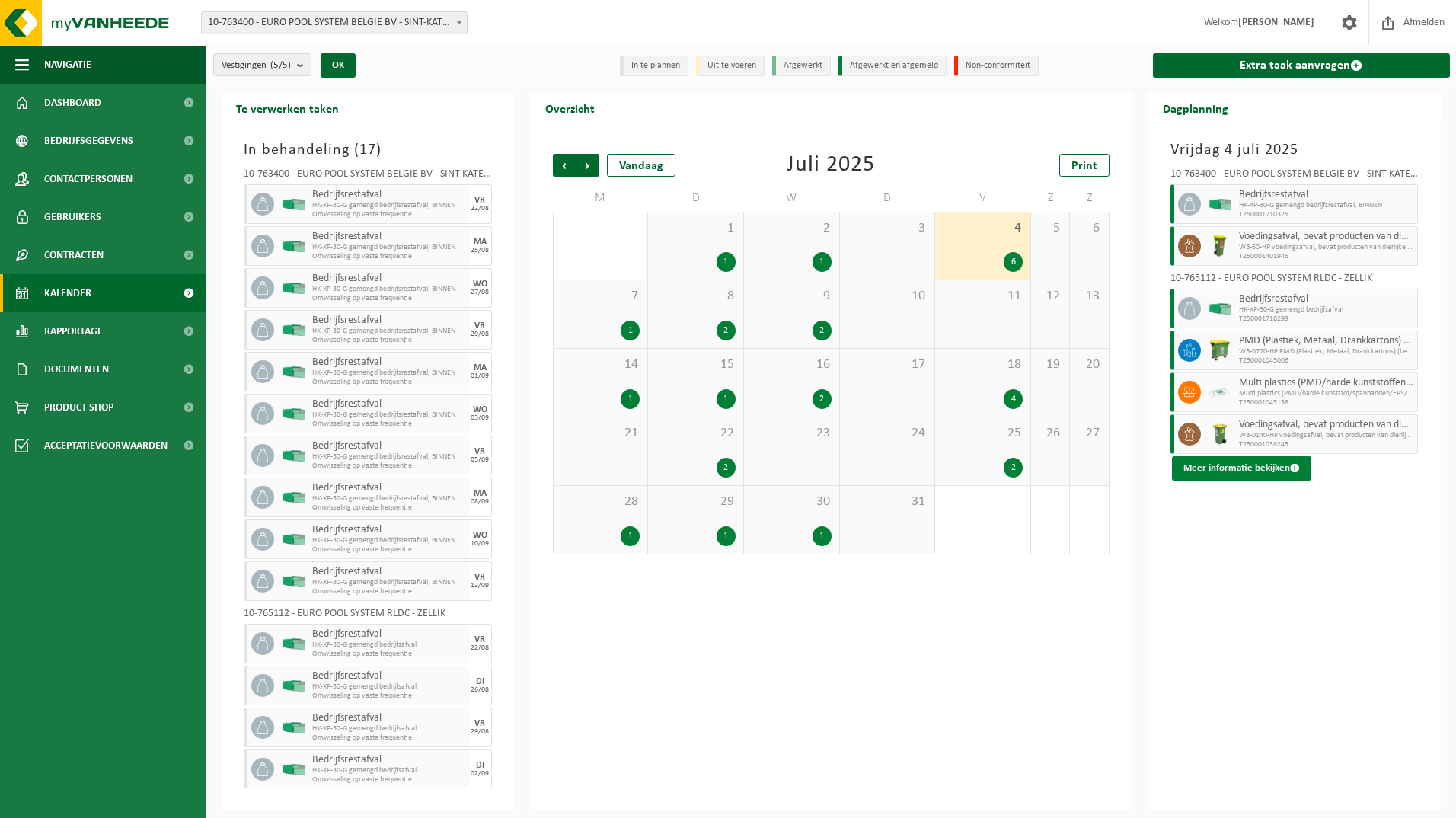
click at [1240, 469] on button "Meer informatie bekijken" at bounding box center [1241, 468] width 140 height 24
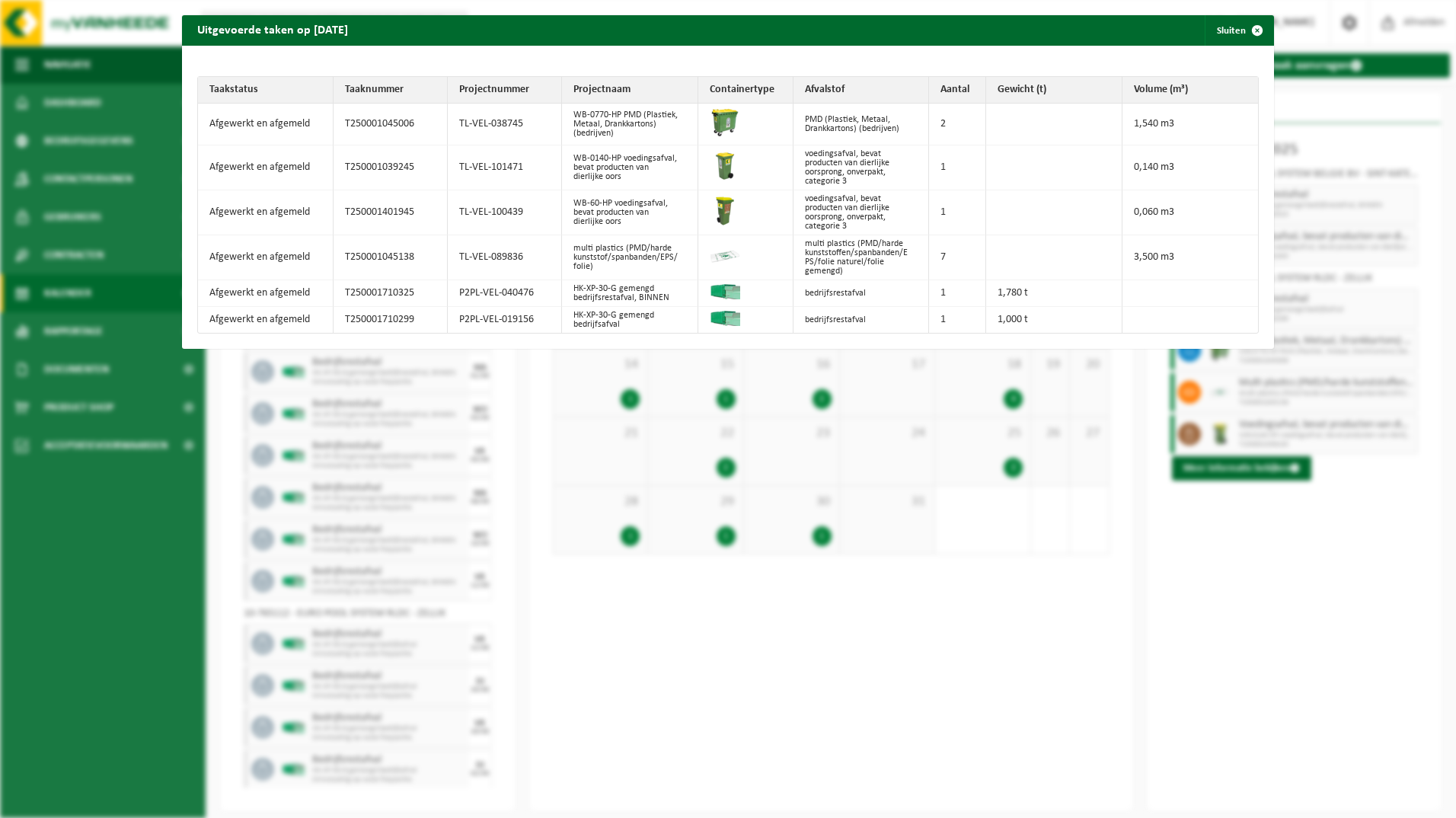
click at [1228, 607] on div "Uitgevoerde taken op 2025-07-04 Sluiten Taakstatus Taaknummer Projectnummer Pro…" at bounding box center [728, 409] width 1456 height 818
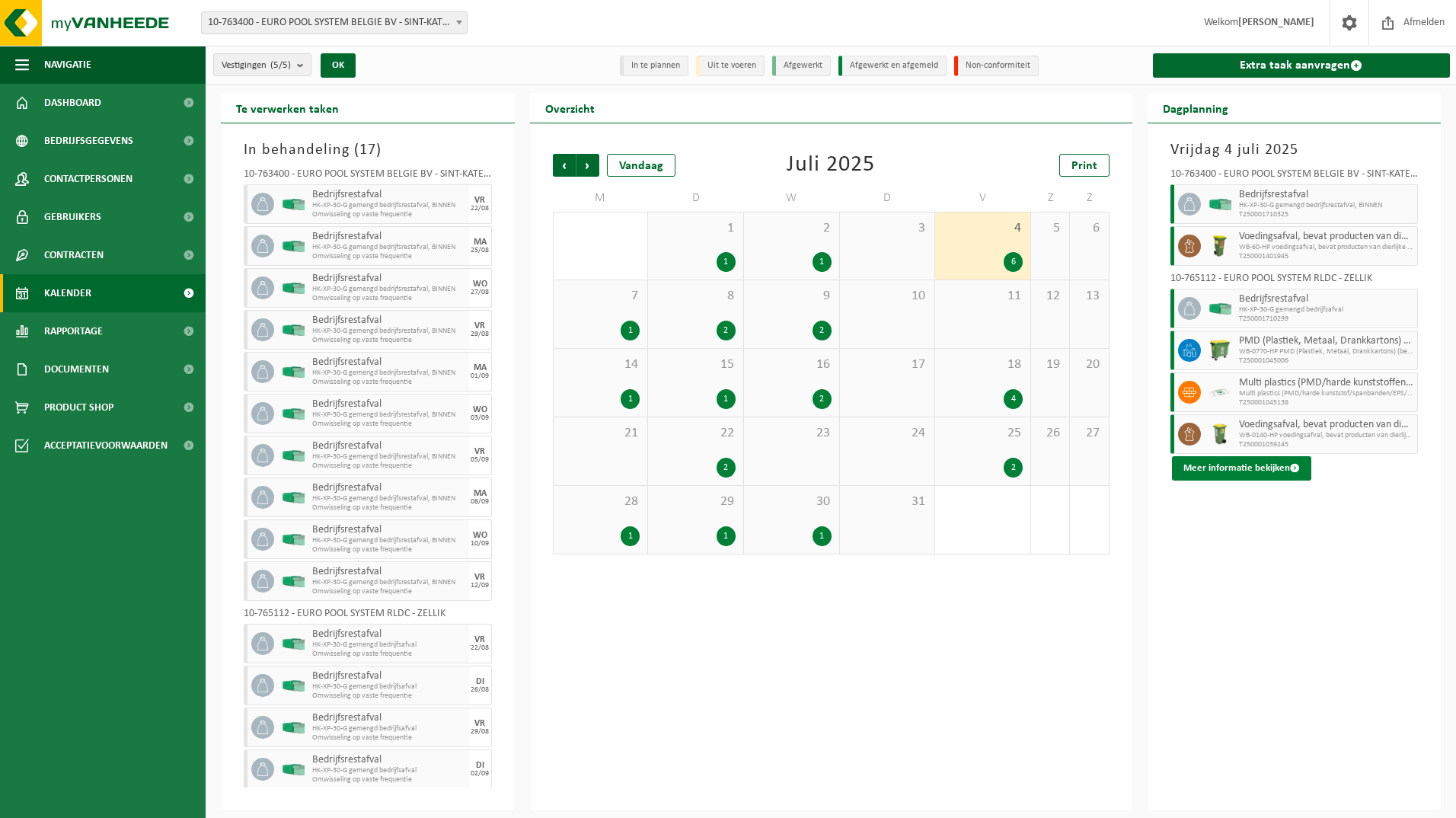
click at [1220, 460] on button "Meer informatie bekijken" at bounding box center [1241, 468] width 140 height 24
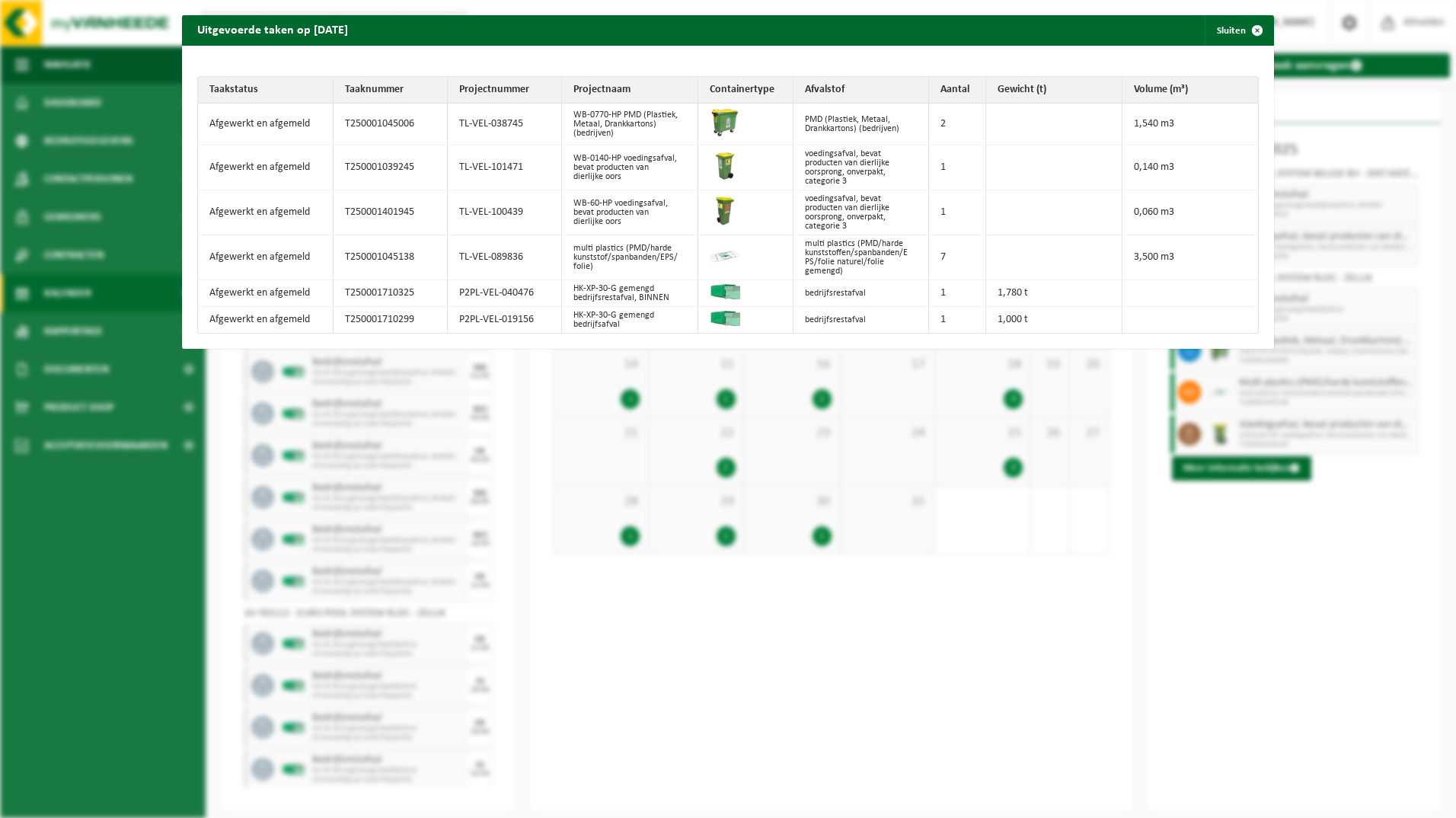
click at [1209, 550] on div "Uitgevoerde taken op 2025-07-04 Sluiten Taakstatus Taaknummer Projectnummer Pro…" at bounding box center [728, 409] width 1456 height 818
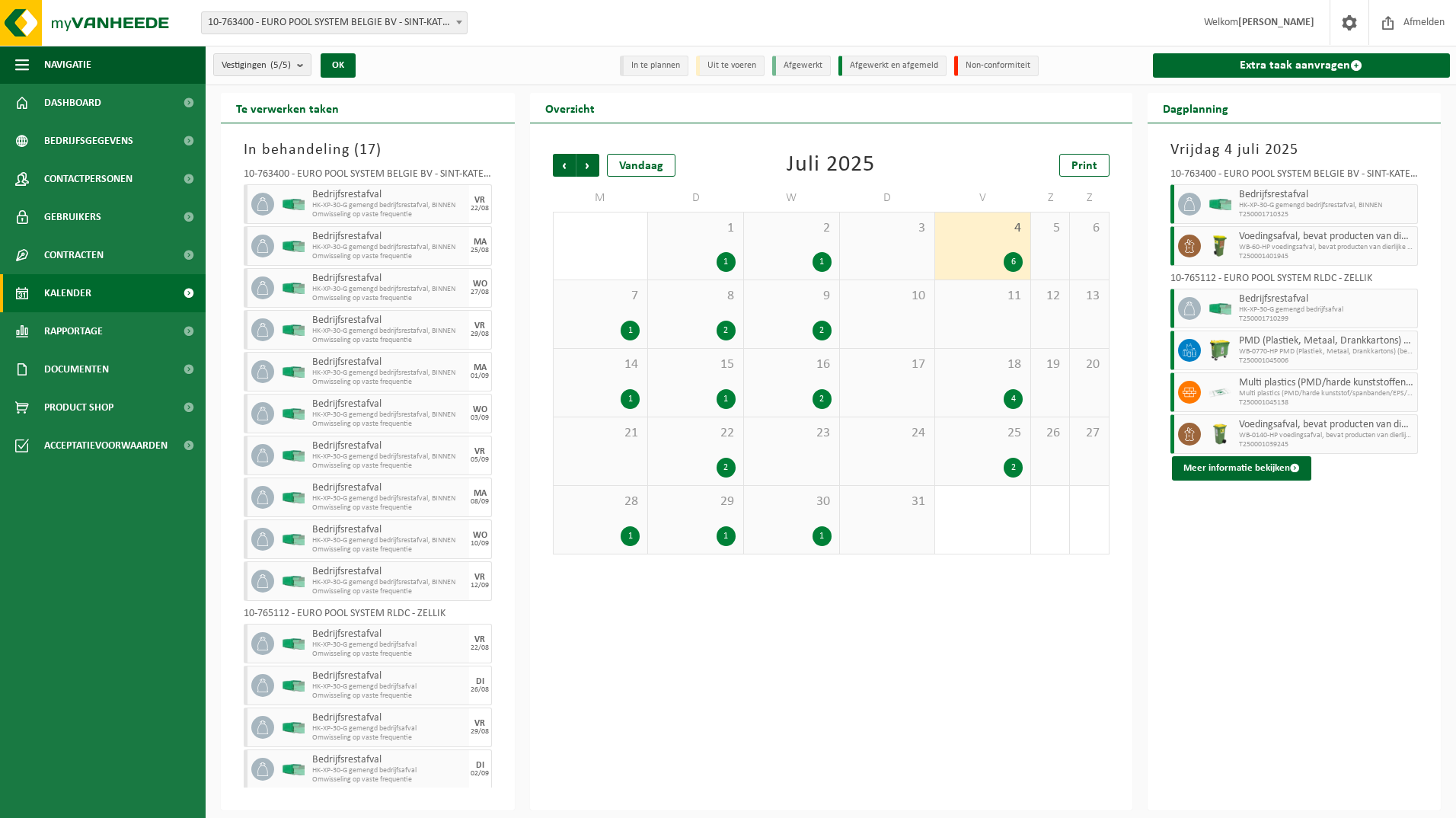
click at [613, 301] on span "7" at bounding box center [600, 296] width 79 height 17
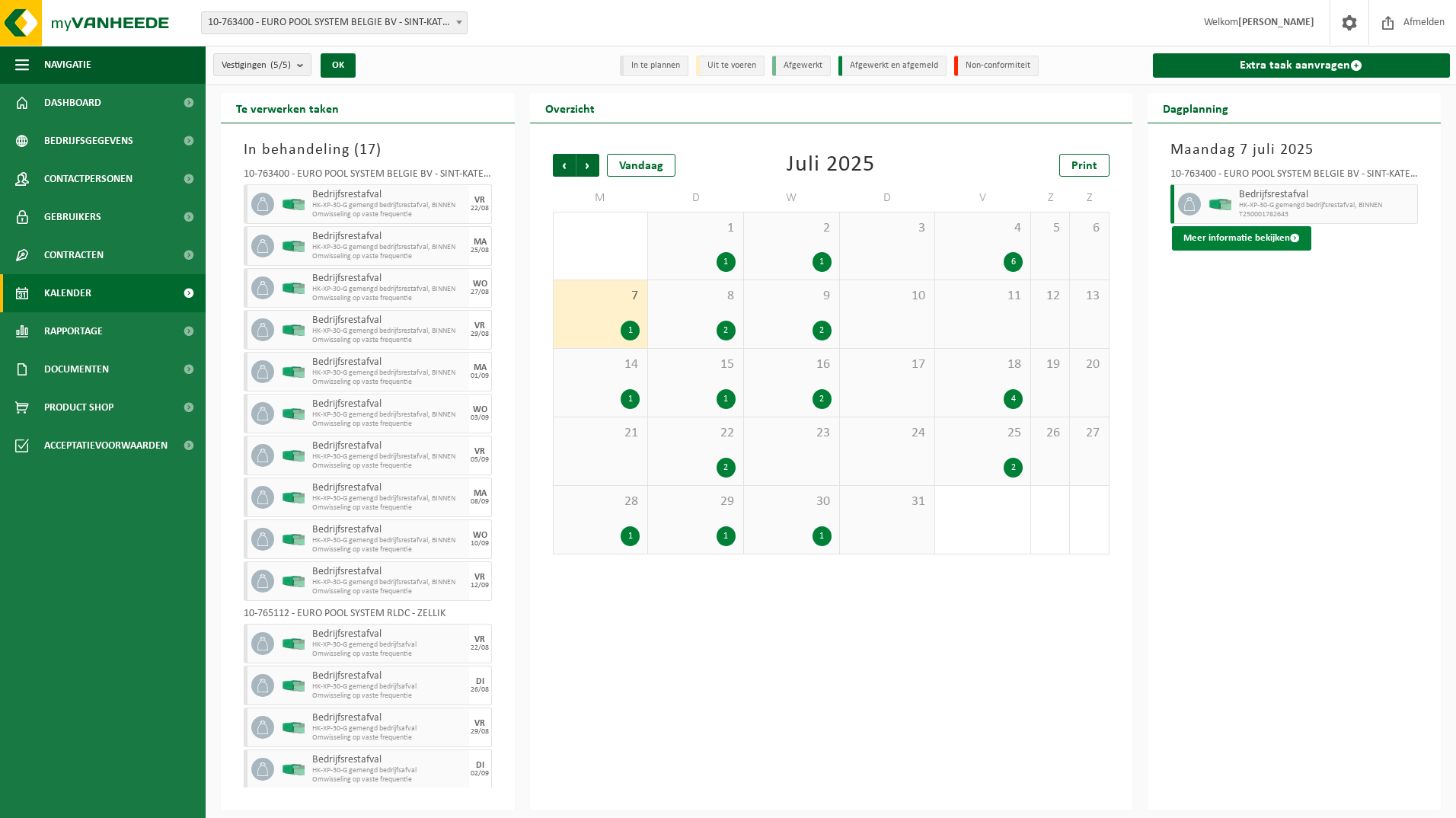
click at [1247, 228] on button "Meer informatie bekijken" at bounding box center [1241, 237] width 140 height 24
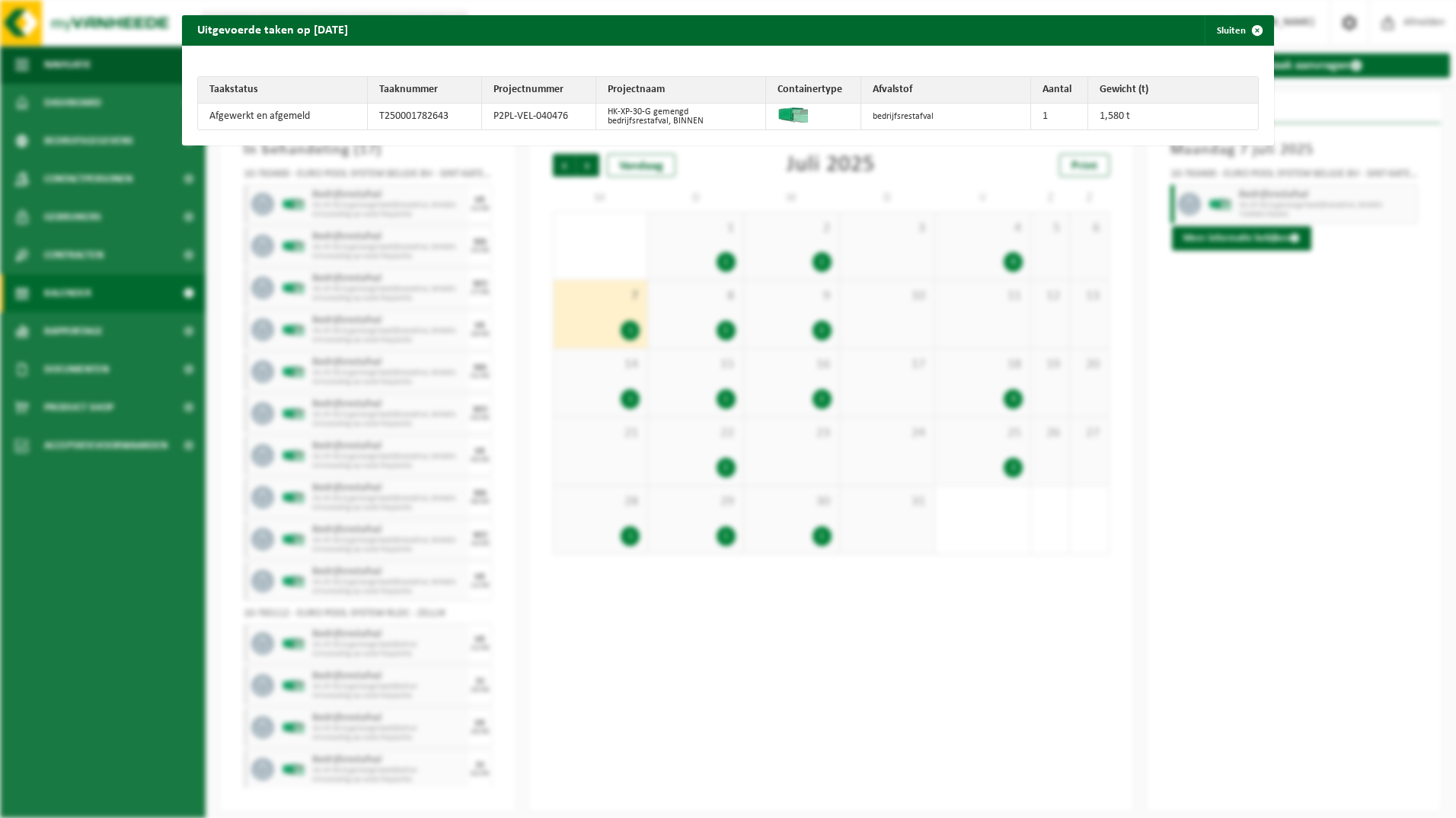
click at [1289, 353] on div "Uitgevoerde taken op 2025-07-07 Sluiten Taakstatus Taaknummer Projectnummer Pro…" at bounding box center [728, 409] width 1456 height 818
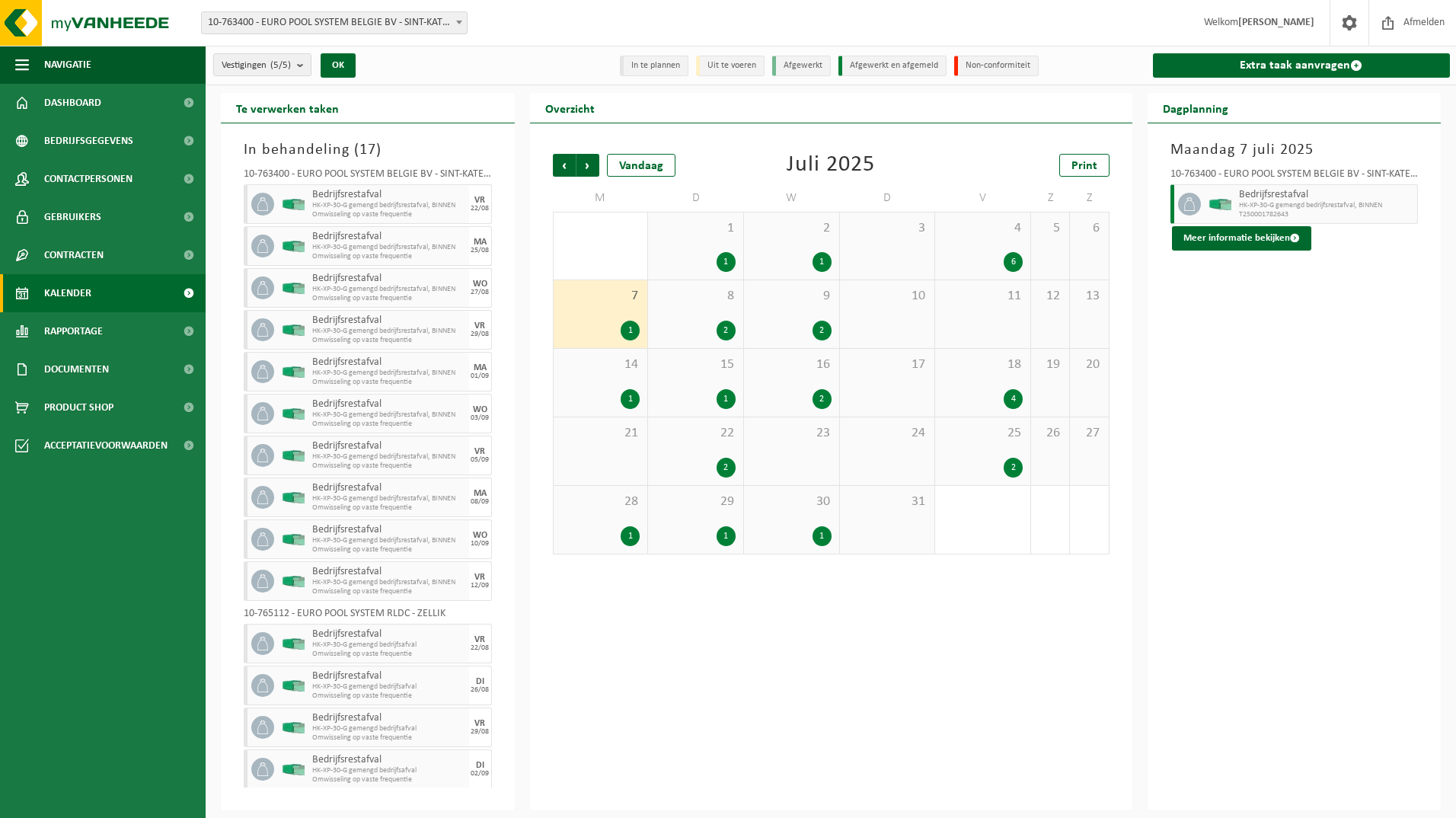
click at [824, 323] on div "2" at bounding box center [821, 331] width 19 height 20
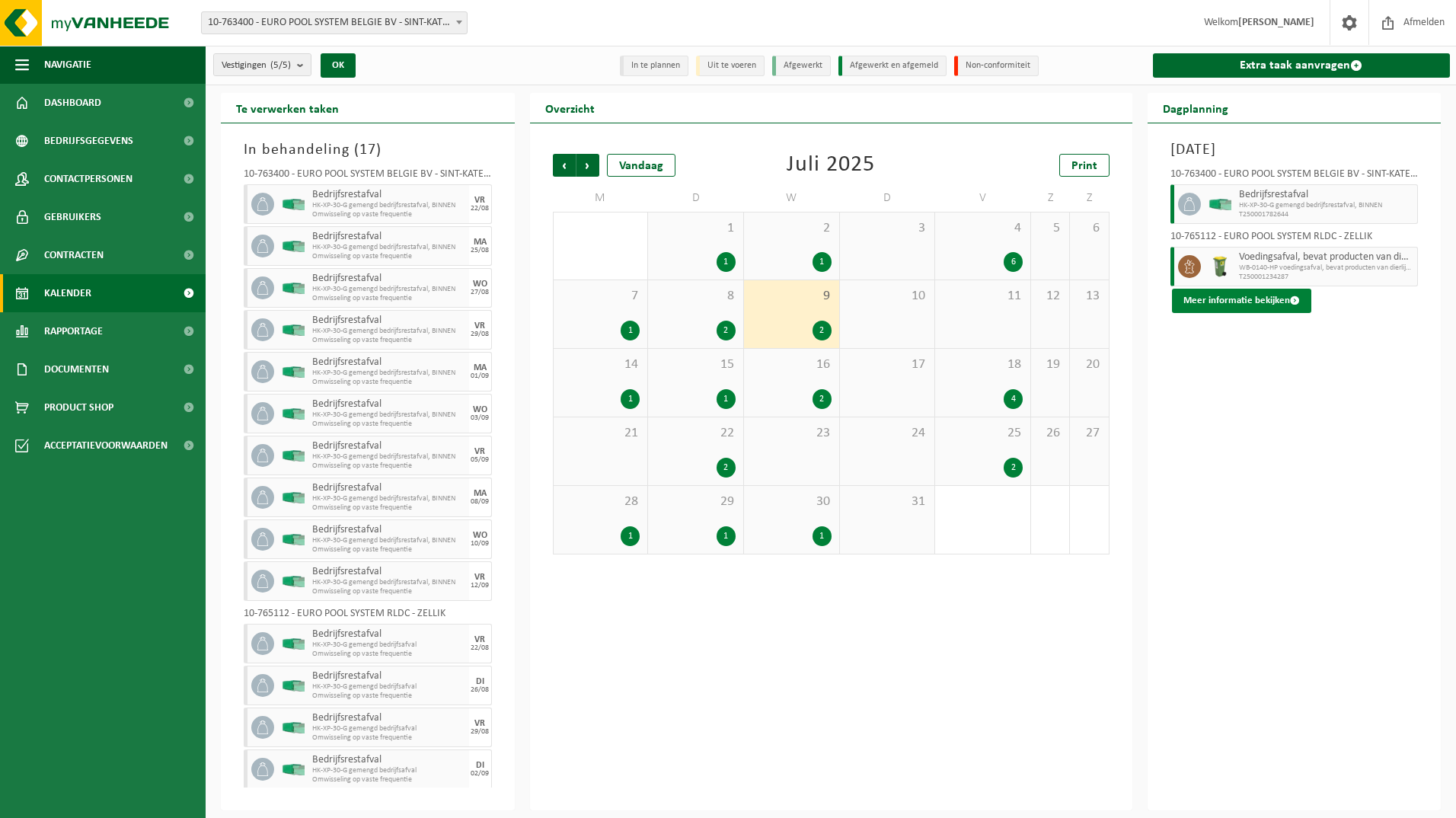
click at [1260, 298] on button "Meer informatie bekijken" at bounding box center [1241, 301] width 140 height 24
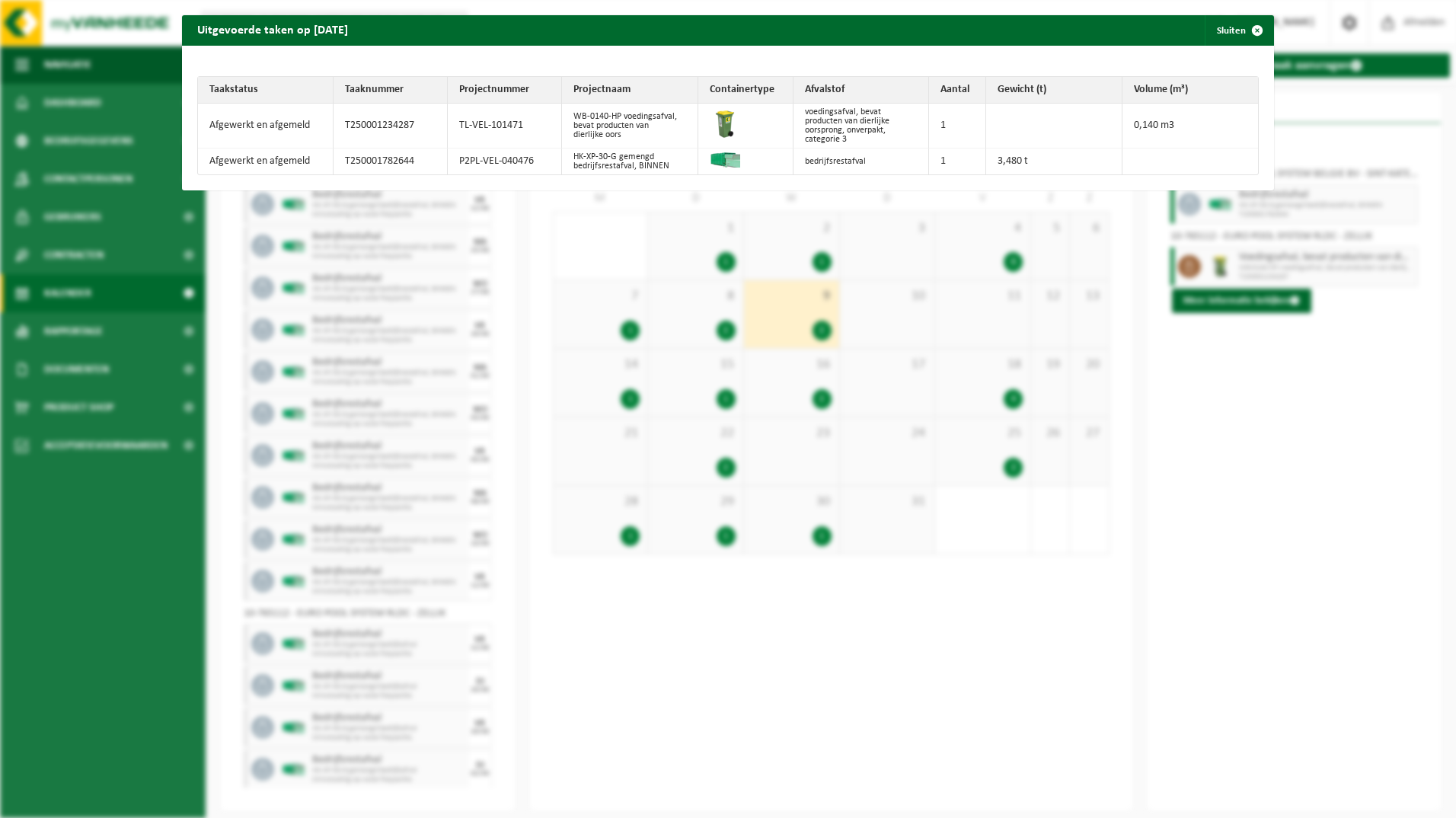
click at [1276, 404] on div "Uitgevoerde taken op 2025-07-09 Sluiten Taakstatus Taaknummer Projectnummer Pro…" at bounding box center [728, 409] width 1456 height 818
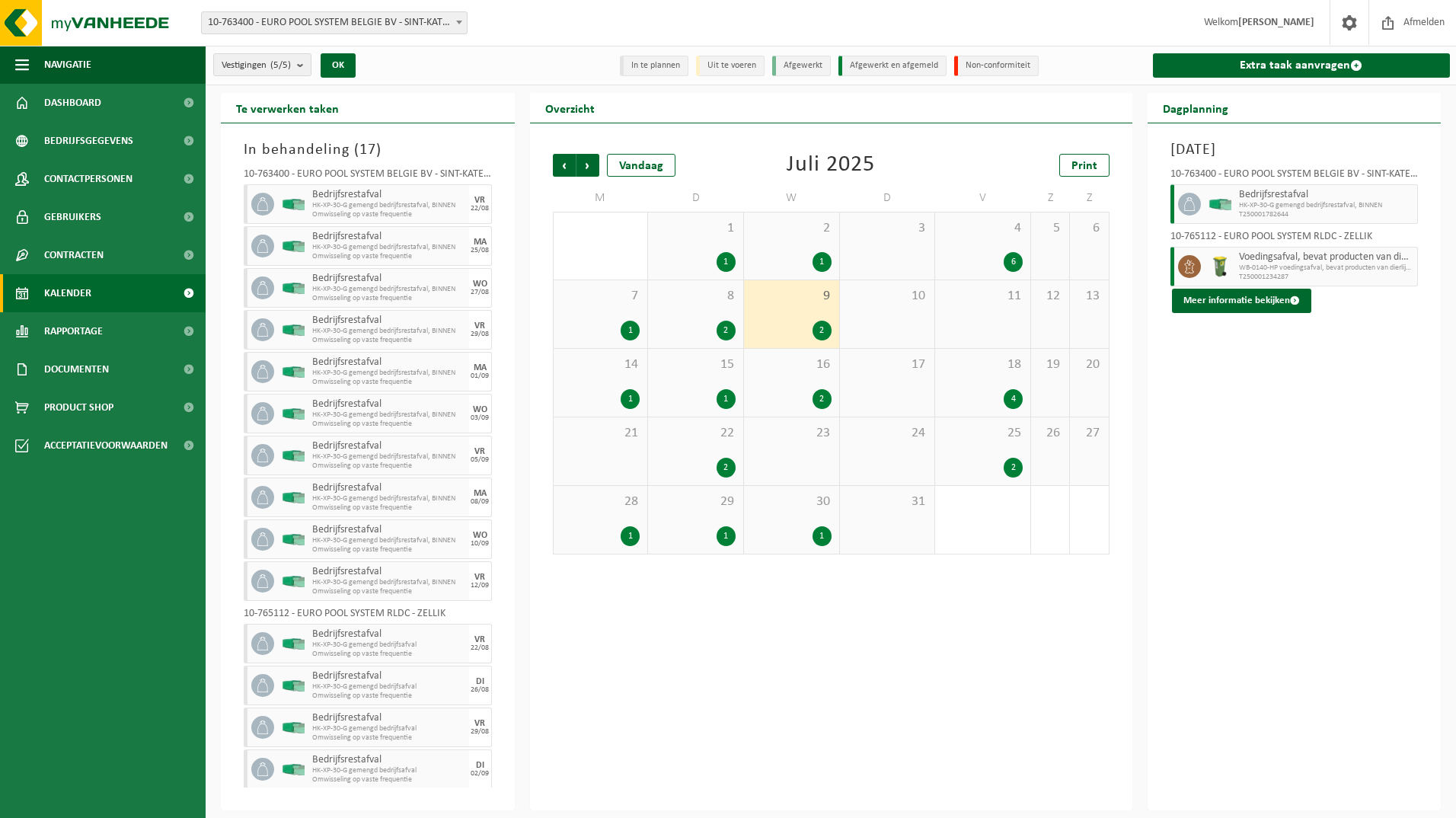
click at [640, 383] on div "14 1" at bounding box center [601, 382] width 94 height 68
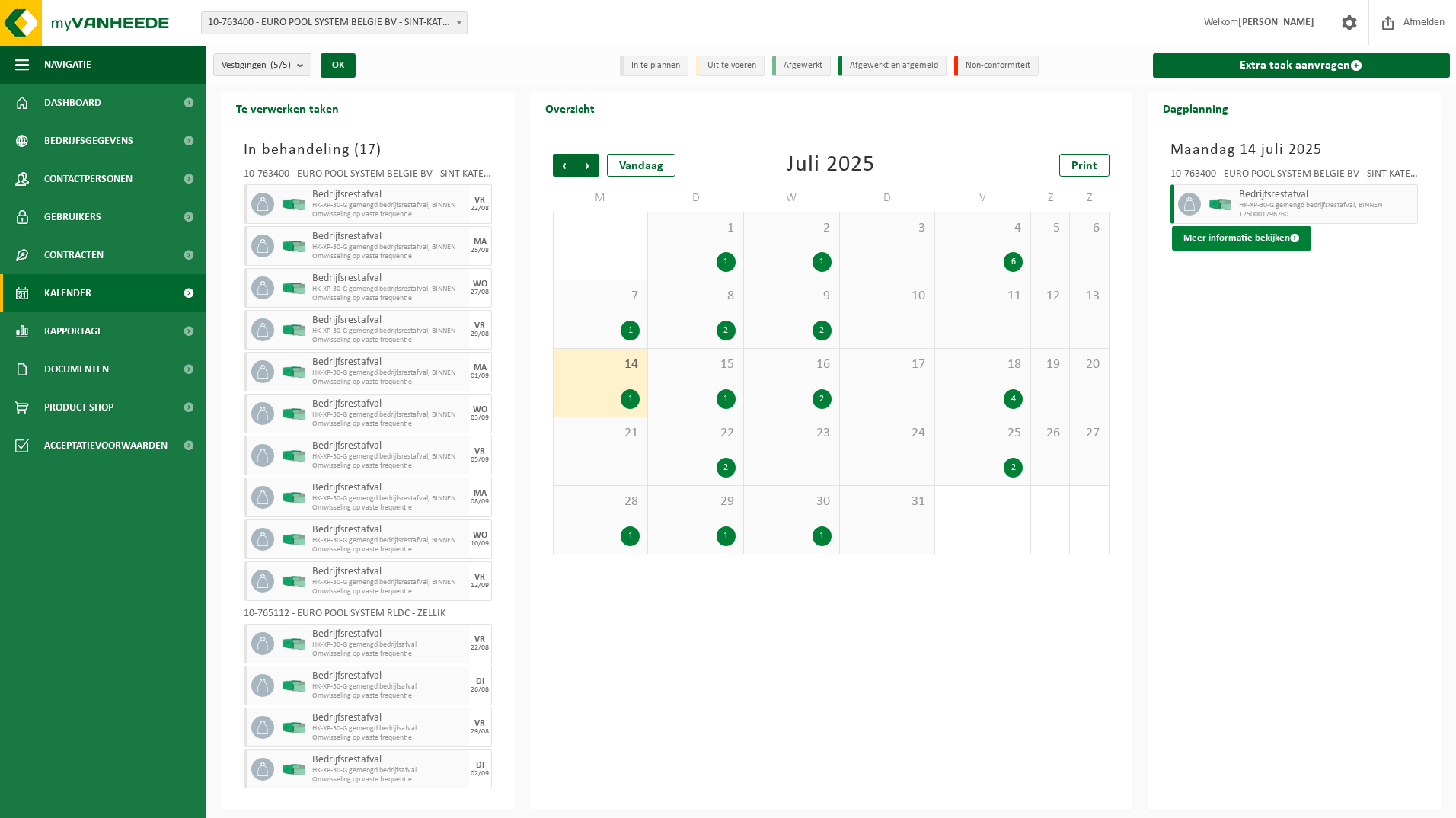
click at [1265, 237] on button "Meer informatie bekijken" at bounding box center [1241, 237] width 140 height 24
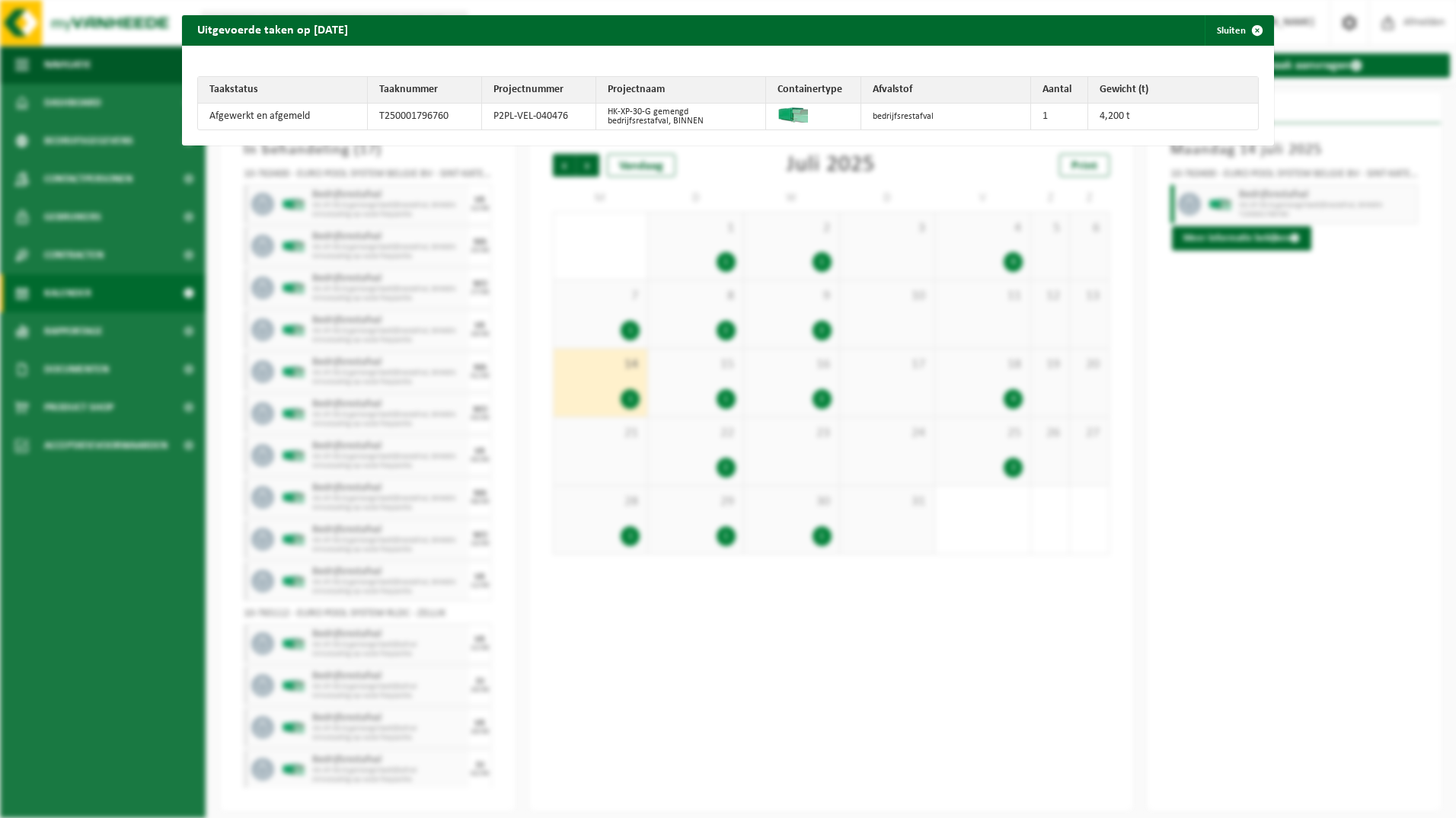
click at [1254, 374] on div "Uitgevoerde taken op 2025-07-14 Sluiten Taakstatus Taaknummer Projectnummer Pro…" at bounding box center [728, 409] width 1456 height 818
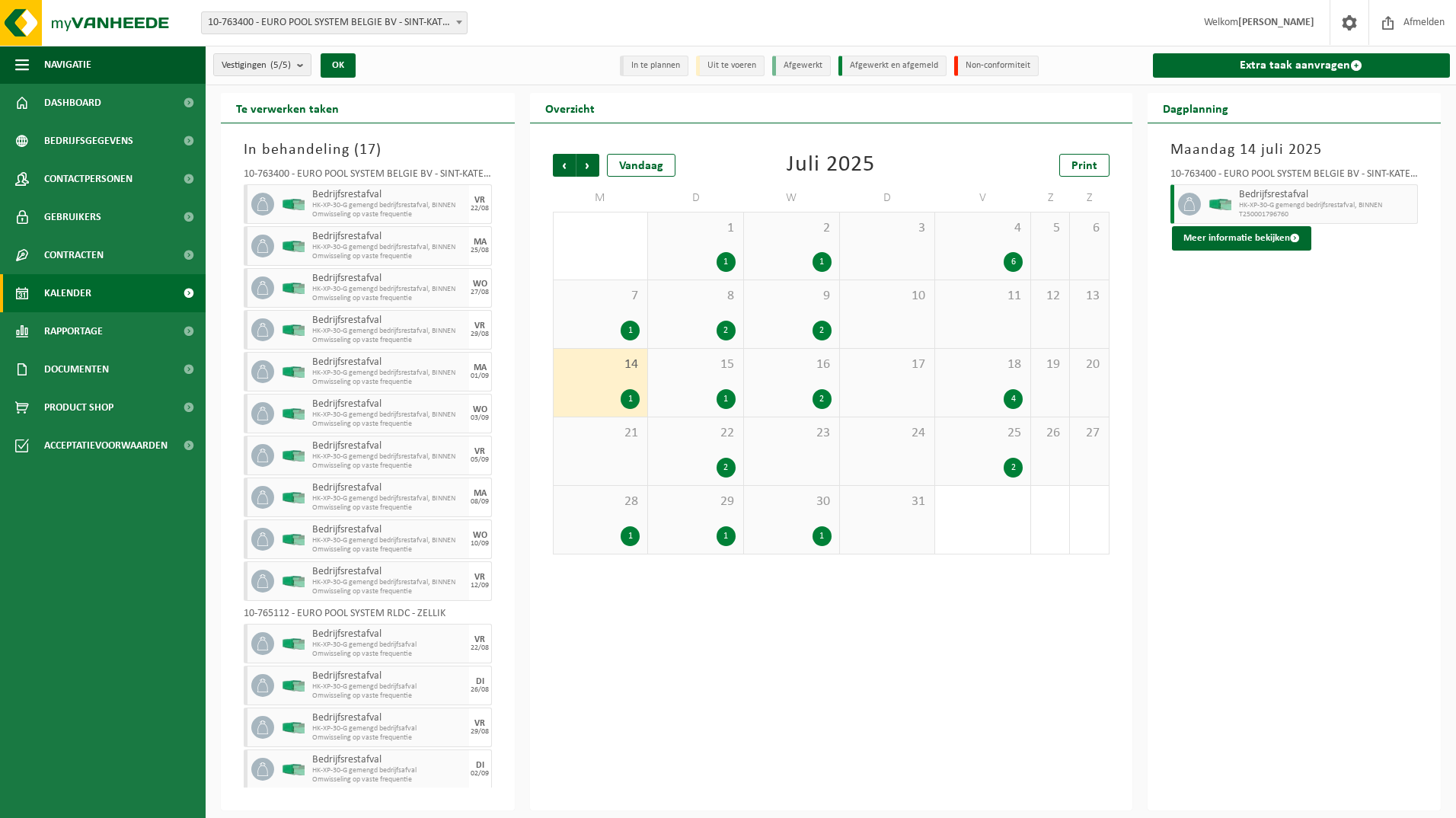
click at [889, 367] on span "17" at bounding box center [887, 365] width 80 height 17
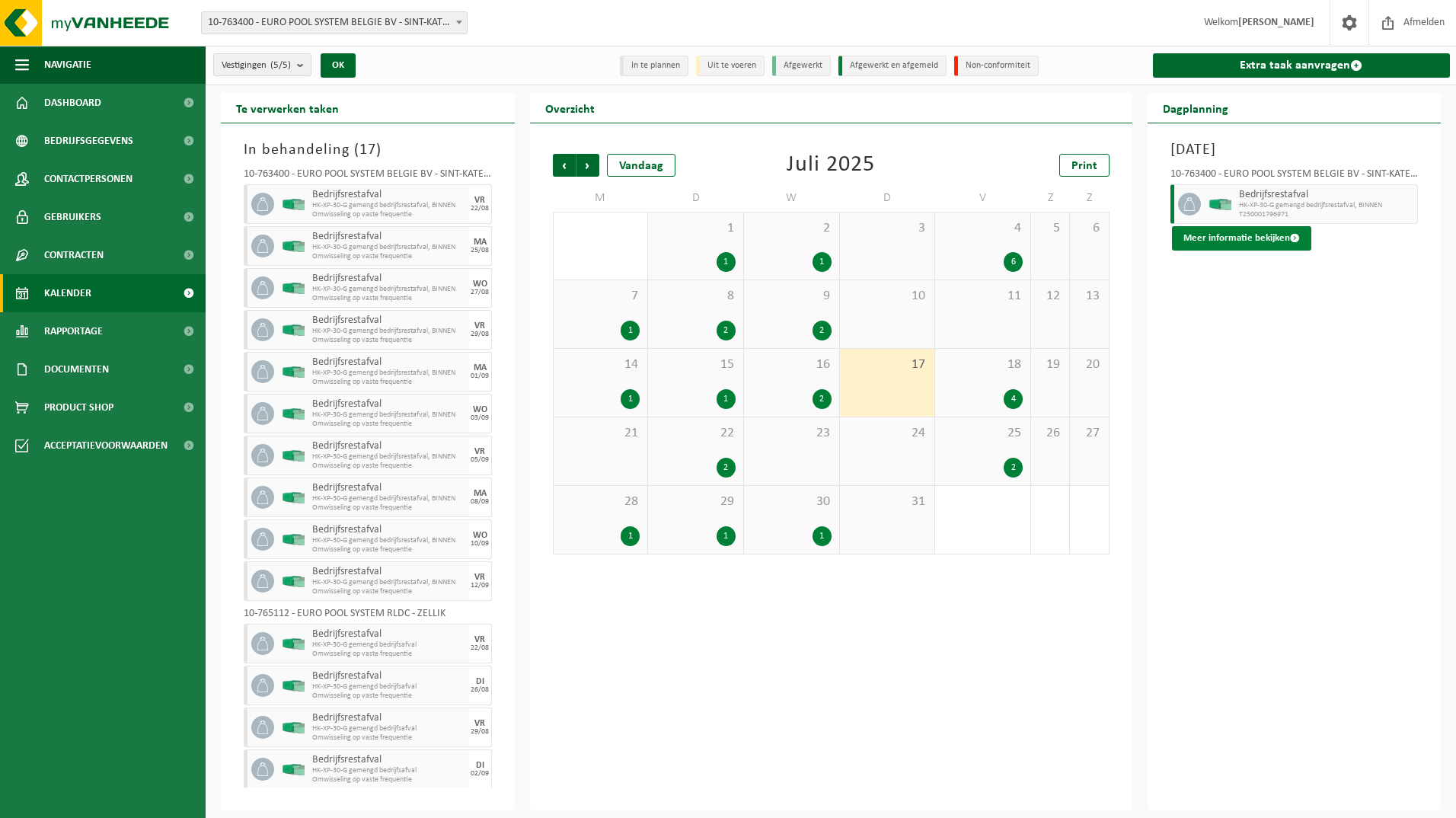
click at [1237, 237] on button "Meer informatie bekijken" at bounding box center [1241, 237] width 140 height 24
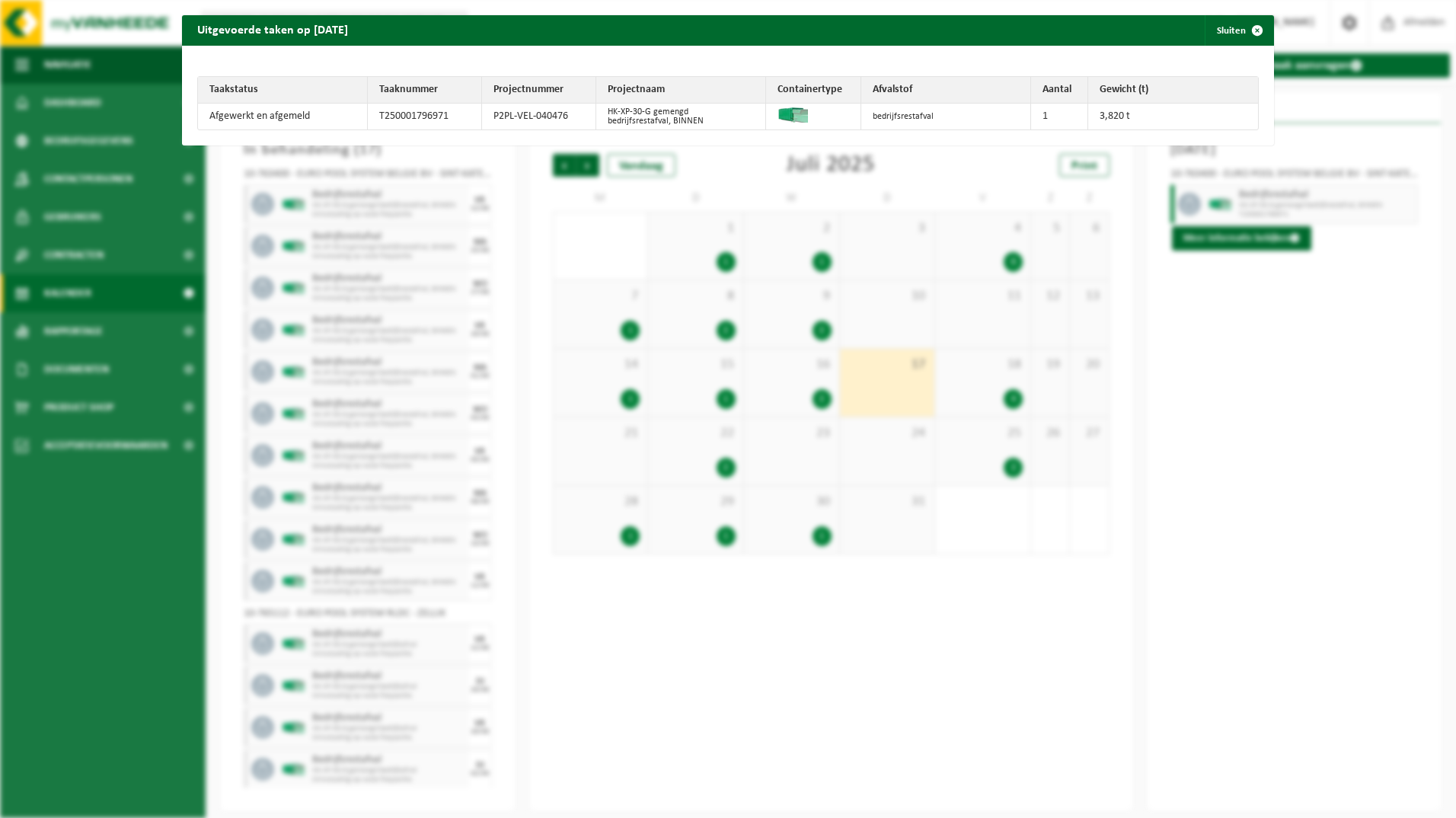
click at [1221, 424] on div "Uitgevoerde taken op 2025-07-17 Sluiten Taakstatus Taaknummer Projectnummer Pro…" at bounding box center [728, 409] width 1456 height 818
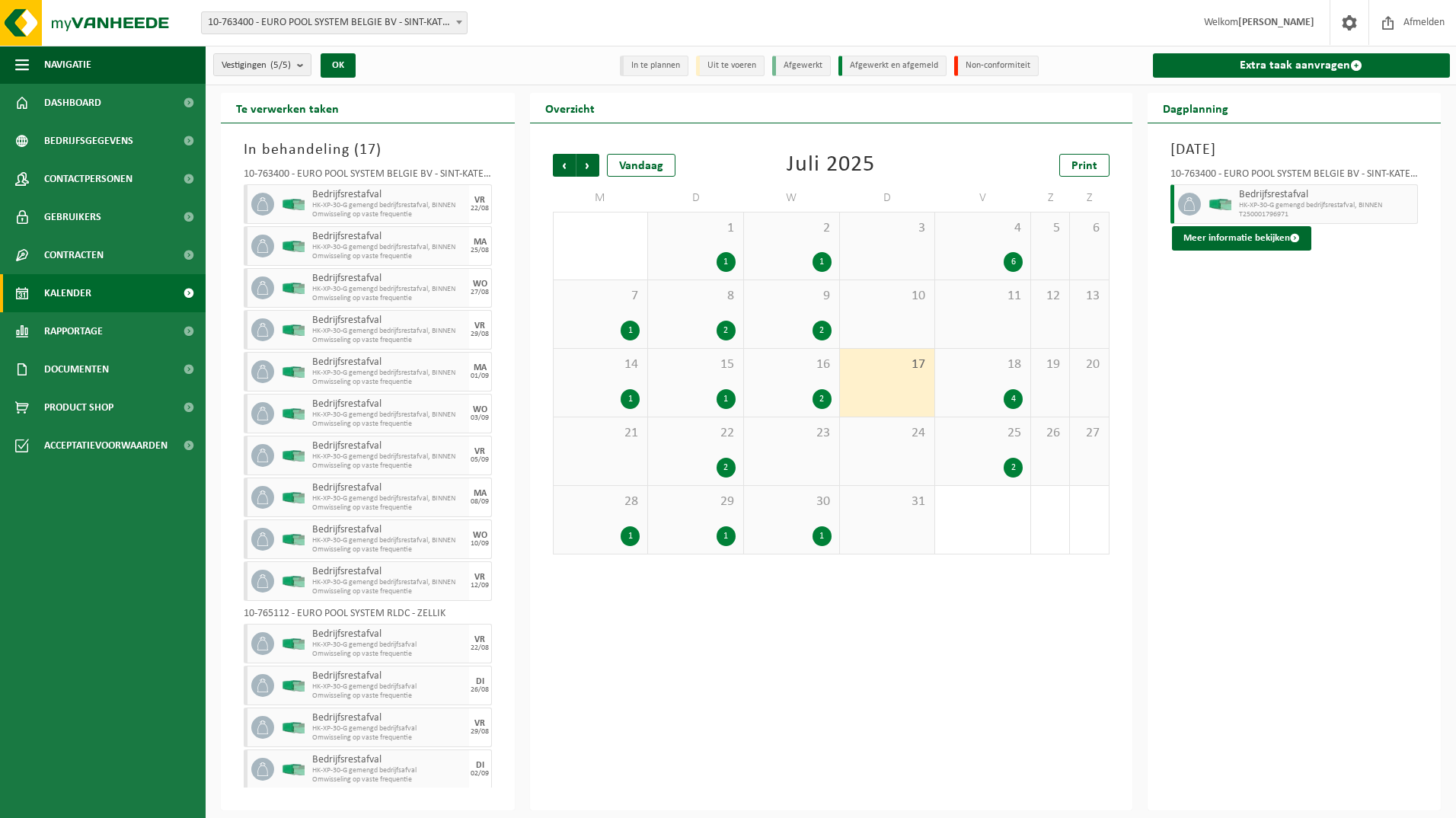
click at [708, 437] on span "22" at bounding box center [696, 433] width 80 height 17
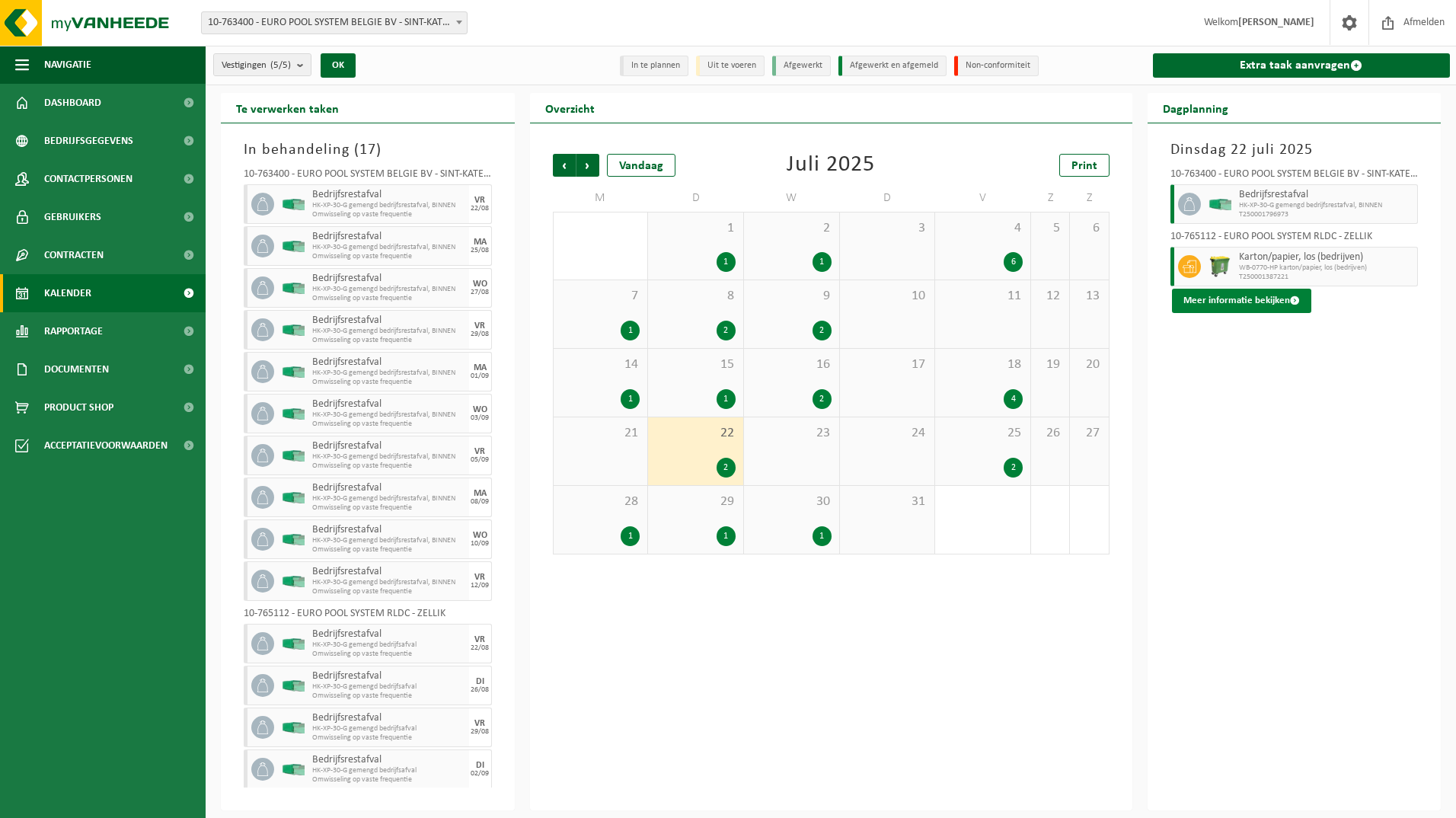
click at [1218, 303] on button "Meer informatie bekijken" at bounding box center [1241, 301] width 140 height 24
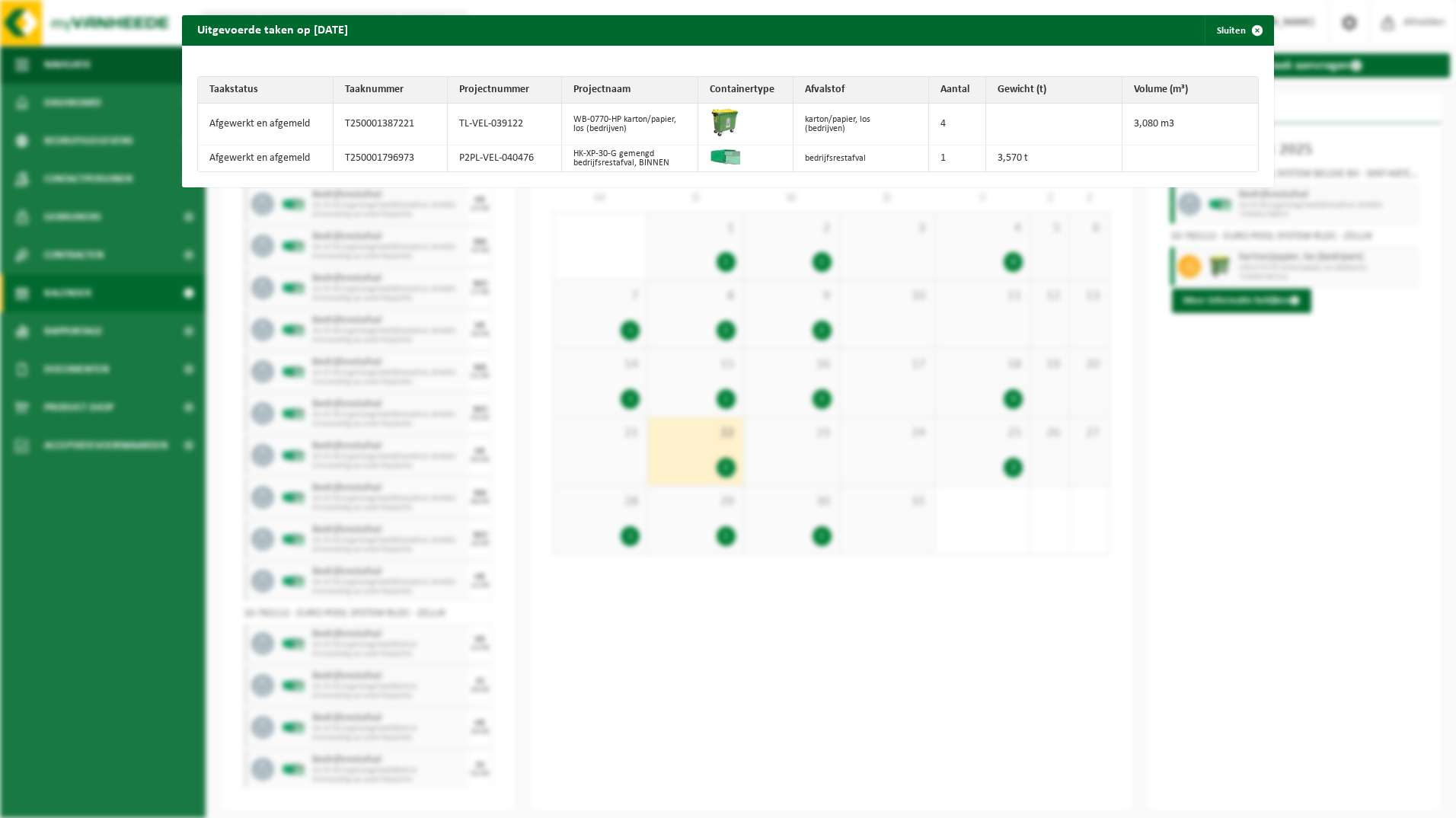
click at [1217, 367] on div "Uitgevoerde taken op 2025-07-22 Sluiten Taakstatus Taaknummer Projectnummer Pro…" at bounding box center [728, 409] width 1456 height 818
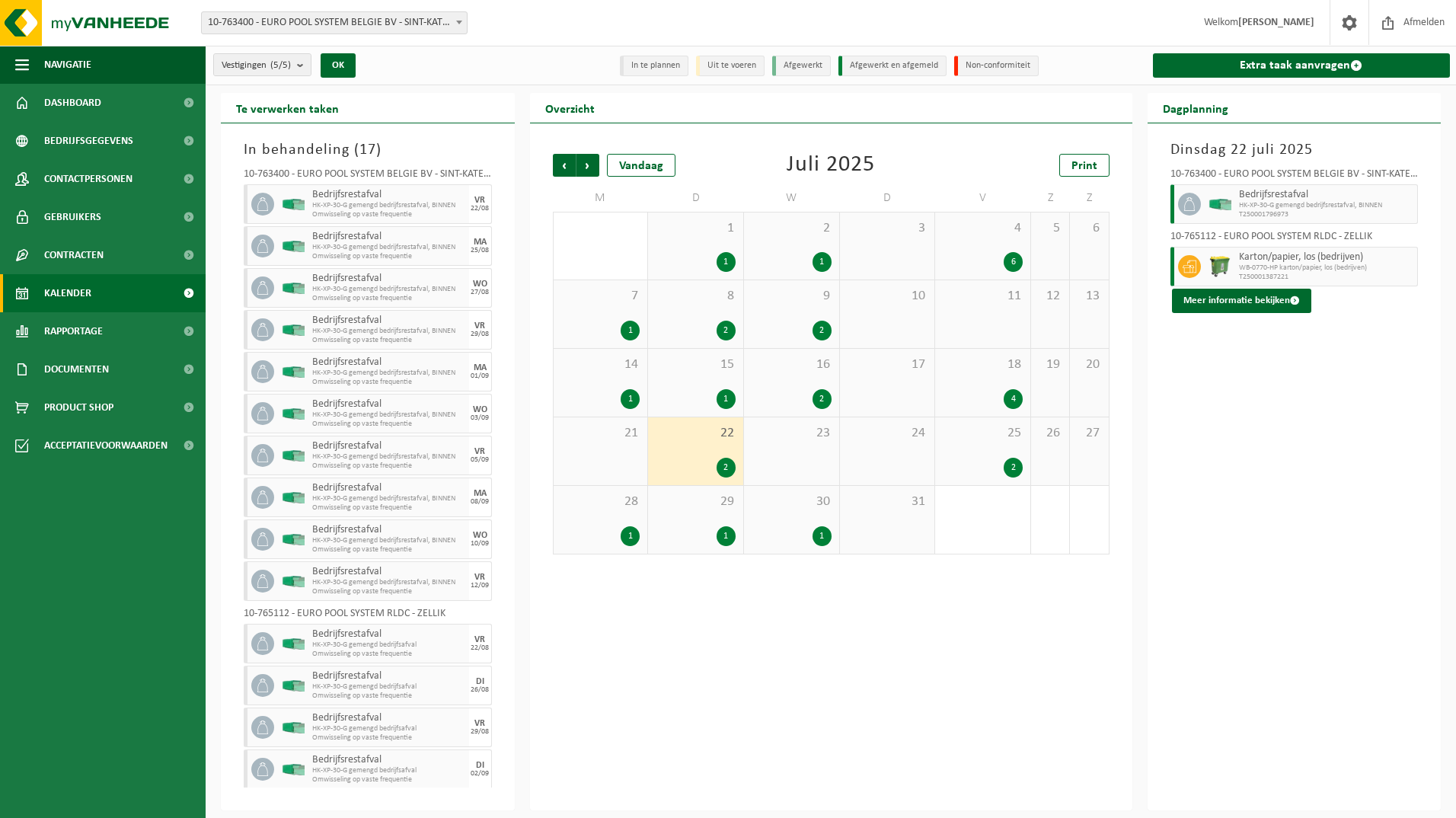
click at [947, 433] on span "25" at bounding box center [982, 433] width 80 height 17
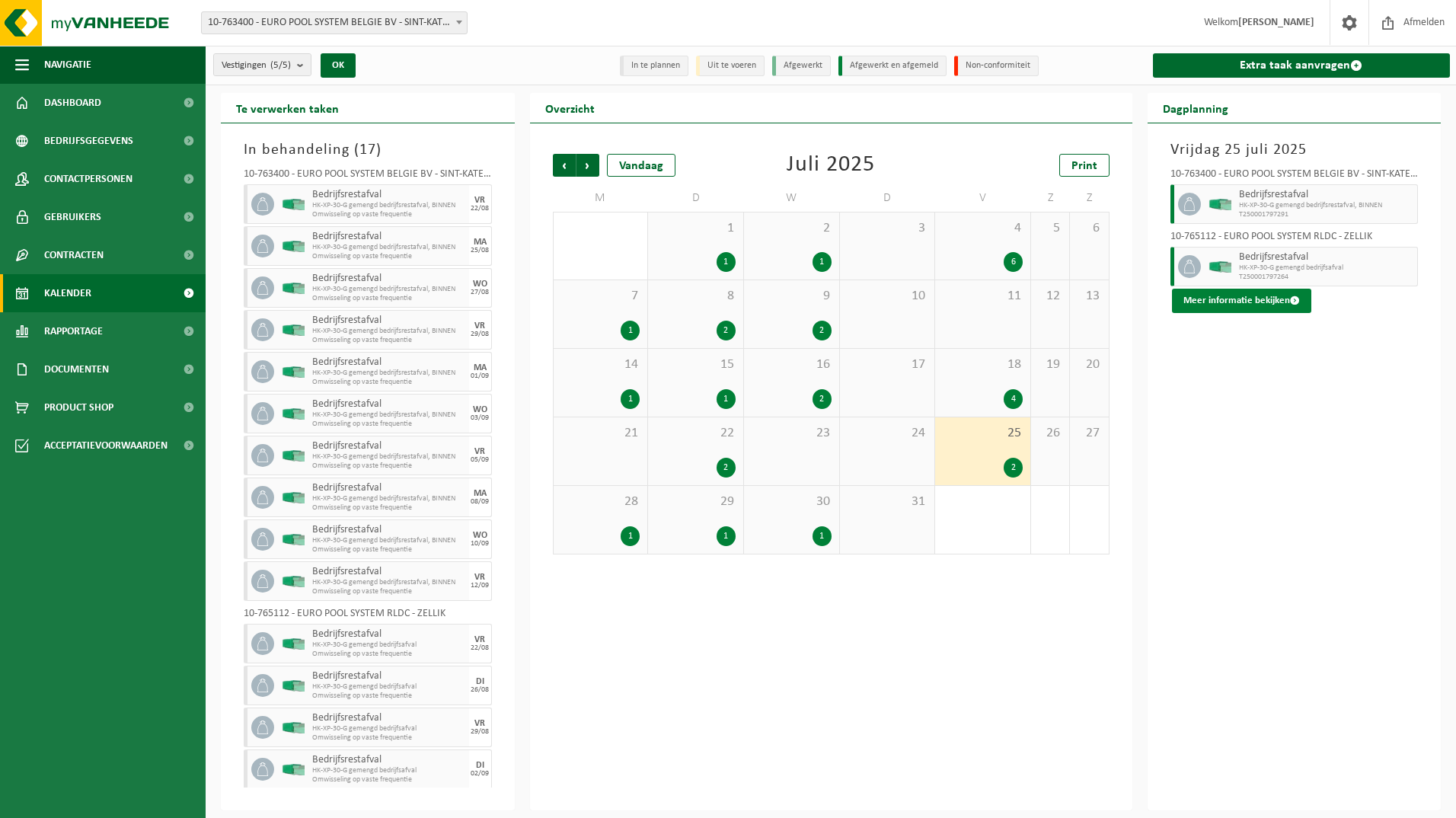
click at [1229, 300] on button "Meer informatie bekijken" at bounding box center [1241, 301] width 140 height 24
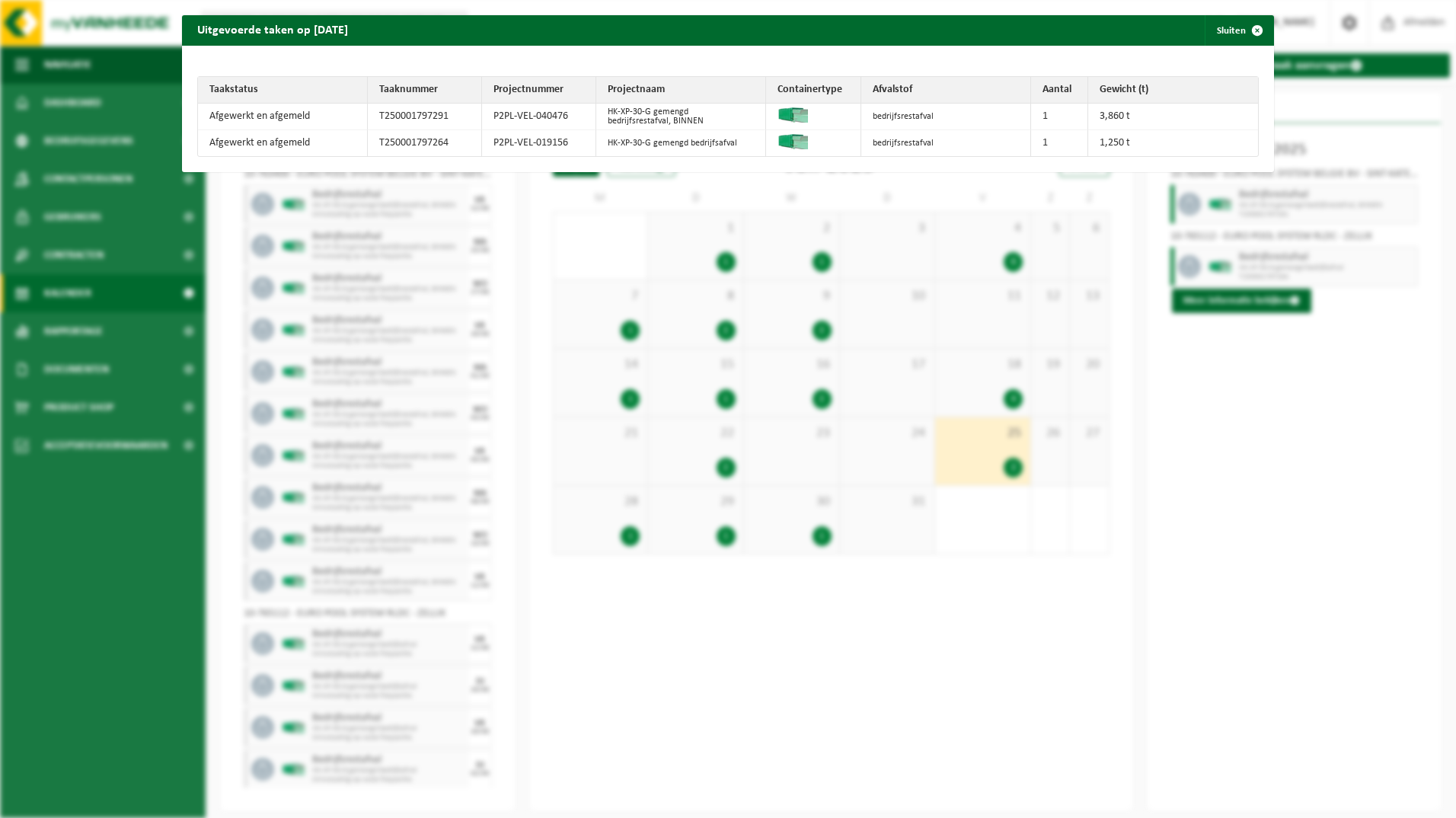
click at [1228, 428] on div "Uitgevoerde taken op 2025-07-25 Sluiten Taakstatus Taaknummer Projectnummer Pro…" at bounding box center [728, 409] width 1456 height 818
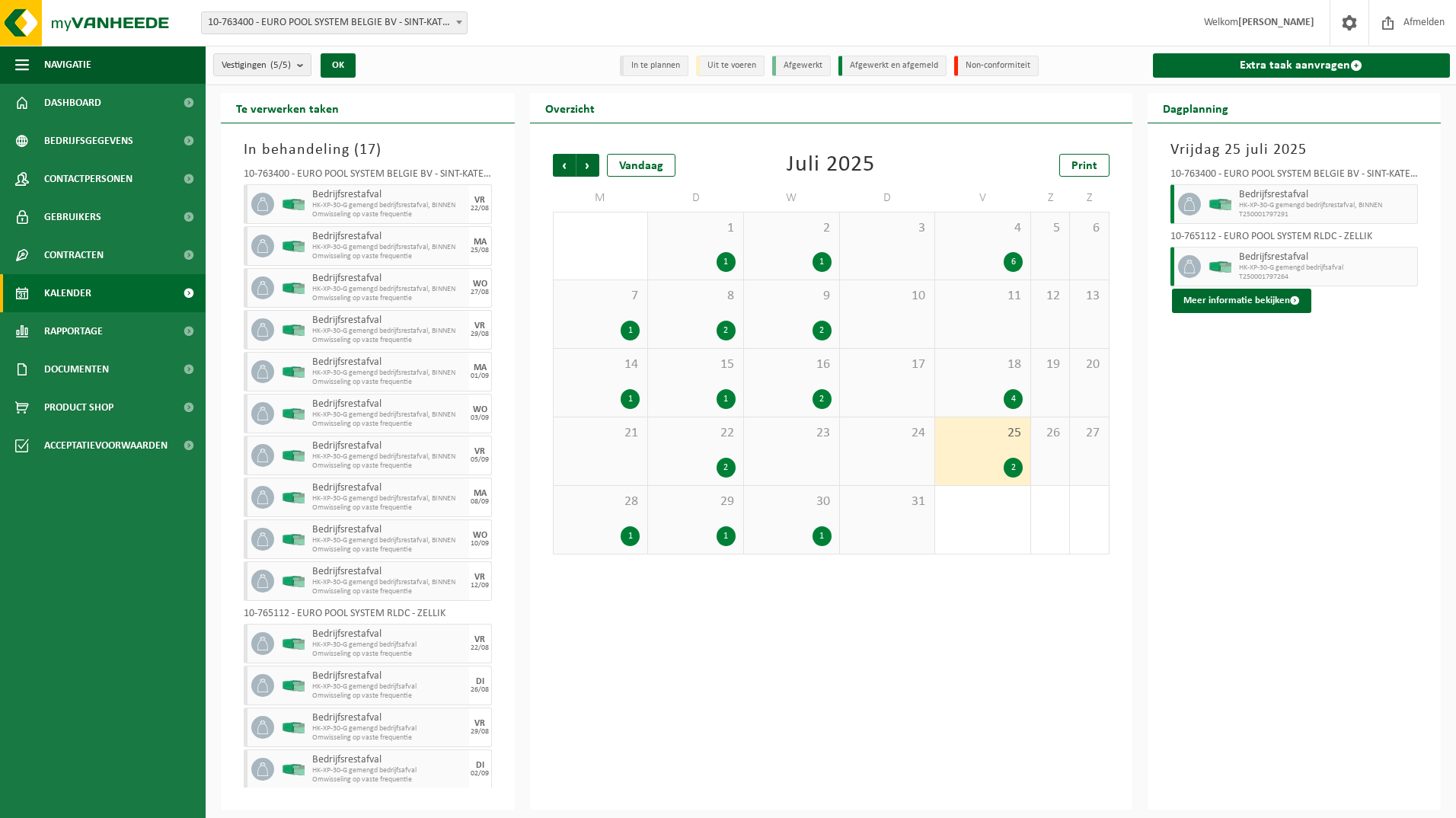
click at [581, 513] on div "28 1" at bounding box center [601, 519] width 94 height 68
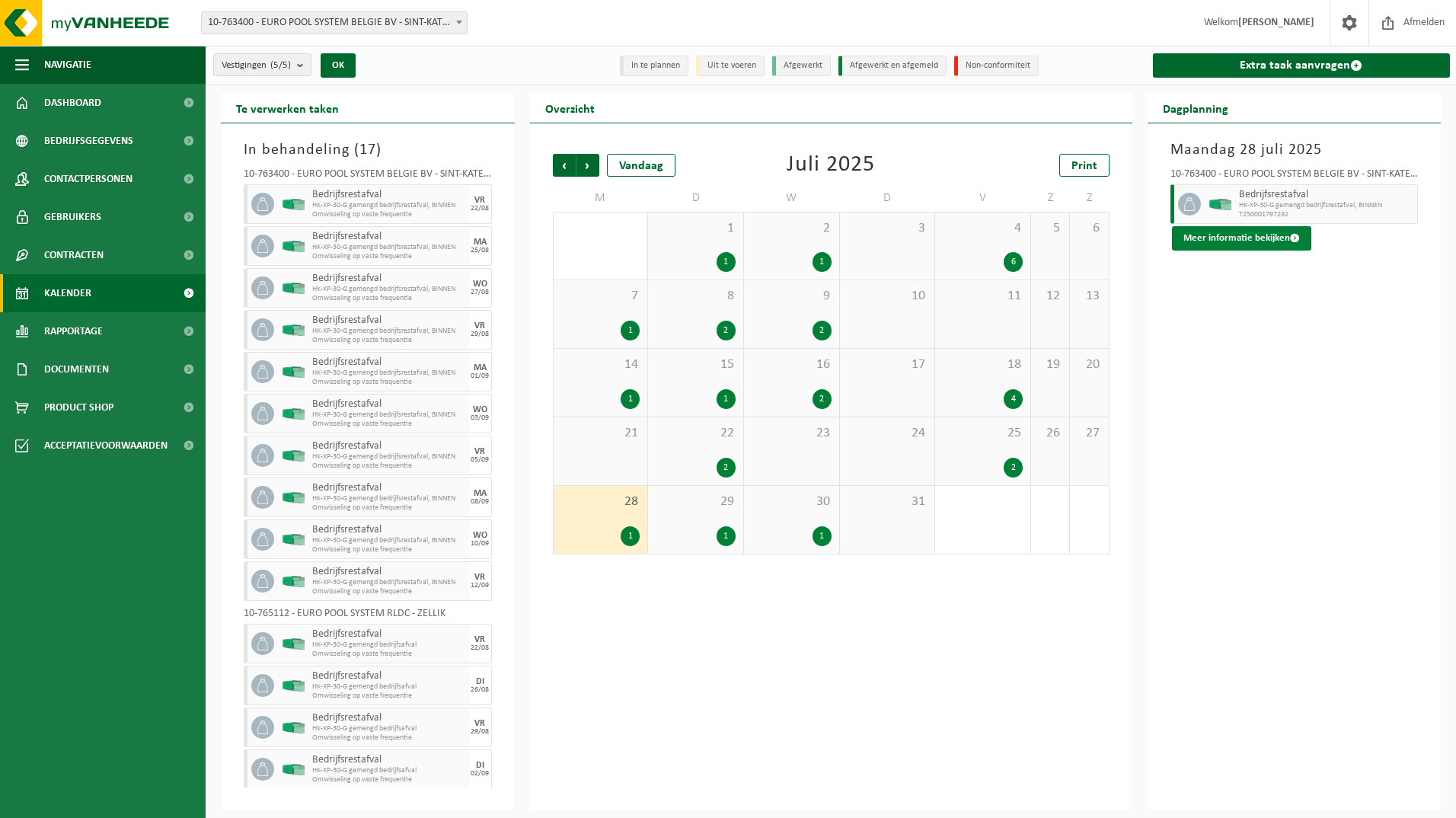
click at [1224, 237] on button "Meer informatie bekijken" at bounding box center [1241, 237] width 140 height 24
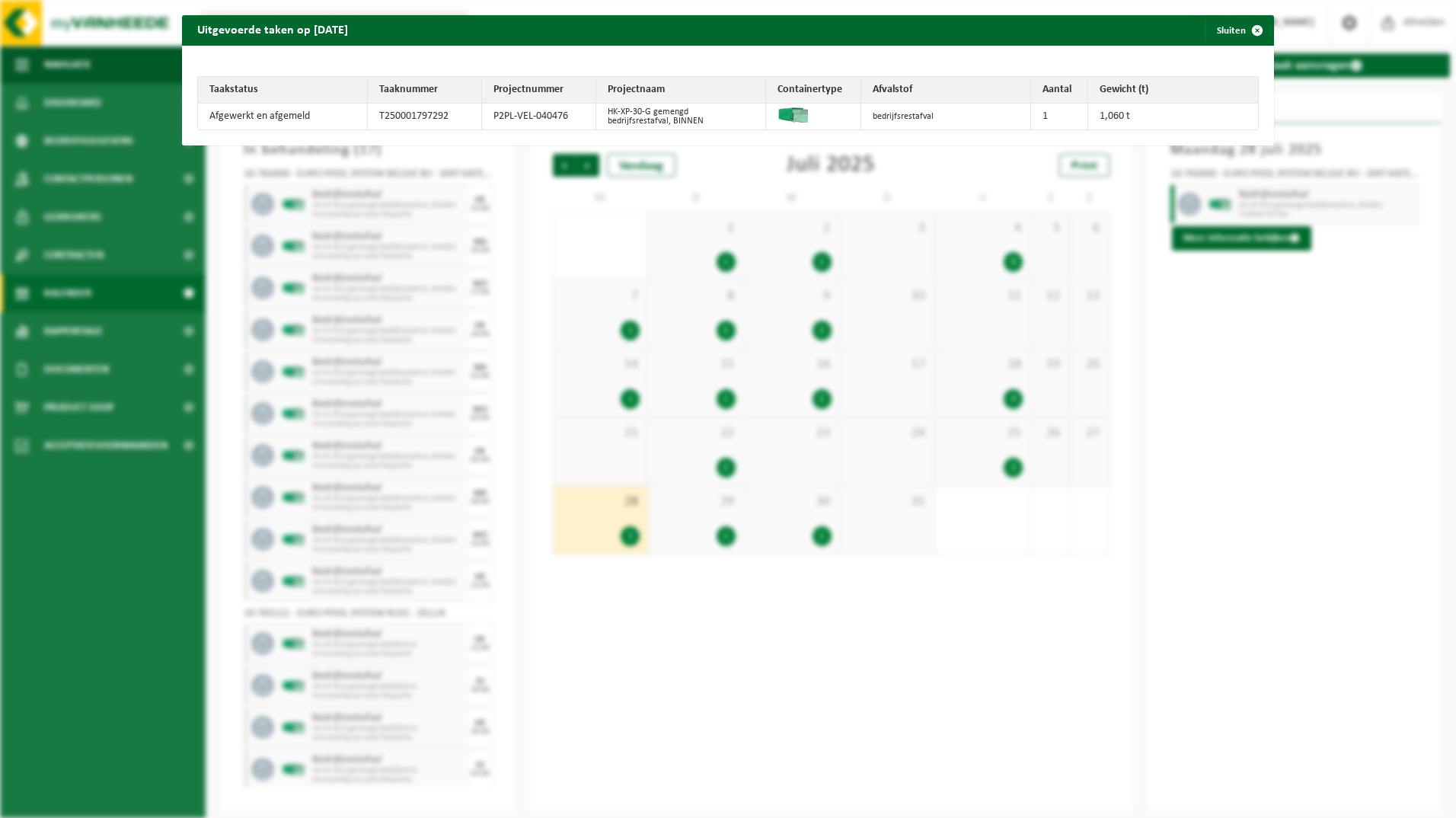
click at [1229, 365] on div "Uitgevoerde taken op 2025-07-28 Sluiten Taakstatus Taaknummer Projectnummer Pro…" at bounding box center [728, 409] width 1456 height 818
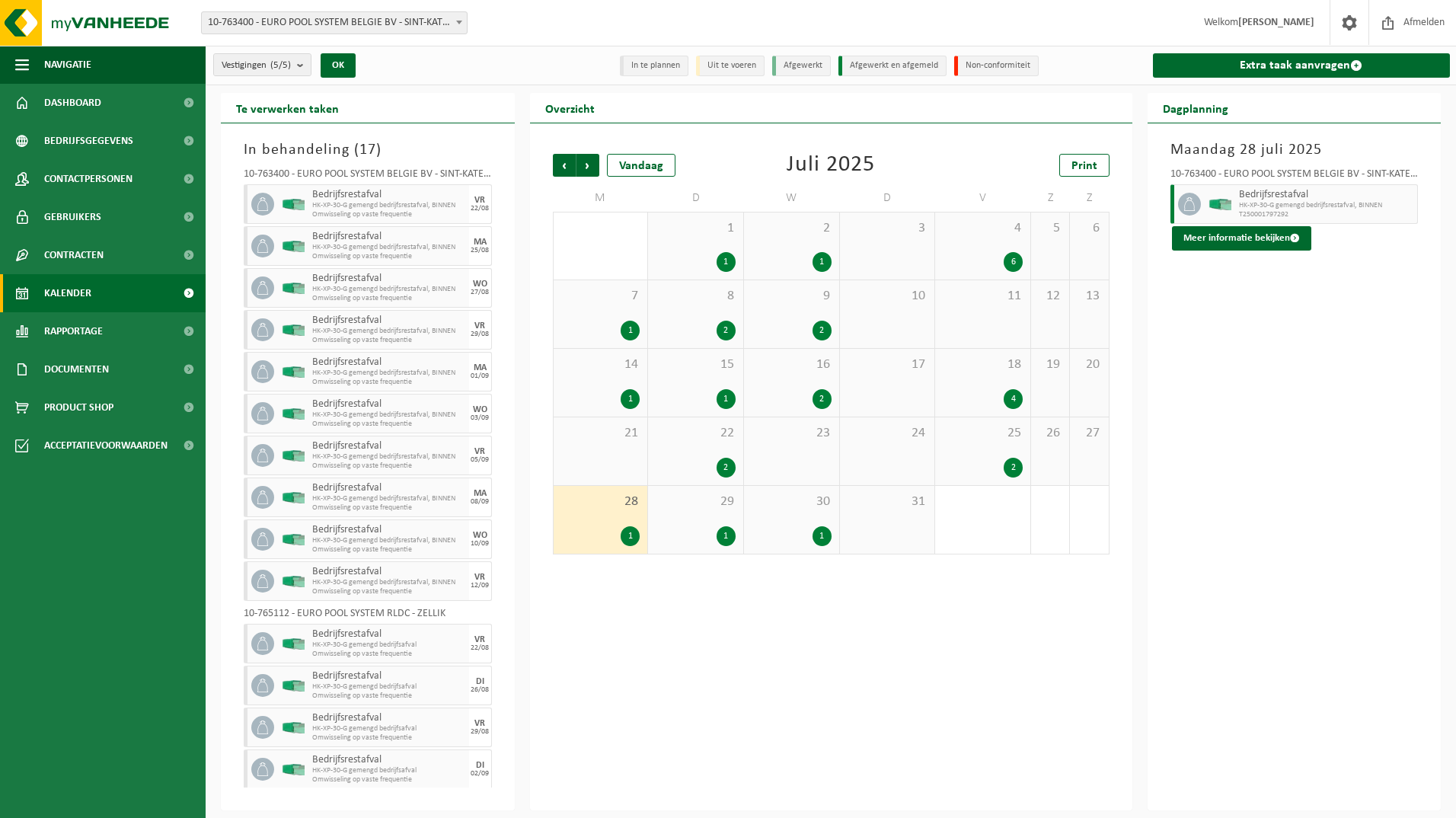
click at [779, 512] on div "30 1" at bounding box center [791, 519] width 95 height 68
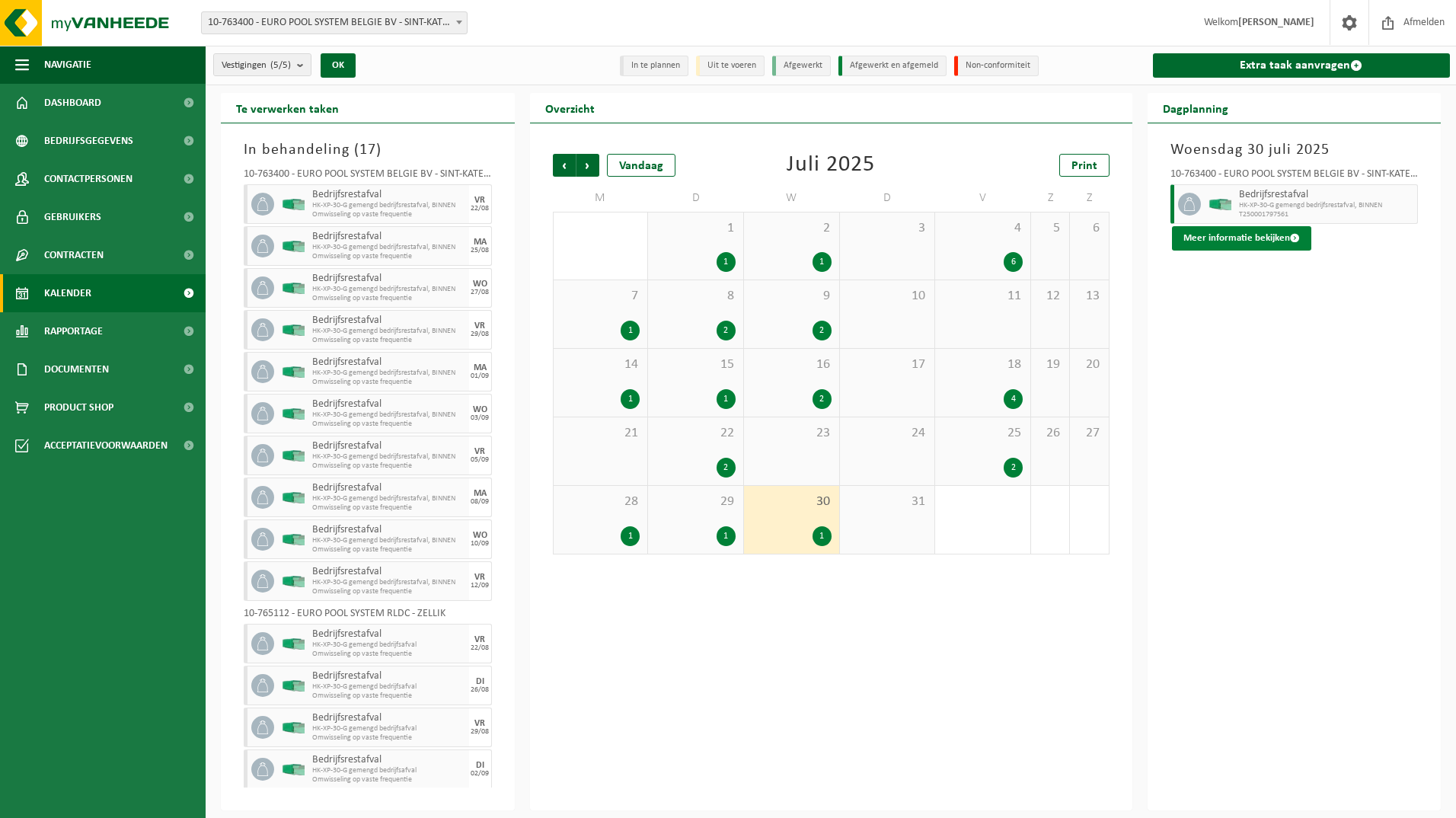
click at [1252, 237] on button "Meer informatie bekijken" at bounding box center [1241, 237] width 140 height 24
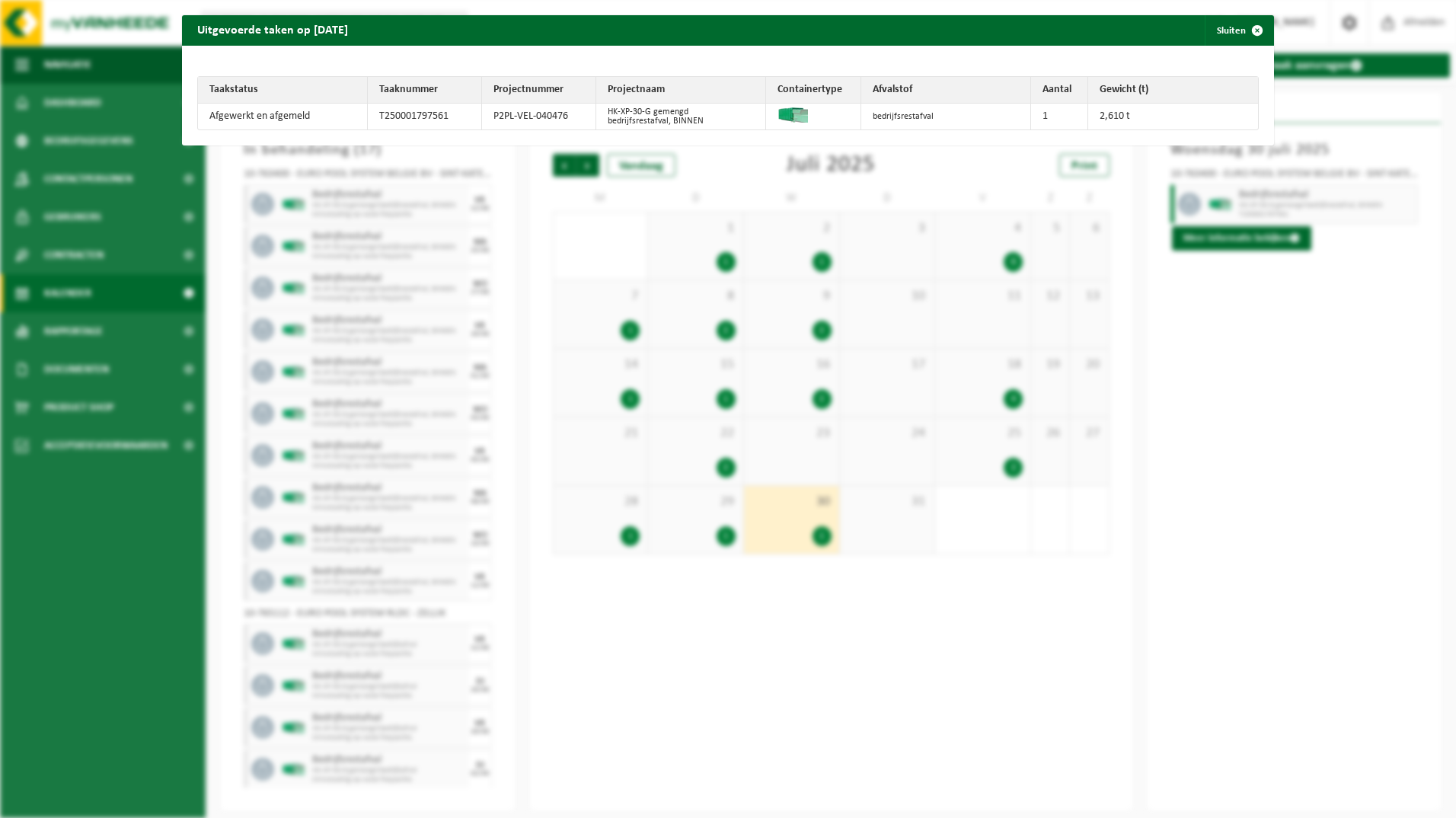
click at [1240, 335] on div "Uitgevoerde taken op 2025-07-30 Sluiten Taakstatus Taaknummer Projectnummer Pro…" at bounding box center [728, 409] width 1456 height 818
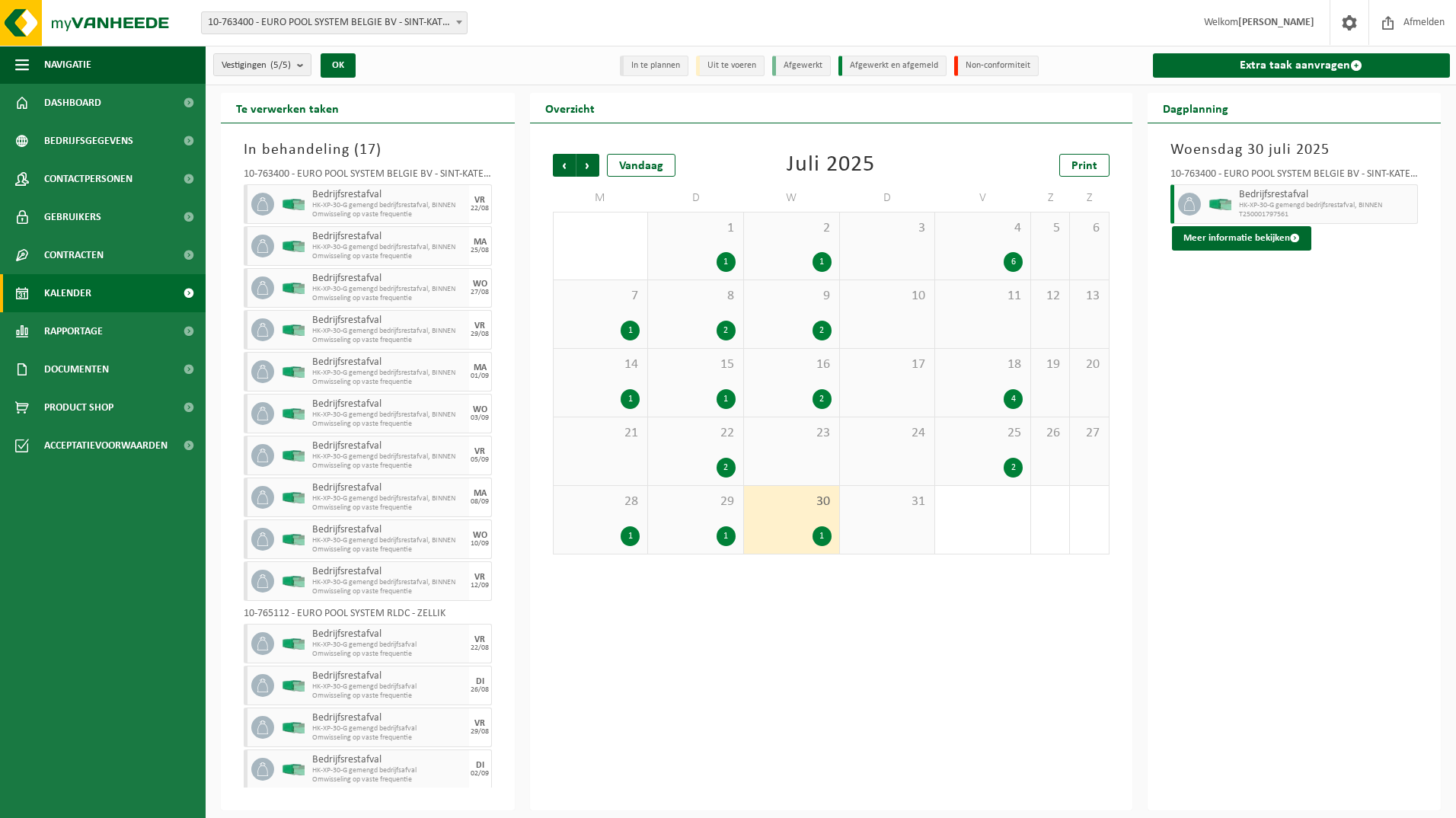
click at [965, 231] on span "4" at bounding box center [982, 229] width 80 height 17
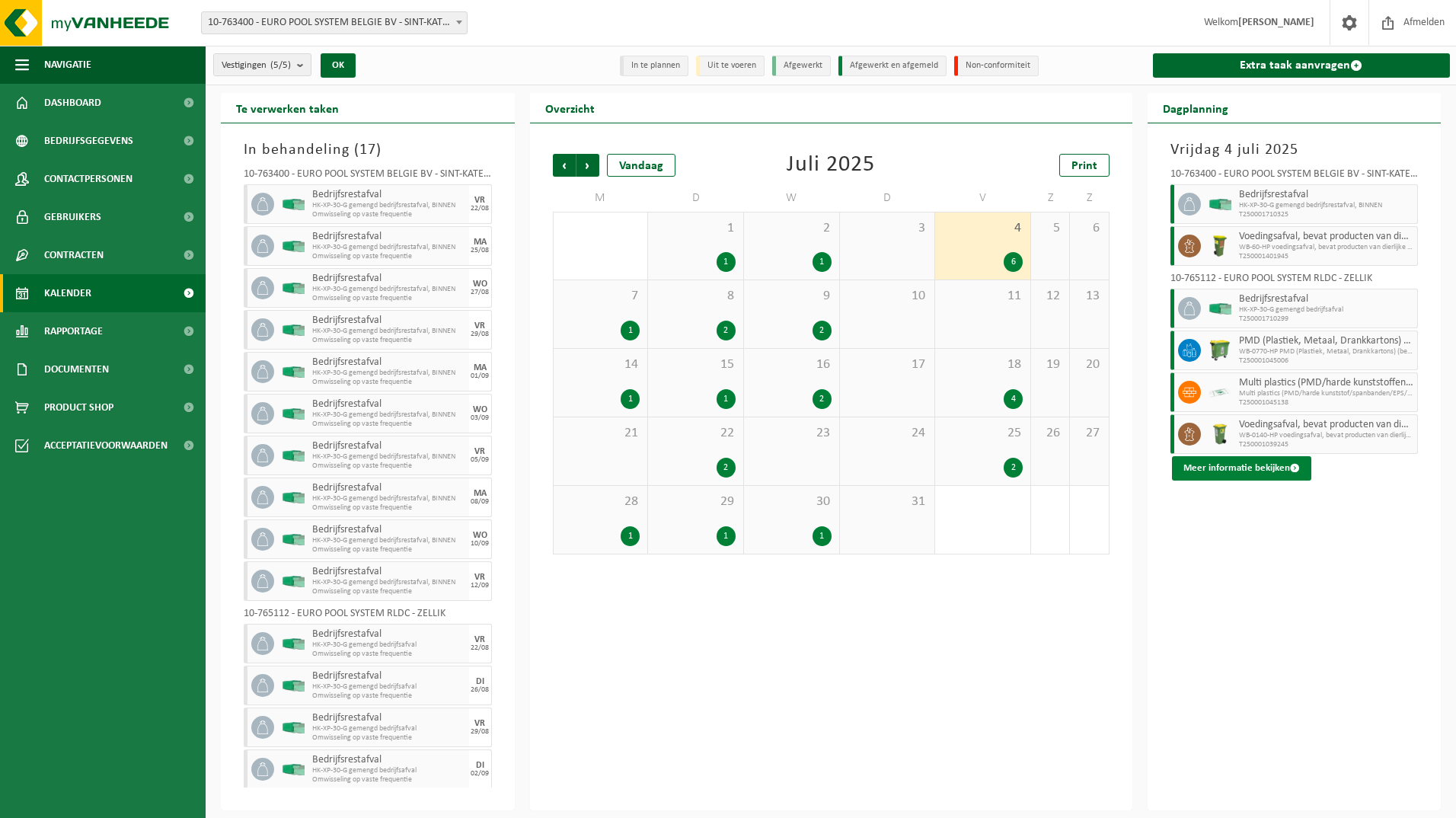
click at [1249, 470] on button "Meer informatie bekijken" at bounding box center [1241, 468] width 140 height 24
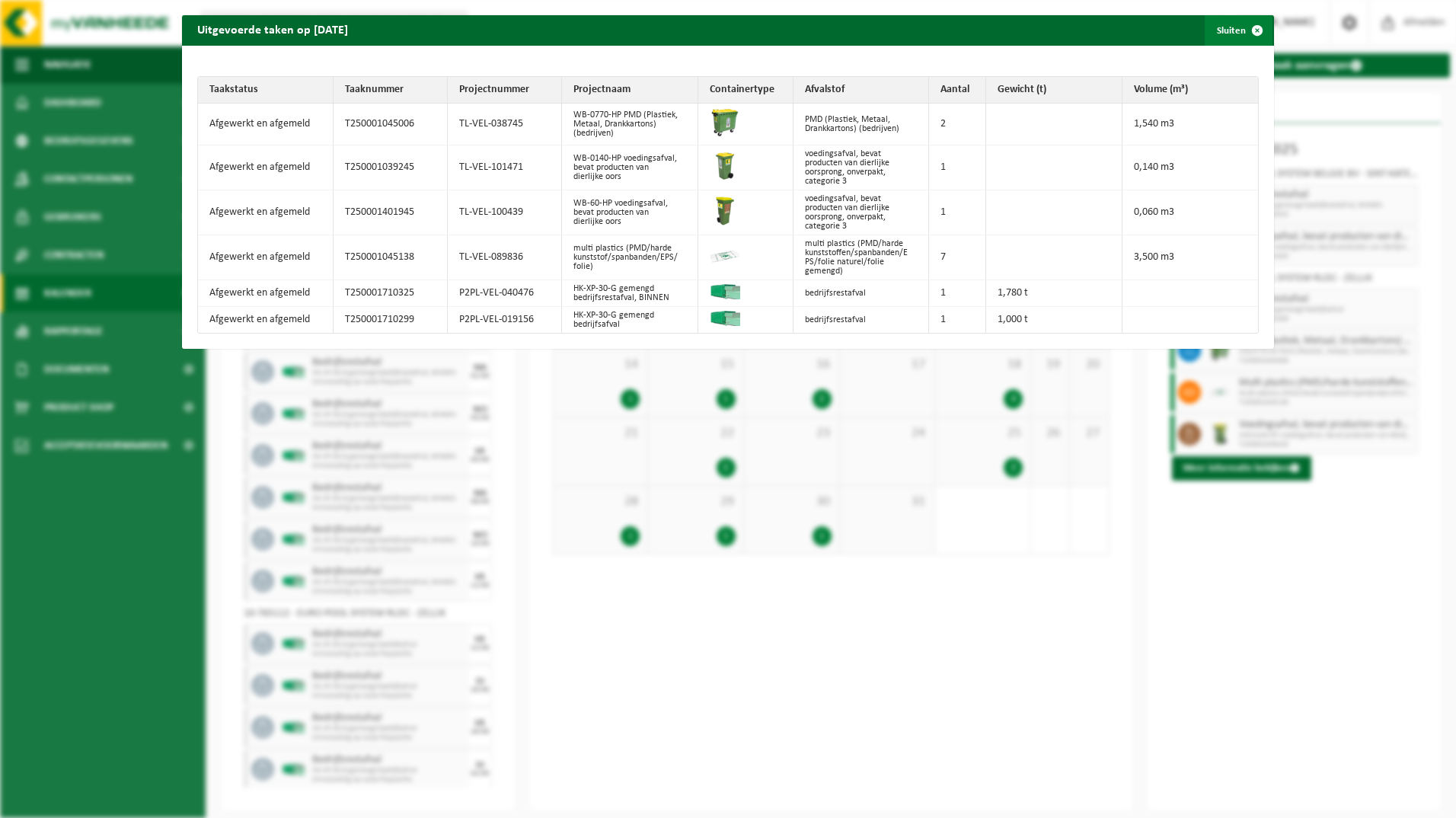
click at [1229, 34] on button "Sluiten" at bounding box center [1238, 30] width 68 height 30
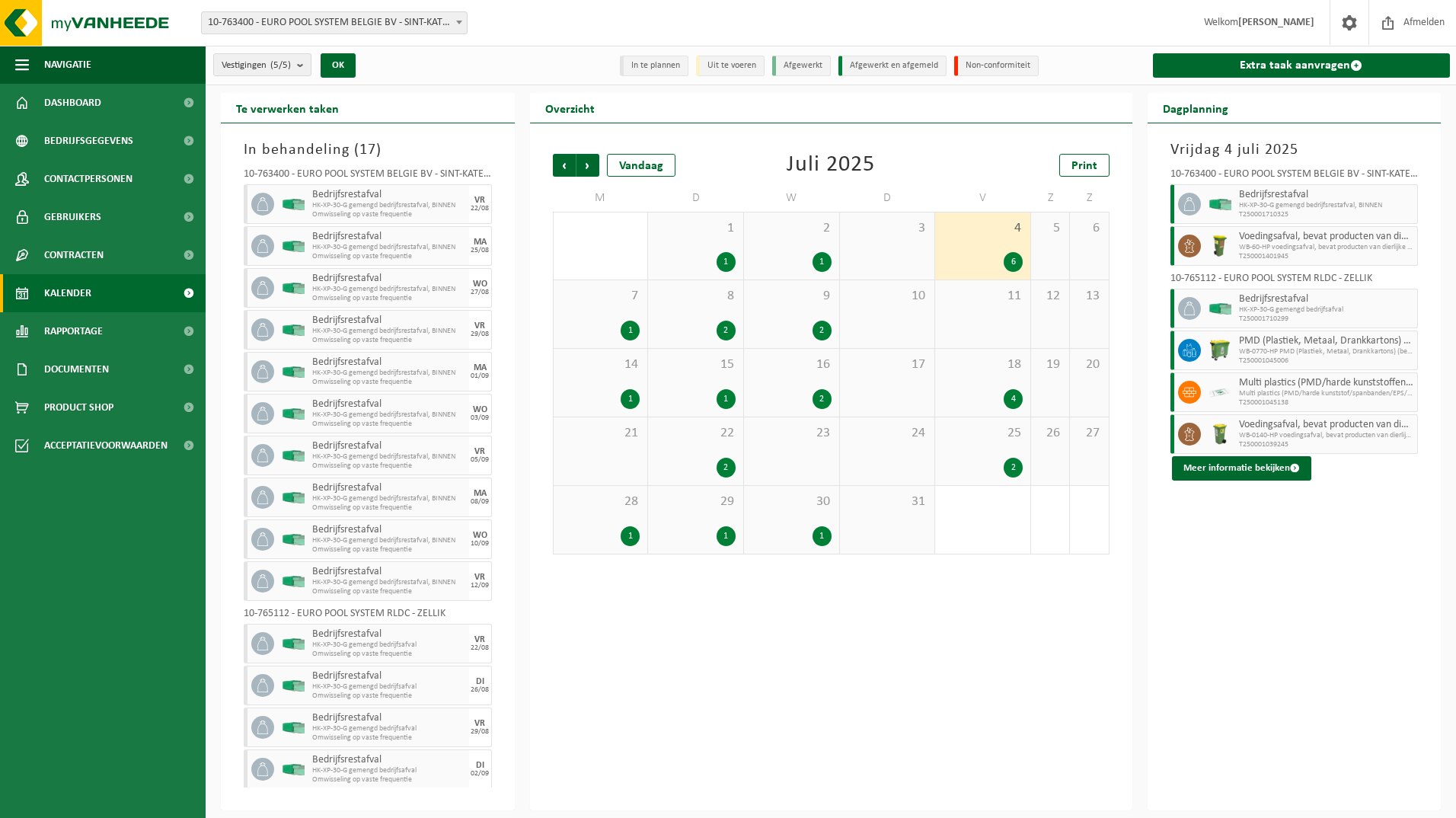
click at [993, 393] on div "4" at bounding box center [982, 399] width 80 height 20
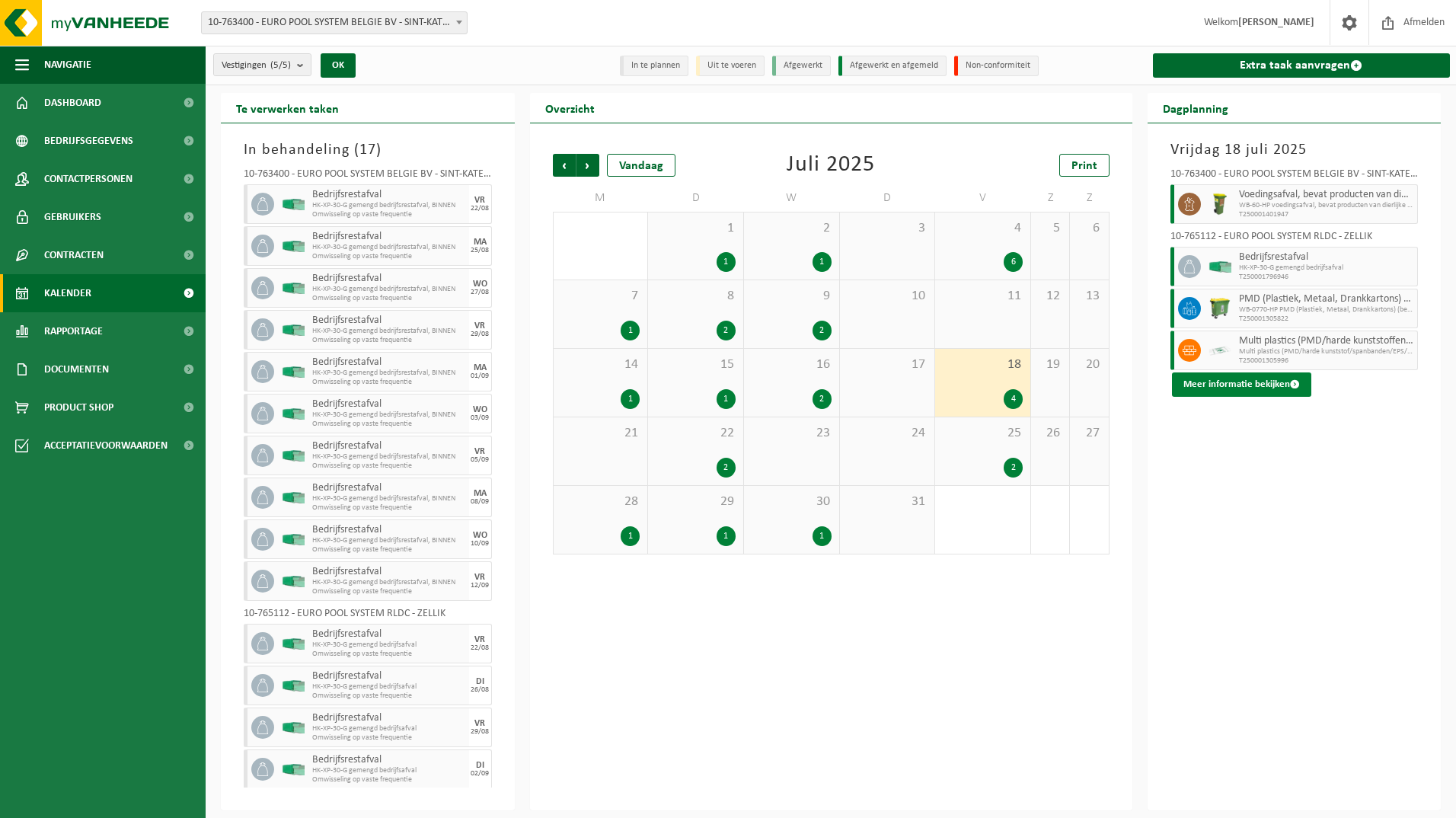
click at [1260, 386] on button "Meer informatie bekijken" at bounding box center [1241, 384] width 140 height 24
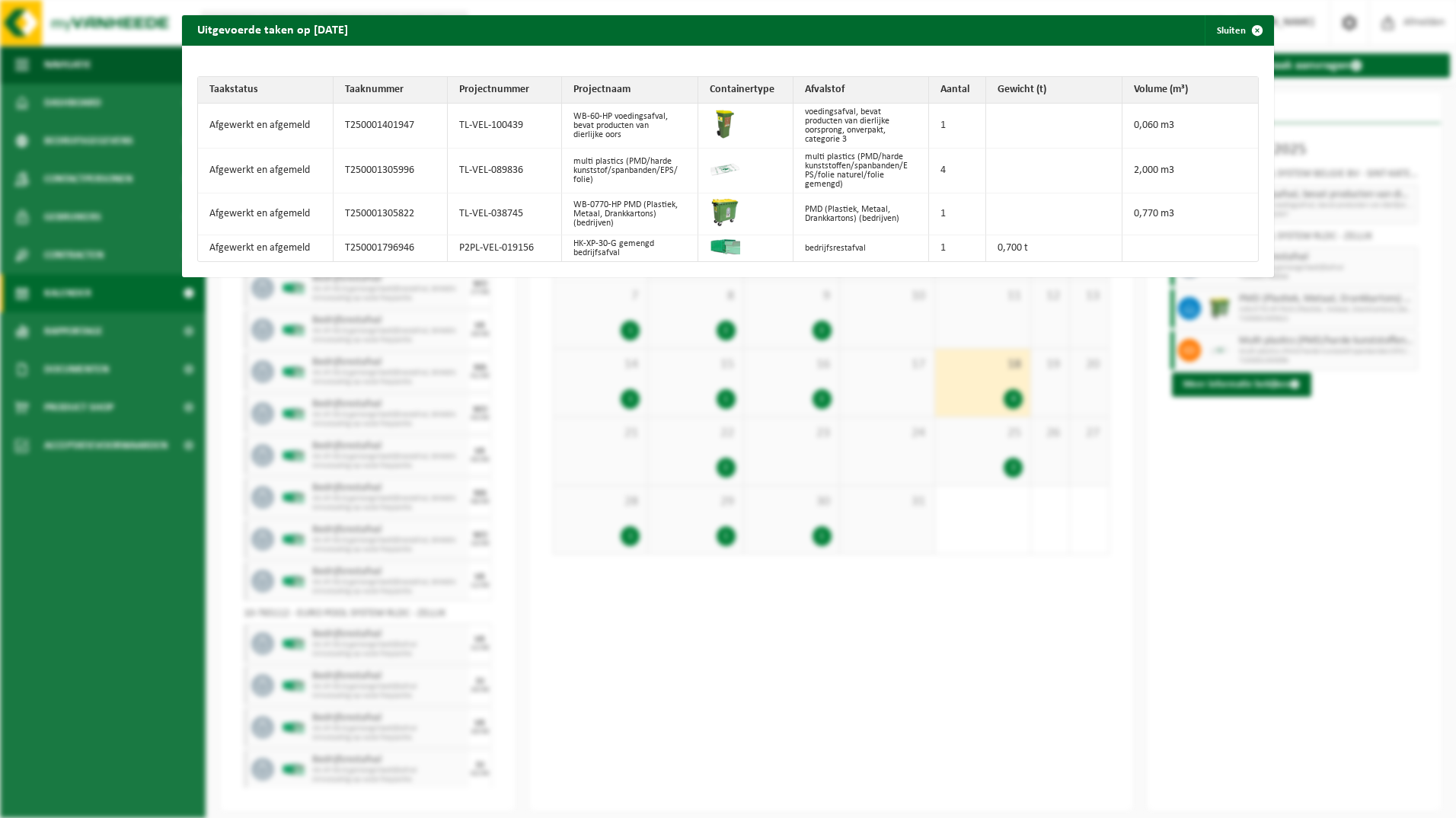
click at [1285, 465] on div "Uitgevoerde taken op 2025-07-18 Sluiten Taakstatus Taaknummer Projectnummer Pro…" at bounding box center [728, 409] width 1456 height 818
